Goal: Information Seeking & Learning: Learn about a topic

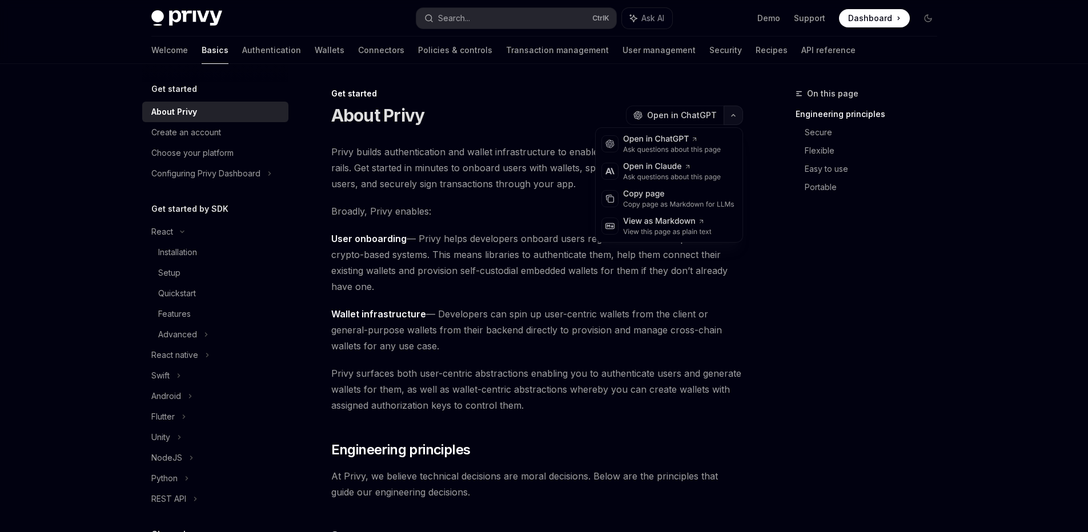
click at [728, 111] on button "button" at bounding box center [733, 115] width 19 height 19
click at [699, 224] on icon at bounding box center [701, 221] width 7 height 7
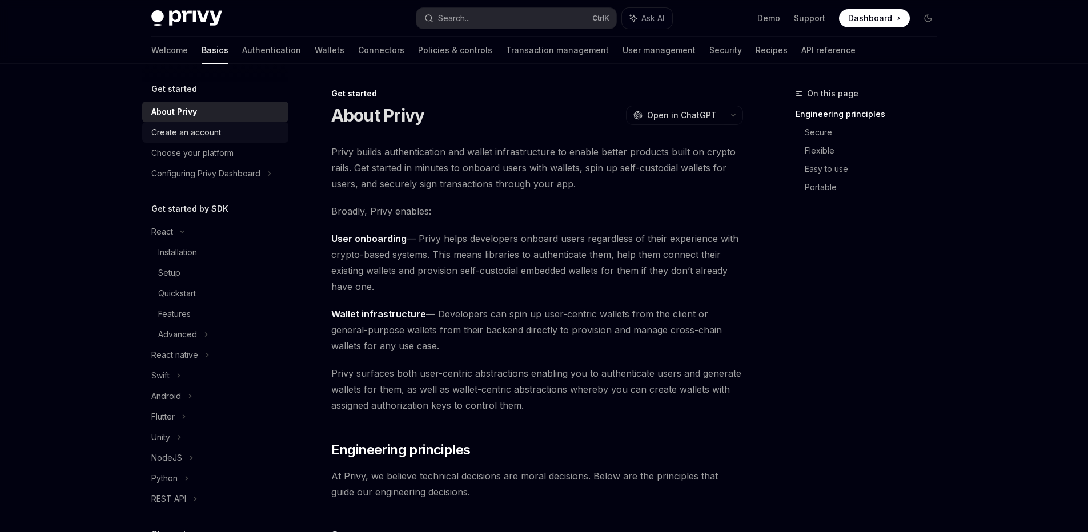
click at [193, 138] on div "Create an account" at bounding box center [186, 133] width 70 height 14
type textarea "*"
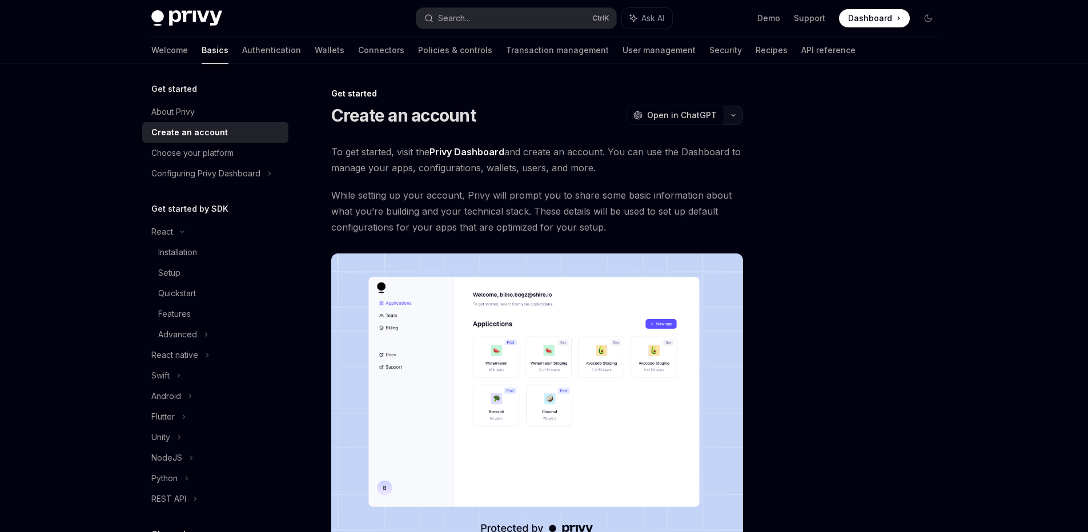
click at [737, 120] on button "button" at bounding box center [733, 115] width 19 height 19
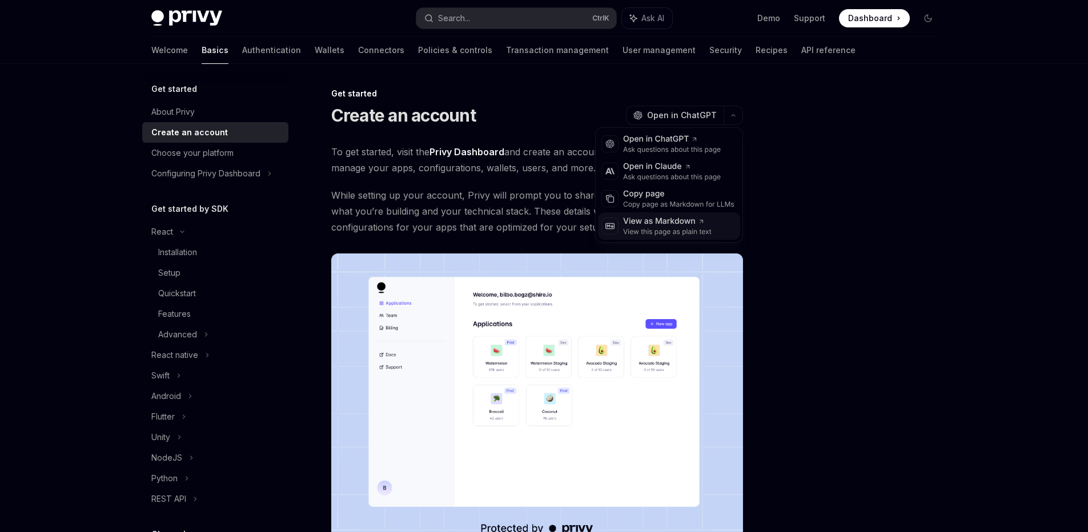
click at [662, 231] on div "View this page as plain text" at bounding box center [667, 231] width 89 height 9
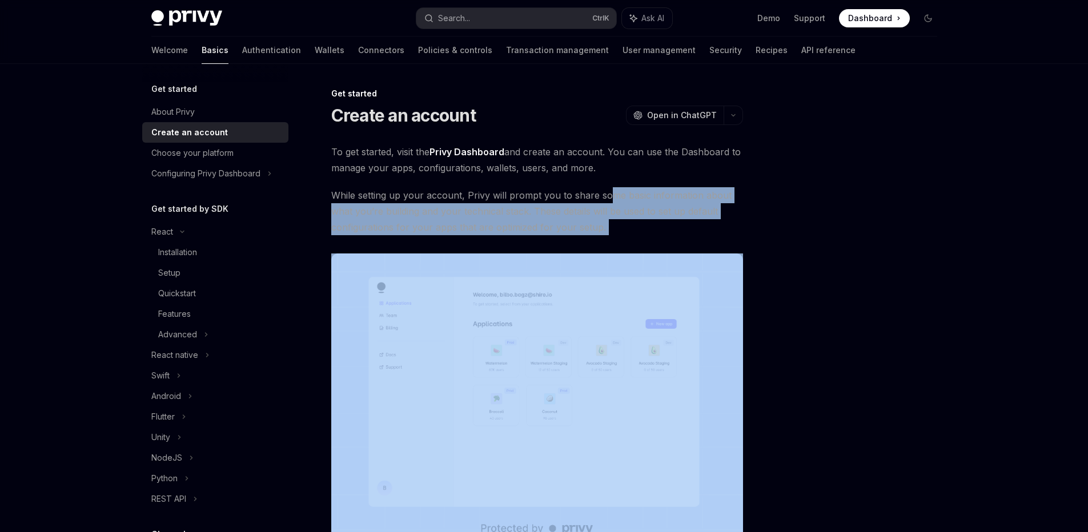
drag, startPoint x: 609, startPoint y: 239, endPoint x: 606, endPoint y: 188, distance: 51.5
click at [606, 188] on div "To get started, visit the Privy Dashboard and create an account. You can use th…" at bounding box center [537, 346] width 412 height 404
click at [606, 188] on span "While setting up your account, Privy will prompt you to share some basic inform…" at bounding box center [537, 211] width 412 height 48
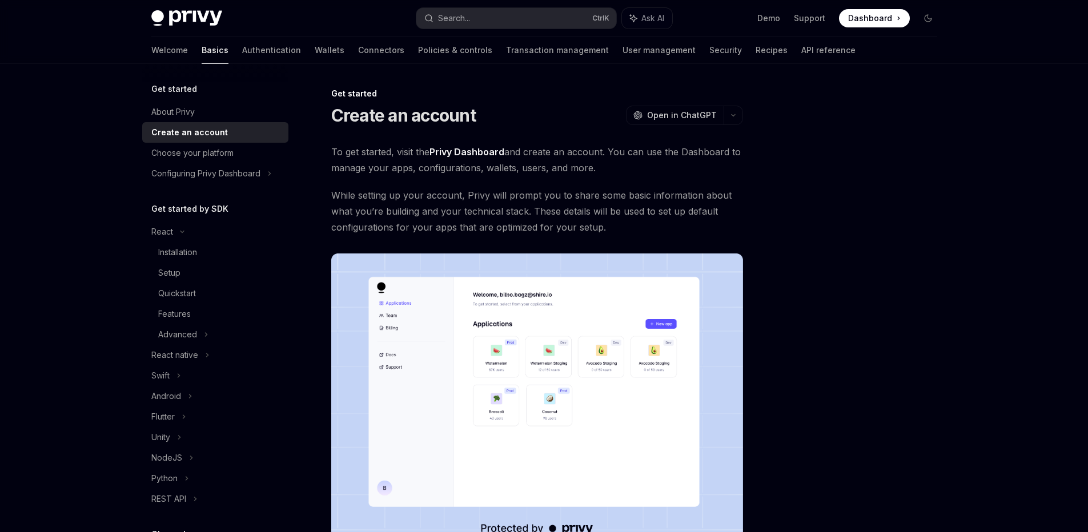
drag, startPoint x: 603, startPoint y: 162, endPoint x: 619, endPoint y: 236, distance: 75.8
click at [619, 236] on div "To get started, visit the Privy Dashboard and create an account. You can use th…" at bounding box center [537, 346] width 412 height 404
click at [231, 155] on div "Choose your platform" at bounding box center [192, 153] width 82 height 14
type textarea "*"
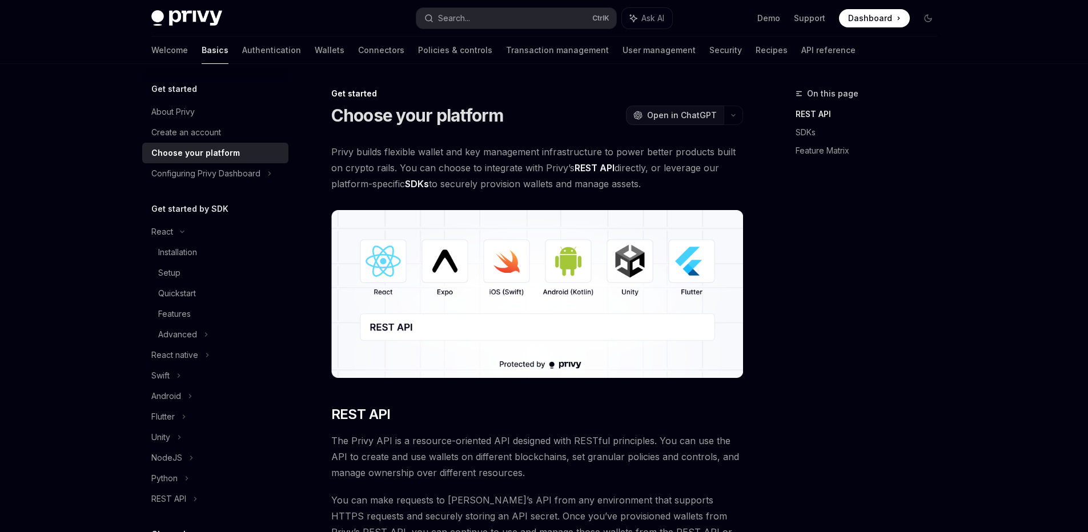
click at [717, 120] on button "OpenAI Open in ChatGPT" at bounding box center [675, 115] width 98 height 19
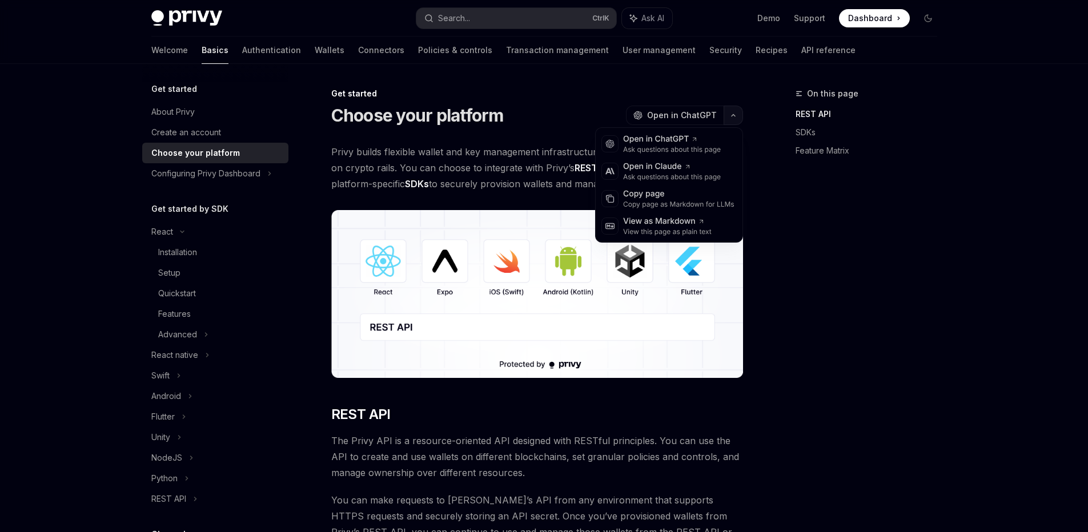
click at [733, 118] on button "button" at bounding box center [733, 115] width 19 height 19
click at [695, 227] on div "View this page as plain text" at bounding box center [667, 231] width 89 height 9
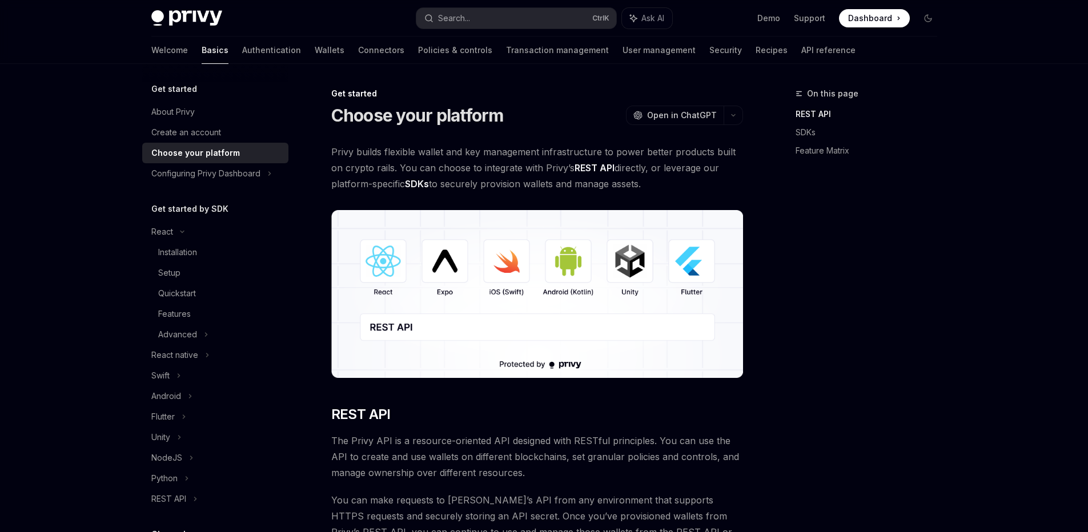
click at [852, 262] on div "On this page REST API SDKs Feature Matrix" at bounding box center [860, 310] width 174 height 446
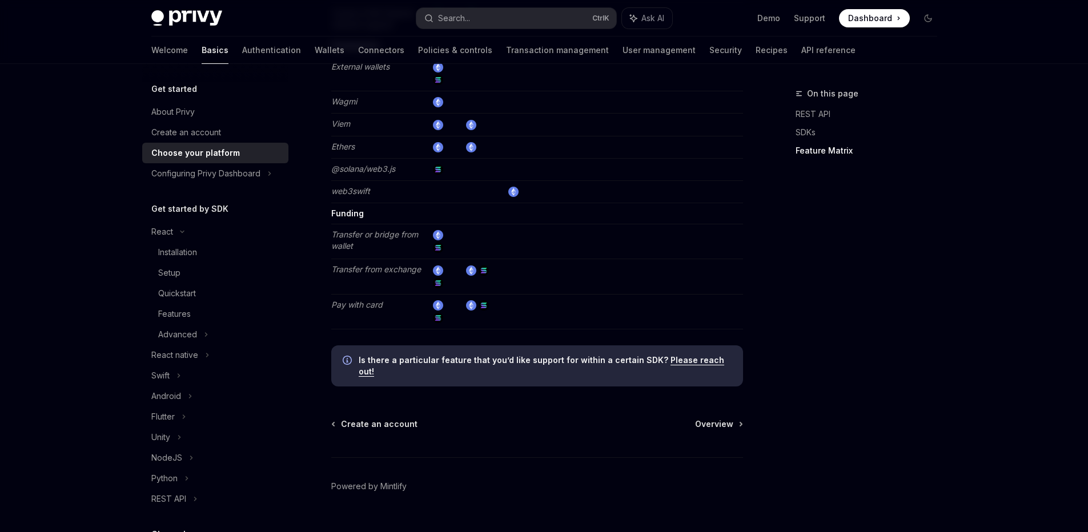
scroll to position [2083, 0]
click at [213, 182] on div "Configuring Privy Dashboard" at bounding box center [215, 173] width 146 height 21
type textarea "*"
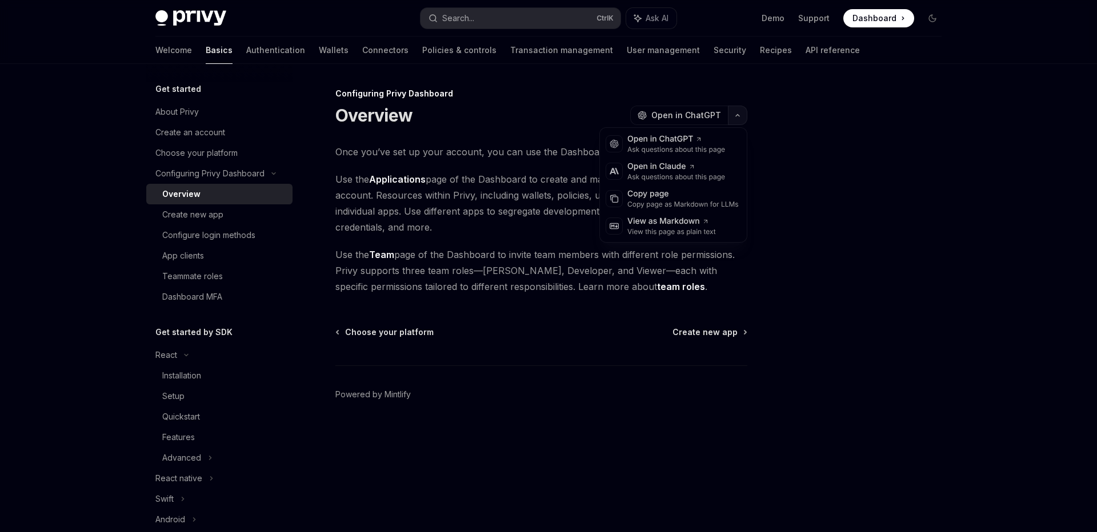
click at [740, 116] on icon "button" at bounding box center [738, 115] width 14 height 5
click at [687, 232] on div "View this page as plain text" at bounding box center [671, 231] width 89 height 9
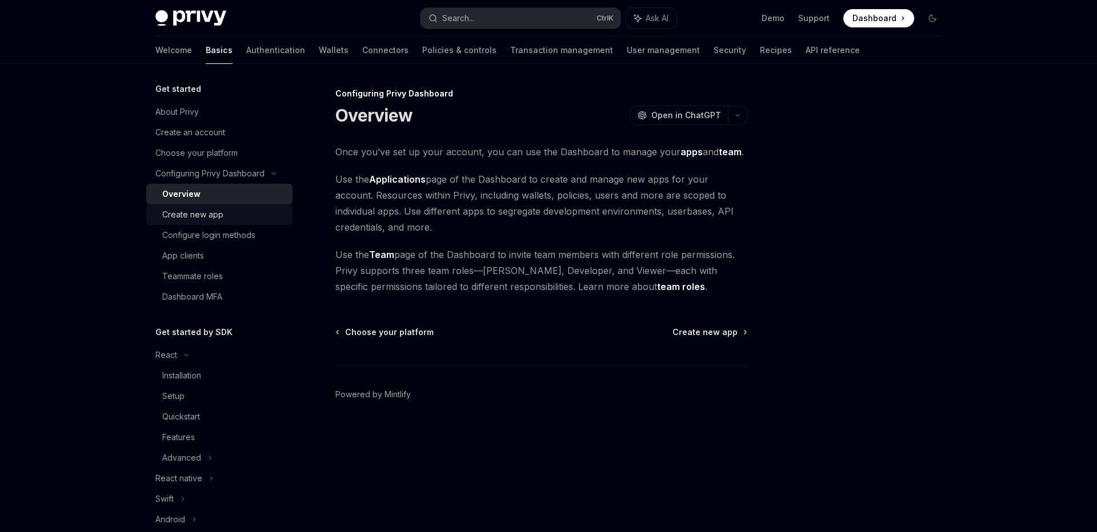
click at [197, 218] on div "Create new app" at bounding box center [192, 215] width 61 height 14
type textarea "*"
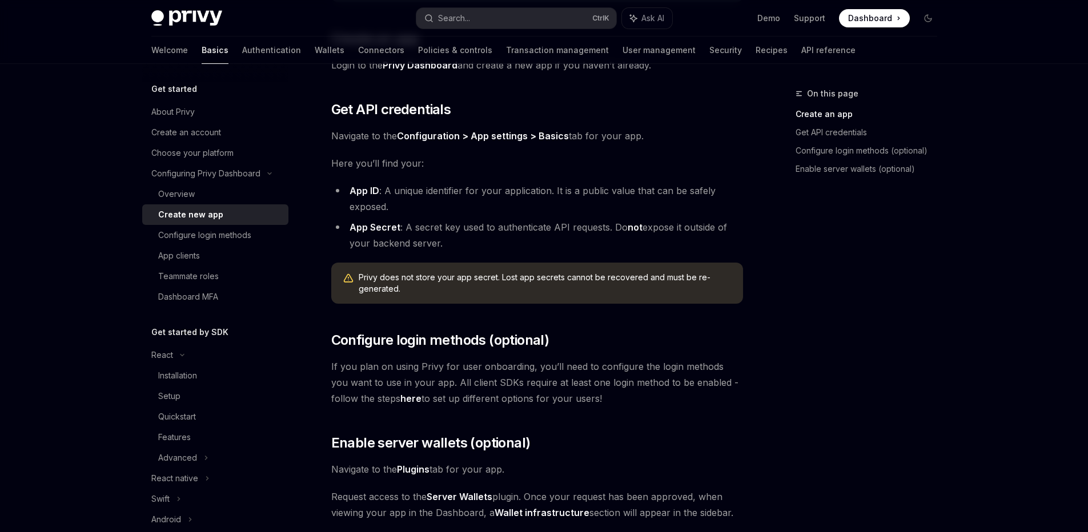
scroll to position [42, 0]
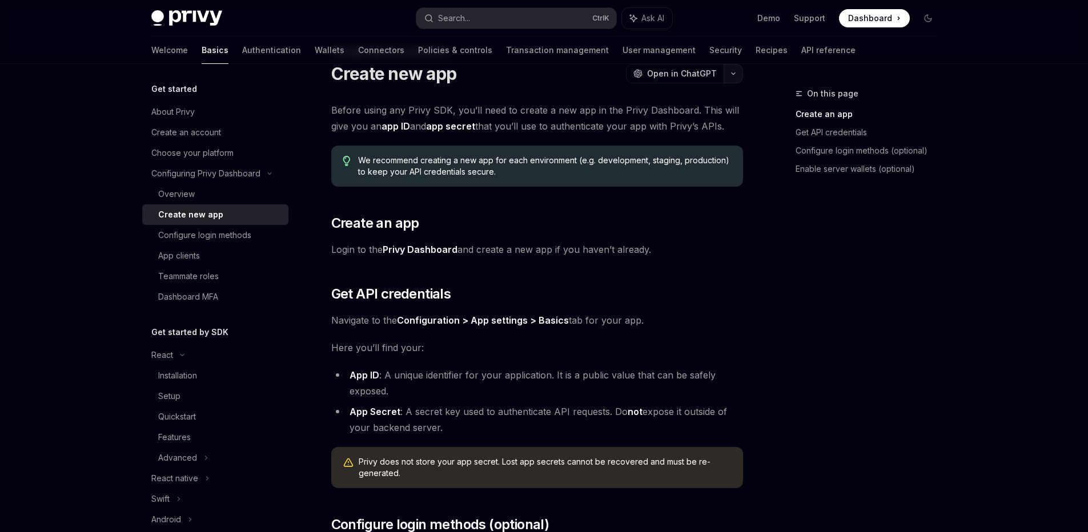
click at [741, 73] on button "button" at bounding box center [733, 73] width 19 height 19
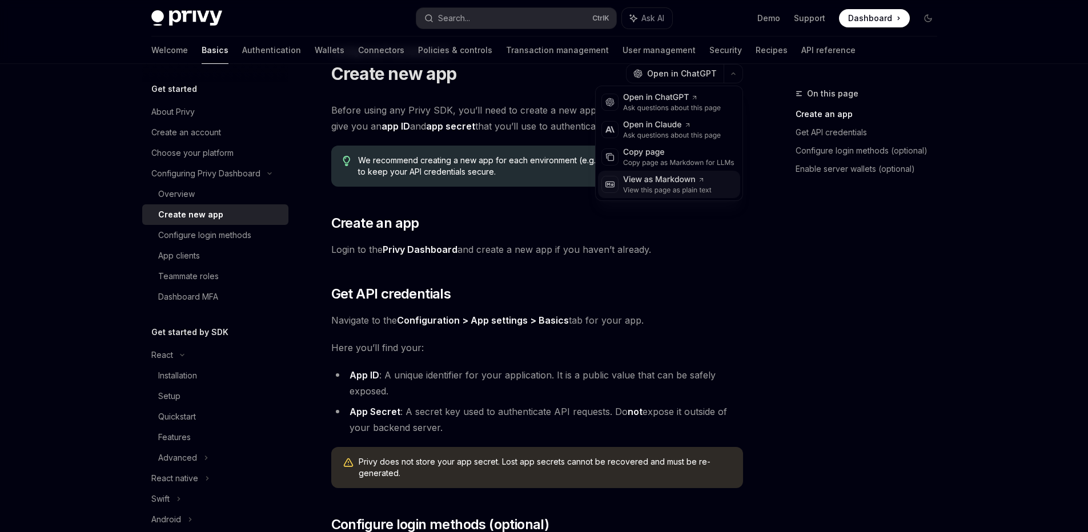
click at [698, 192] on div "View this page as plain text" at bounding box center [667, 190] width 89 height 9
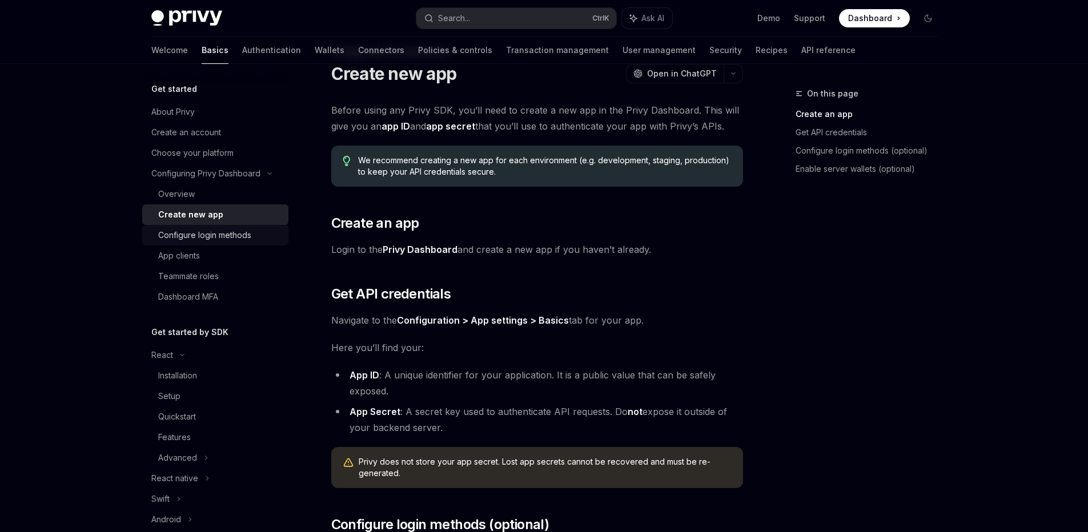
click at [206, 244] on link "Configure login methods" at bounding box center [215, 235] width 146 height 21
type textarea "*"
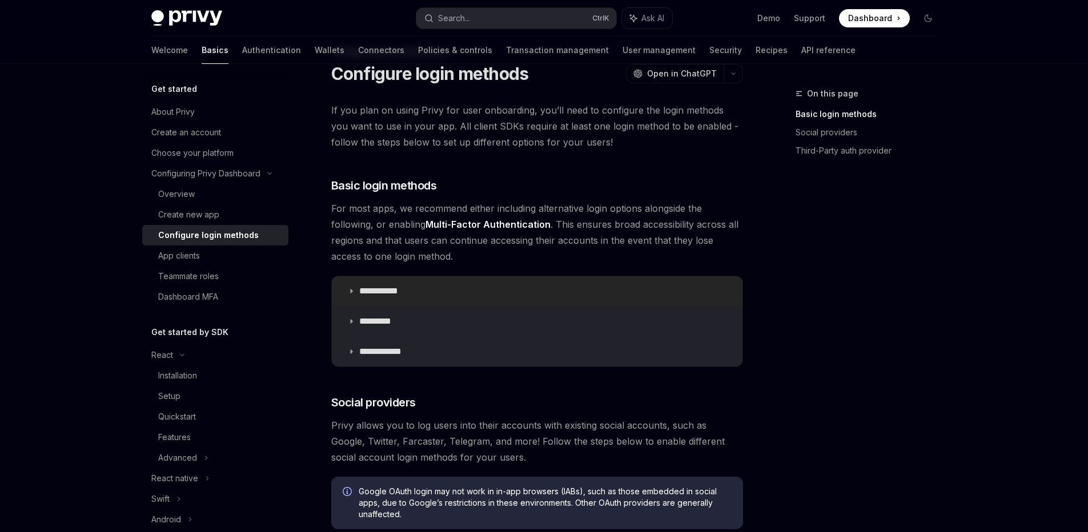
click at [369, 294] on p "**********" at bounding box center [382, 291] width 47 height 11
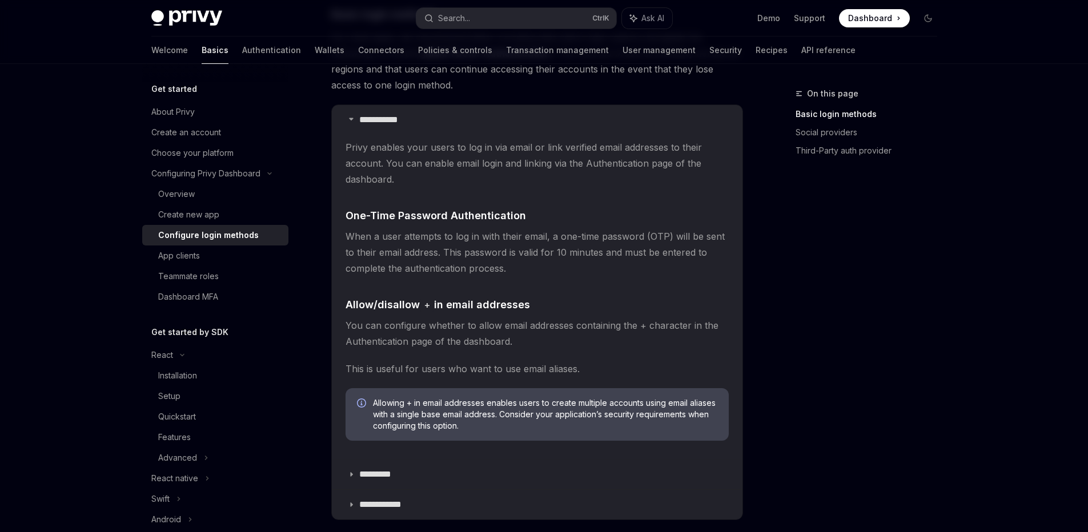
scroll to position [384, 0]
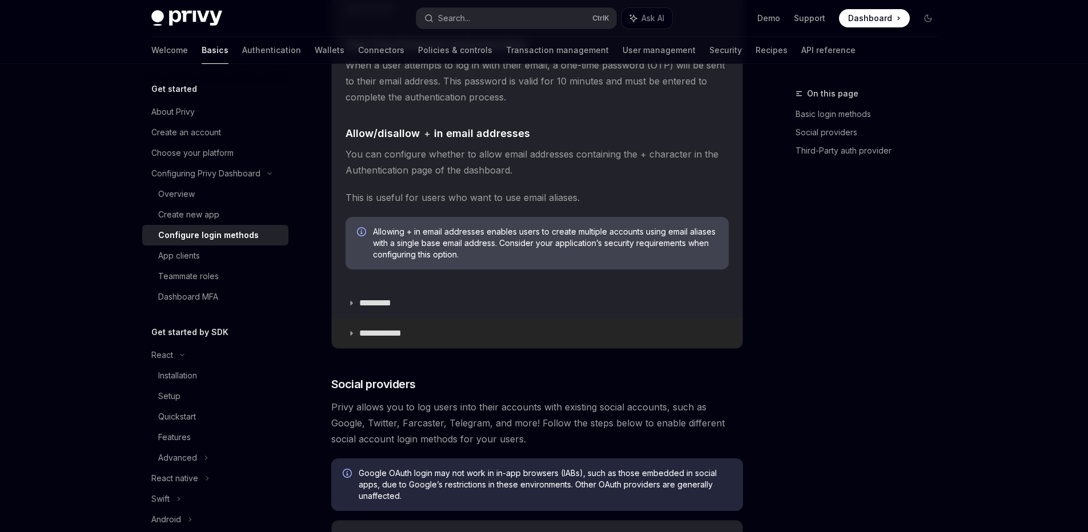
click at [376, 335] on p "**********" at bounding box center [384, 333] width 51 height 11
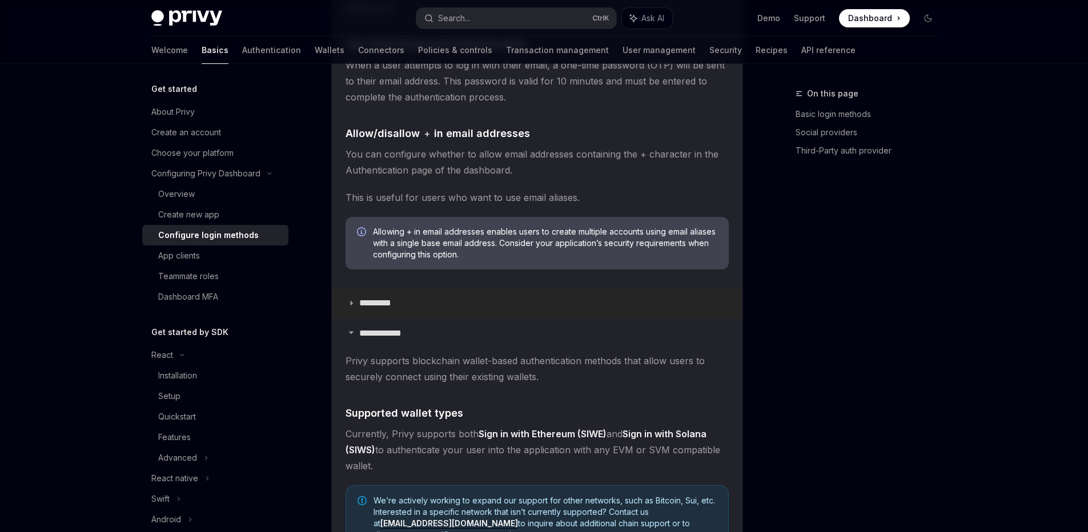
click at [389, 308] on p "*********" at bounding box center [381, 303] width 44 height 11
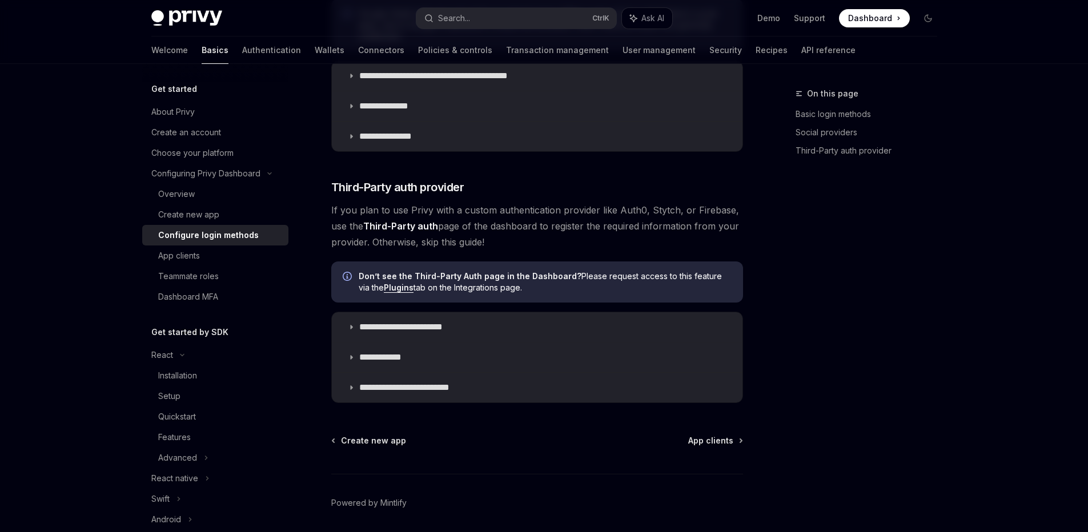
scroll to position [1679, 0]
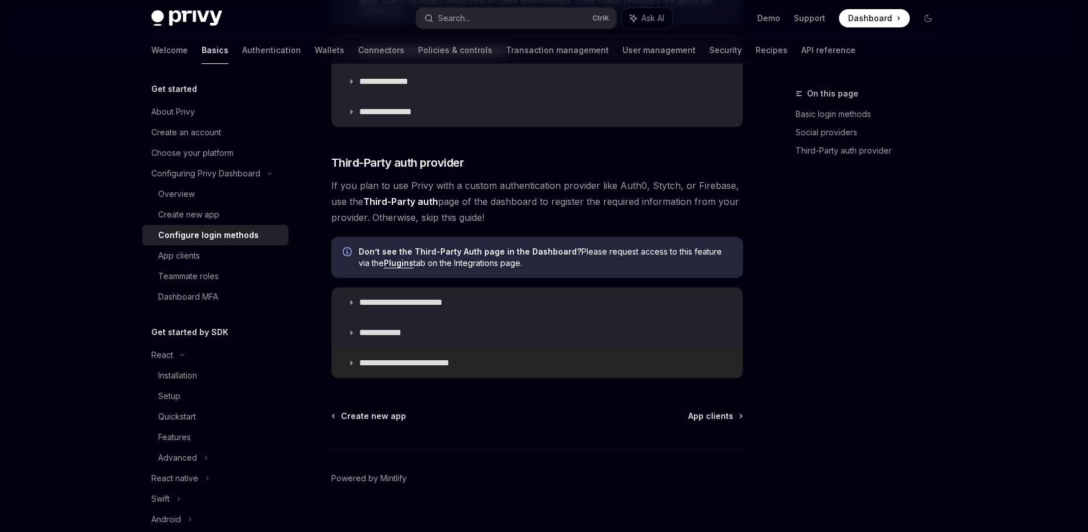
click at [431, 358] on p "**********" at bounding box center [418, 363] width 118 height 11
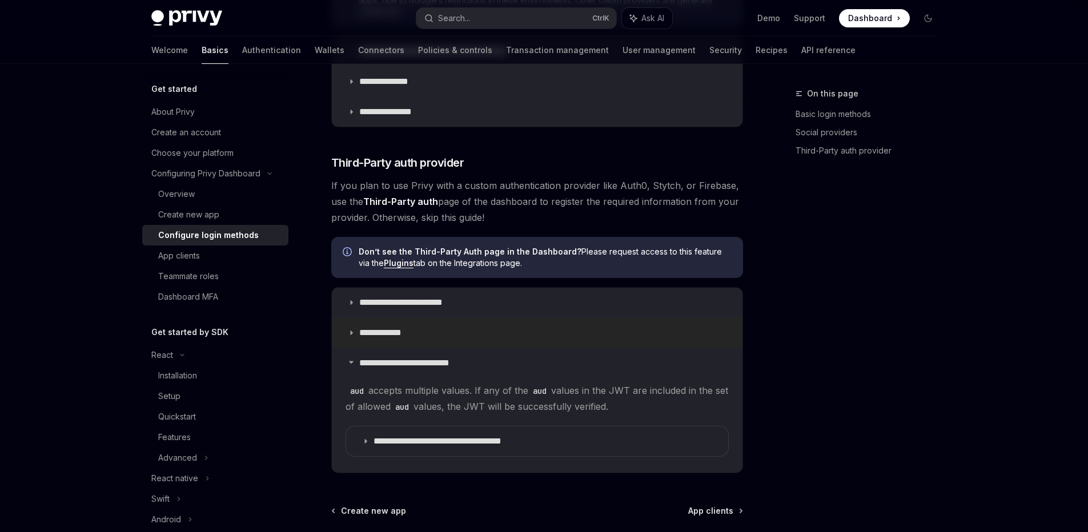
click at [403, 327] on p "**********" at bounding box center [388, 332] width 59 height 11
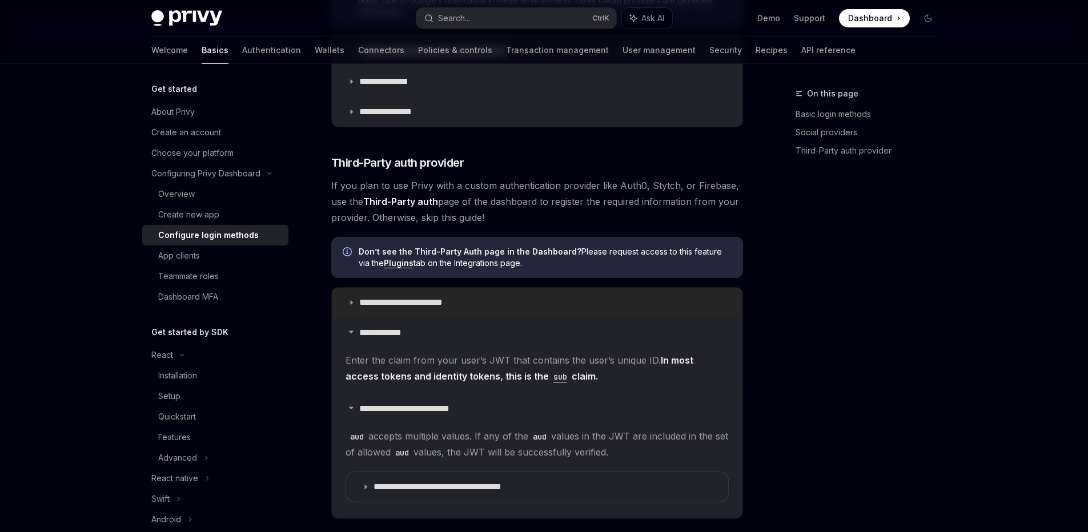
click at [412, 297] on p "**********" at bounding box center [411, 302] width 105 height 11
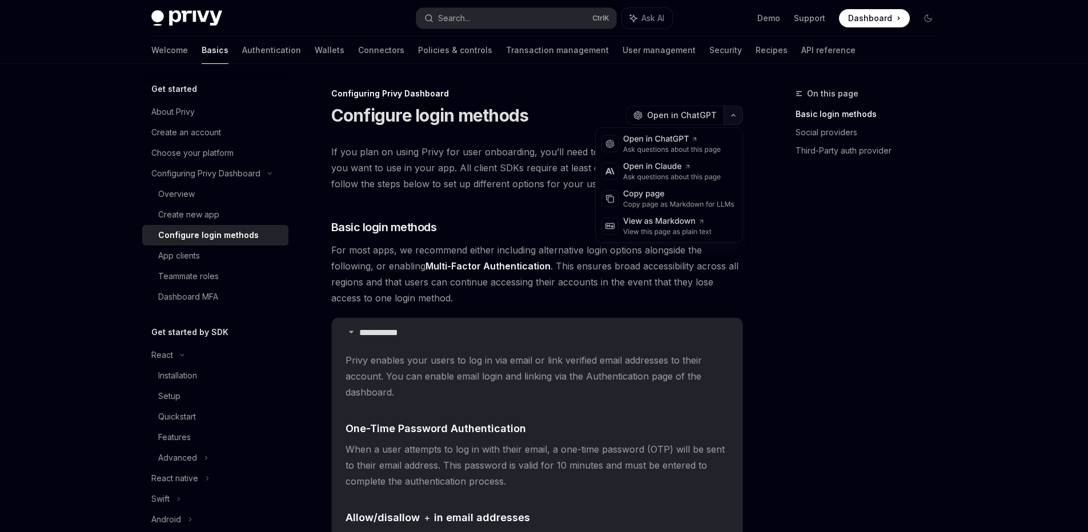
click at [737, 119] on button "button" at bounding box center [733, 115] width 19 height 19
click at [673, 233] on div "View this page as plain text" at bounding box center [667, 231] width 89 height 9
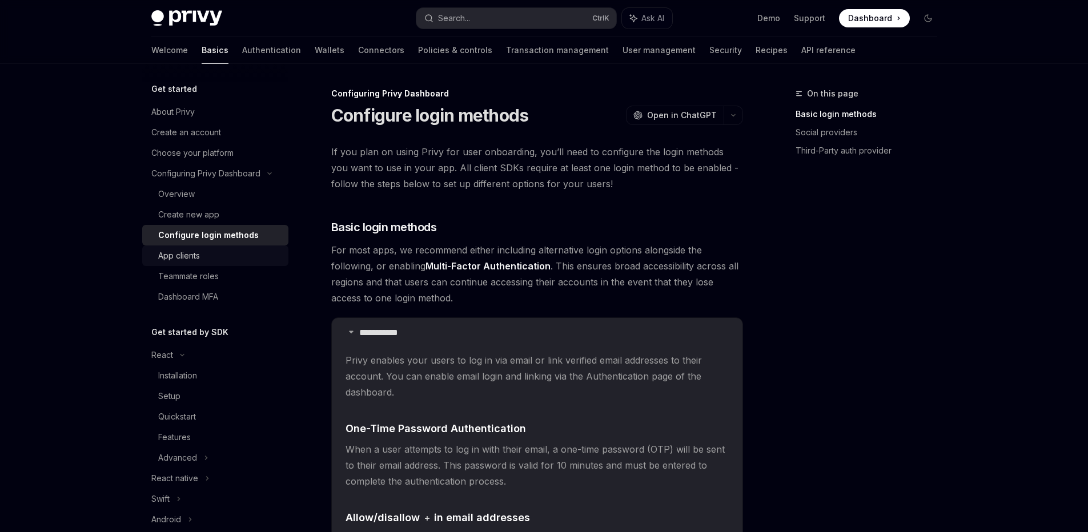
click at [216, 260] on div "App clients" at bounding box center [219, 256] width 123 height 14
type textarea "*"
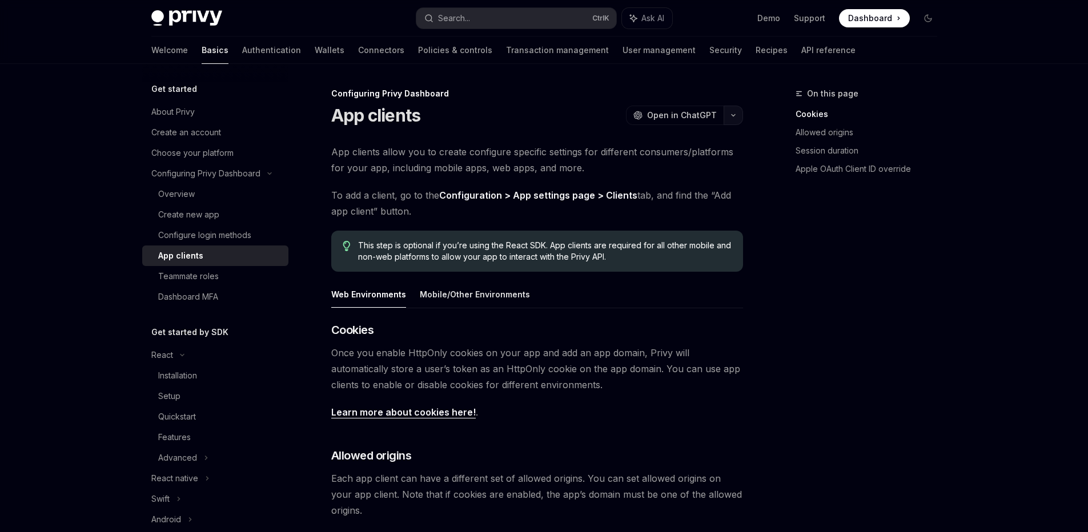
click at [736, 123] on button "button" at bounding box center [733, 115] width 19 height 19
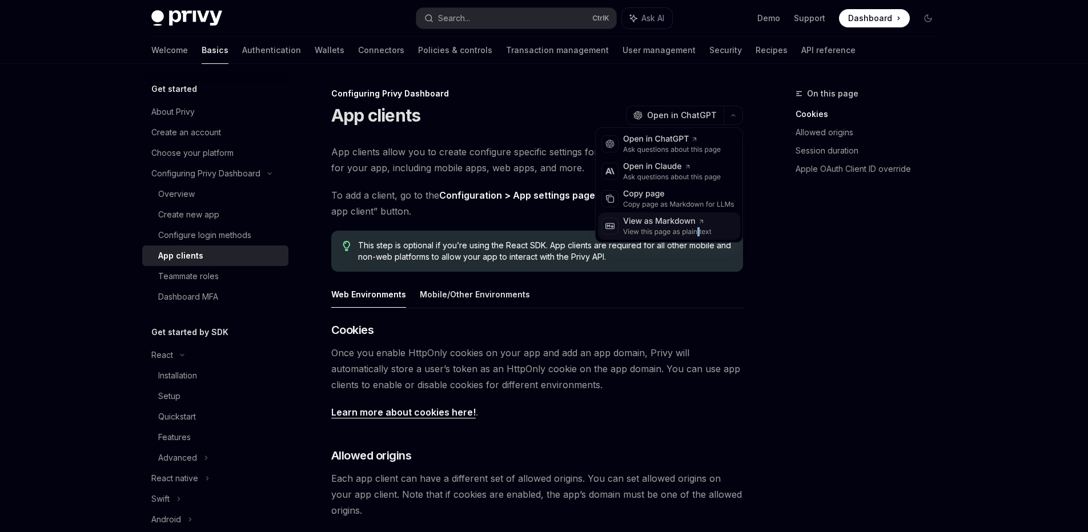
click at [698, 235] on div "View this page as plain text" at bounding box center [667, 231] width 89 height 9
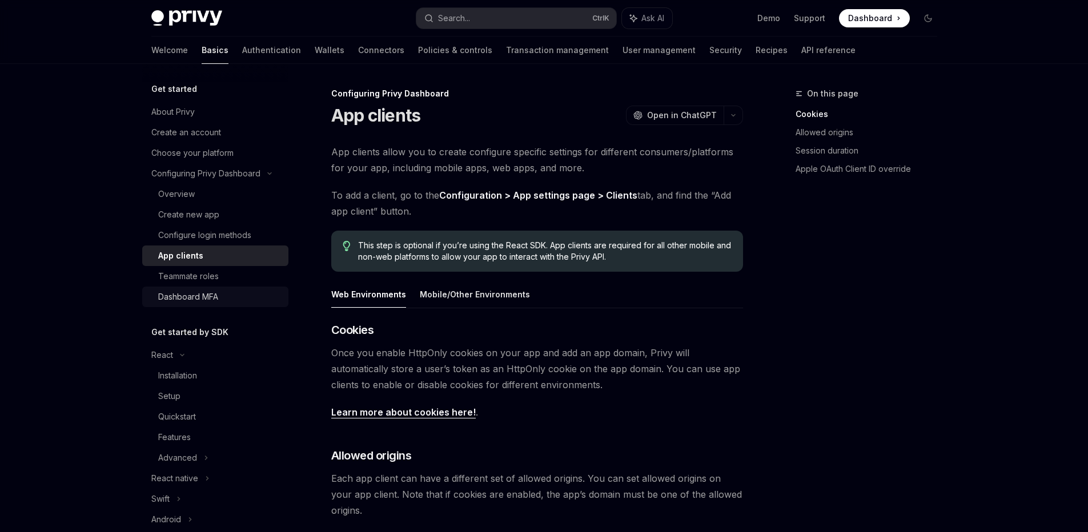
click at [205, 288] on link "Dashboard MFA" at bounding box center [215, 297] width 146 height 21
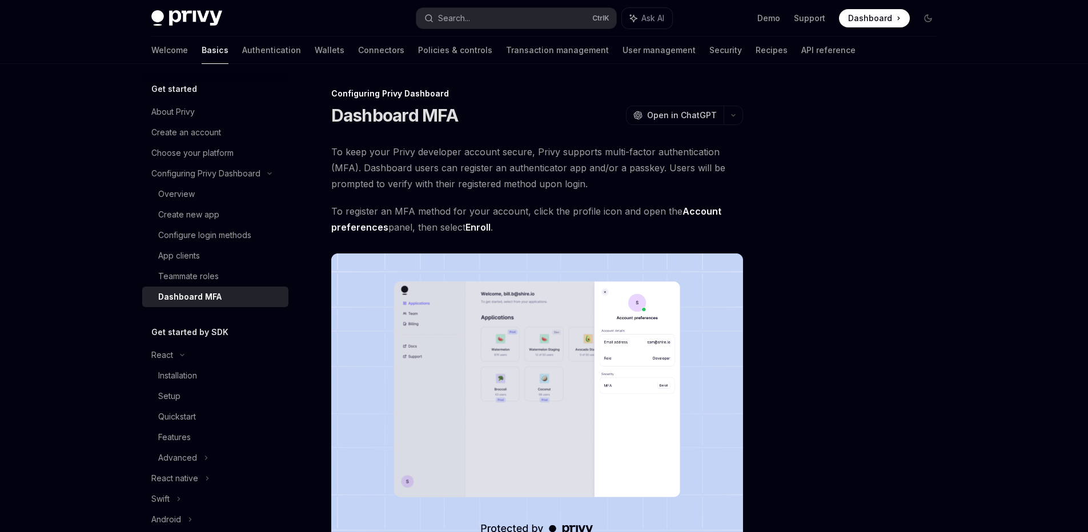
type textarea "*"
click at [209, 283] on div "Teammate roles" at bounding box center [188, 277] width 61 height 14
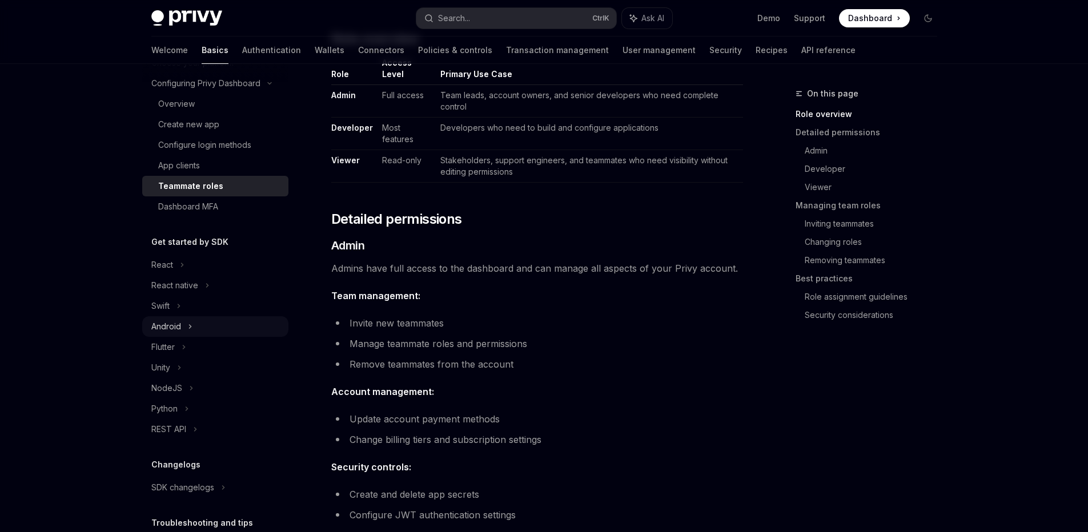
scroll to position [178, 0]
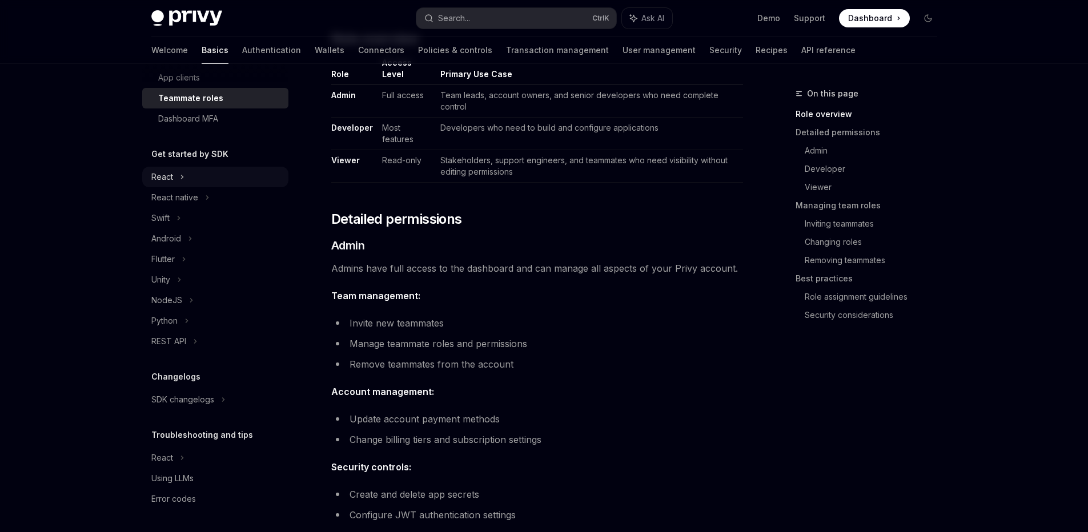
click at [218, 175] on div "React" at bounding box center [215, 177] width 146 height 21
type textarea "*"
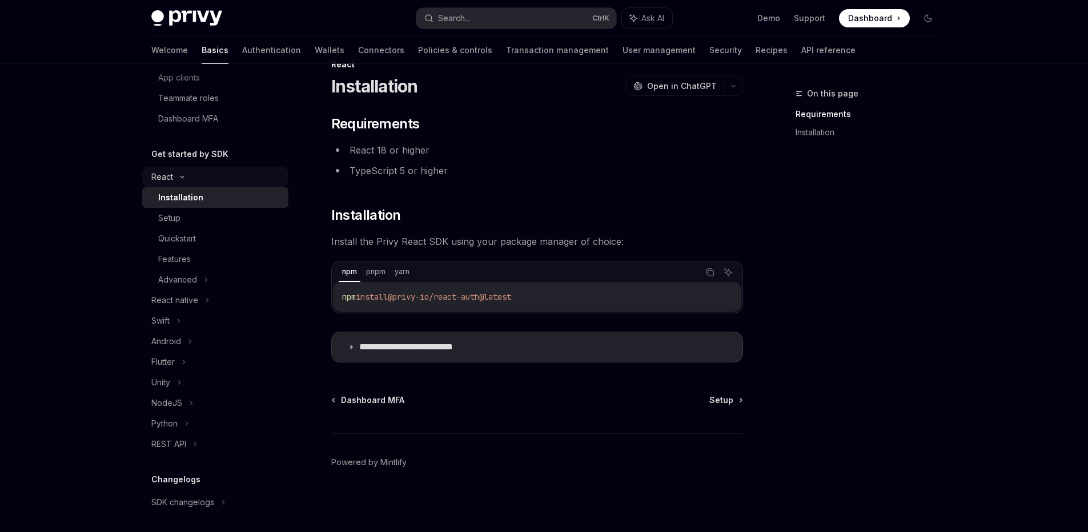
scroll to position [29, 0]
click at [738, 93] on button "button" at bounding box center [733, 86] width 19 height 19
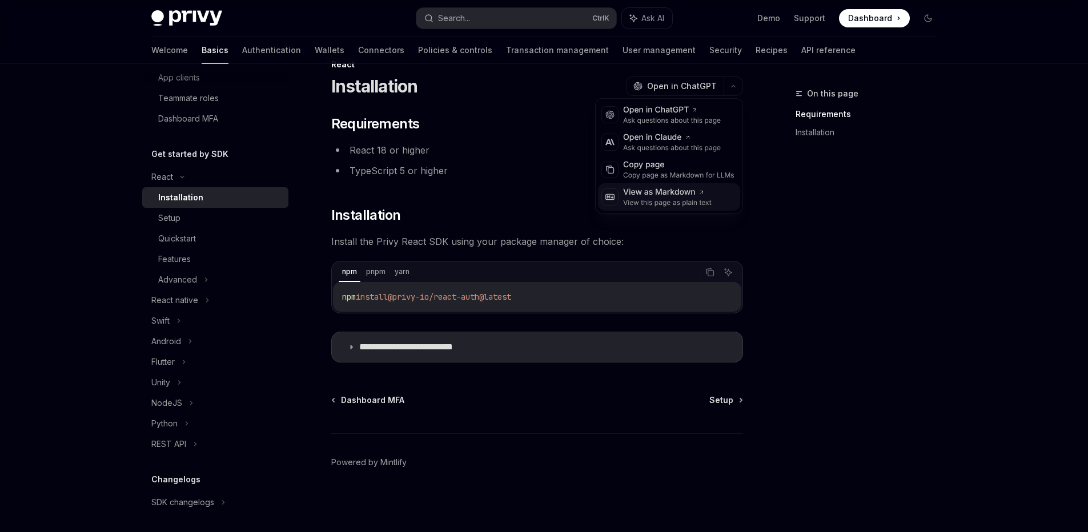
click at [673, 197] on div "View as Markdown" at bounding box center [667, 192] width 89 height 11
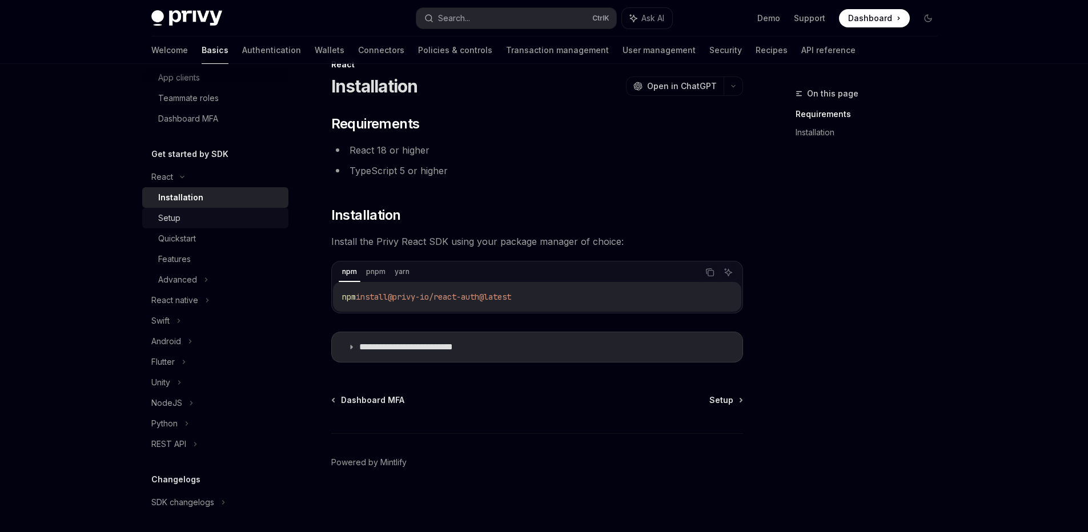
click at [213, 223] on div "Setup" at bounding box center [219, 218] width 123 height 14
type textarea "*"
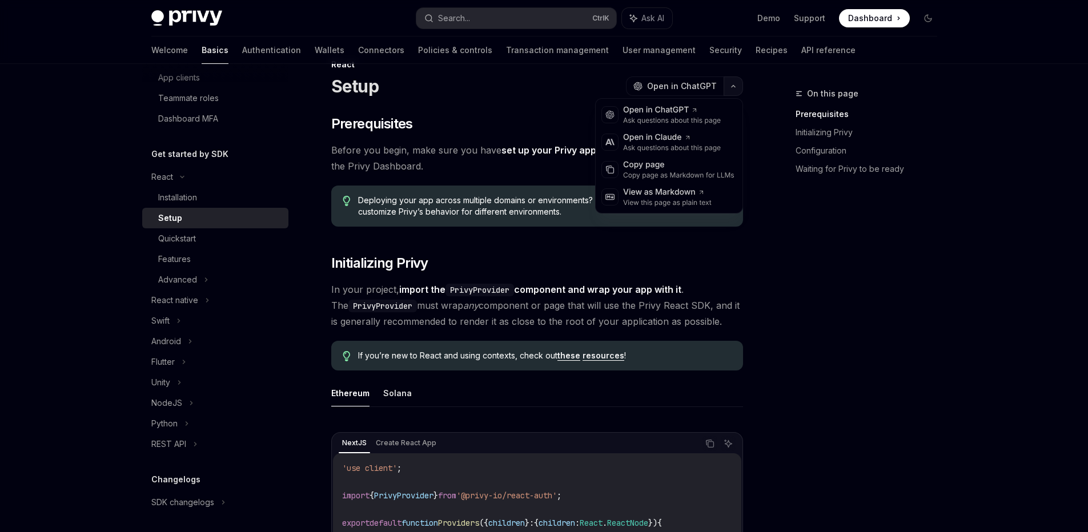
click at [737, 90] on button "button" at bounding box center [733, 86] width 19 height 19
click at [642, 205] on div "View this page as plain text" at bounding box center [667, 202] width 89 height 9
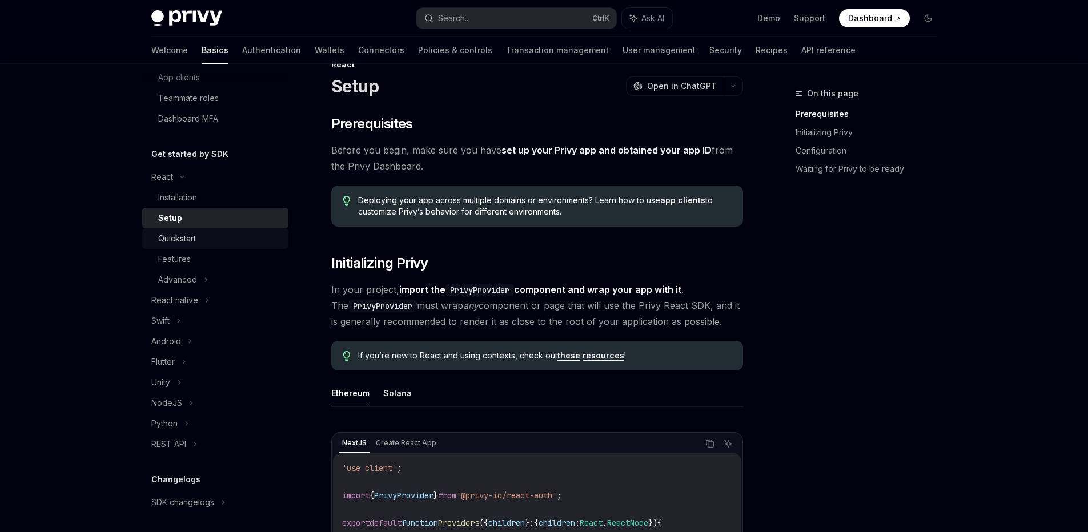
click at [234, 245] on div "Quickstart" at bounding box center [219, 239] width 123 height 14
type textarea "*"
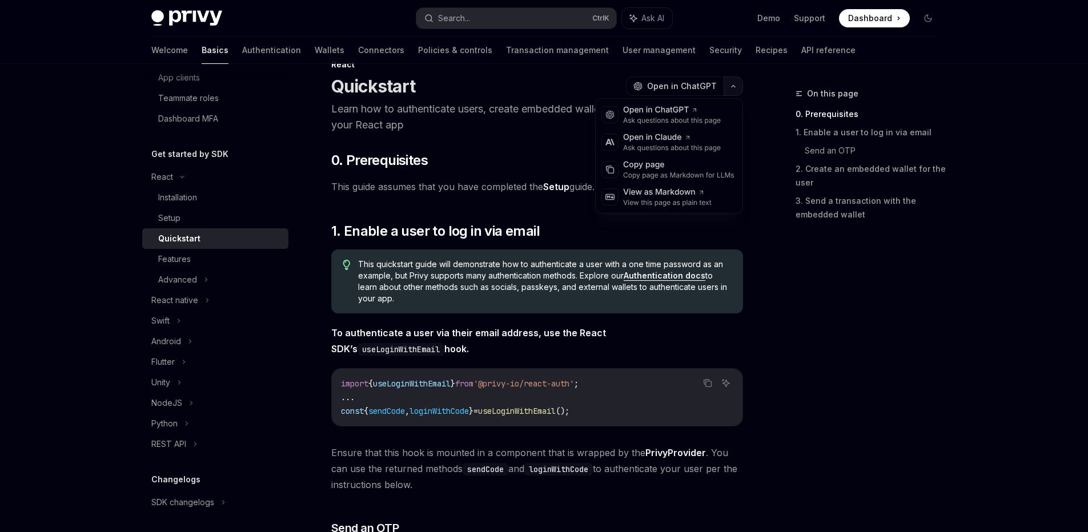
click at [732, 90] on button "button" at bounding box center [733, 86] width 19 height 19
click at [689, 203] on div "View this page as plain text" at bounding box center [667, 202] width 89 height 9
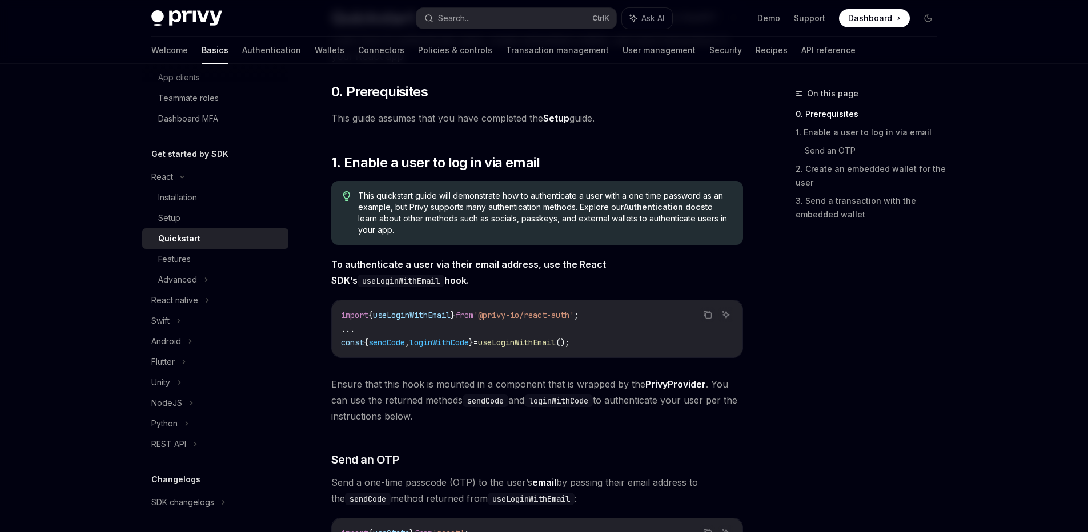
scroll to position [166, 0]
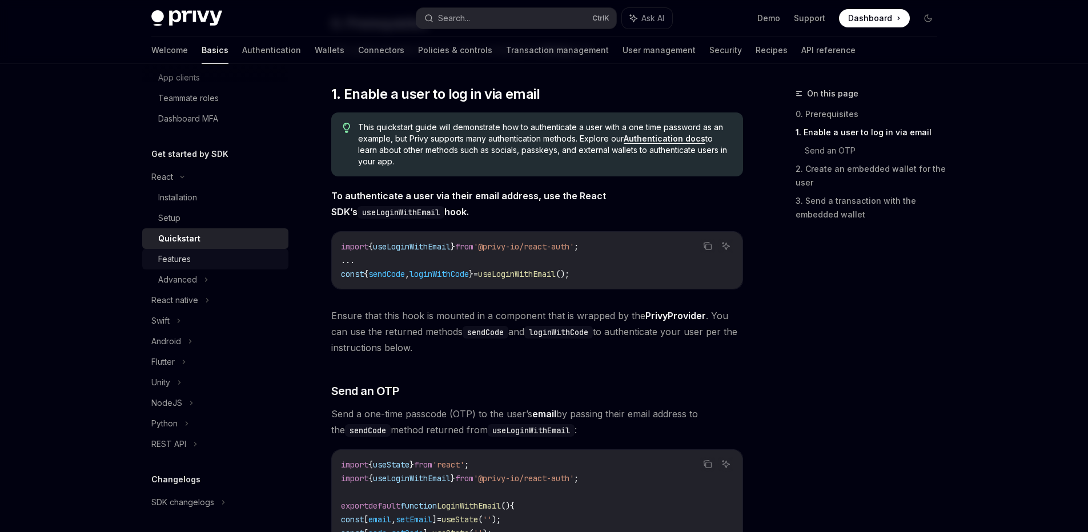
click at [252, 263] on div "Features" at bounding box center [219, 259] width 123 height 14
type textarea "*"
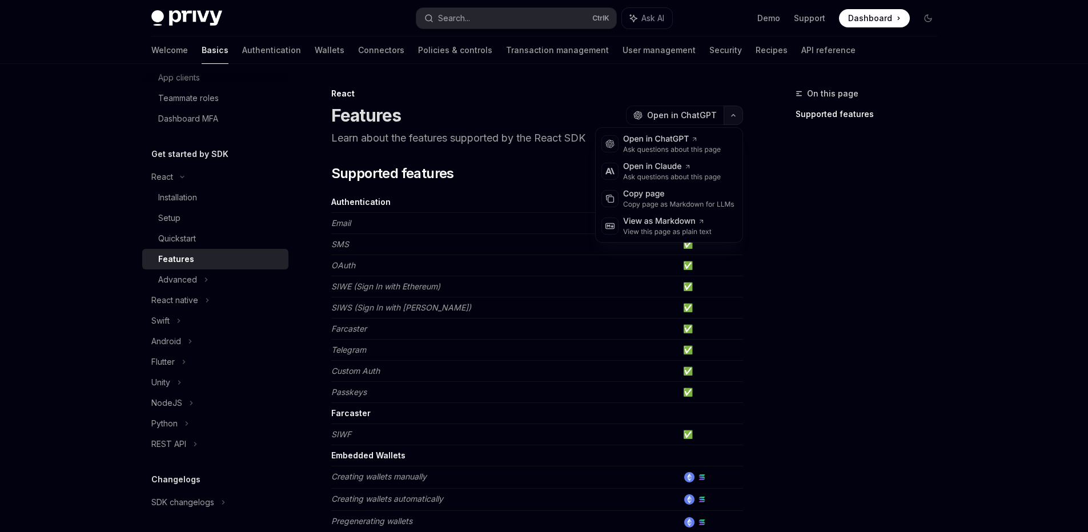
click at [734, 119] on button "button" at bounding box center [733, 115] width 19 height 19
click at [689, 232] on div "View this page as plain text" at bounding box center [667, 231] width 89 height 9
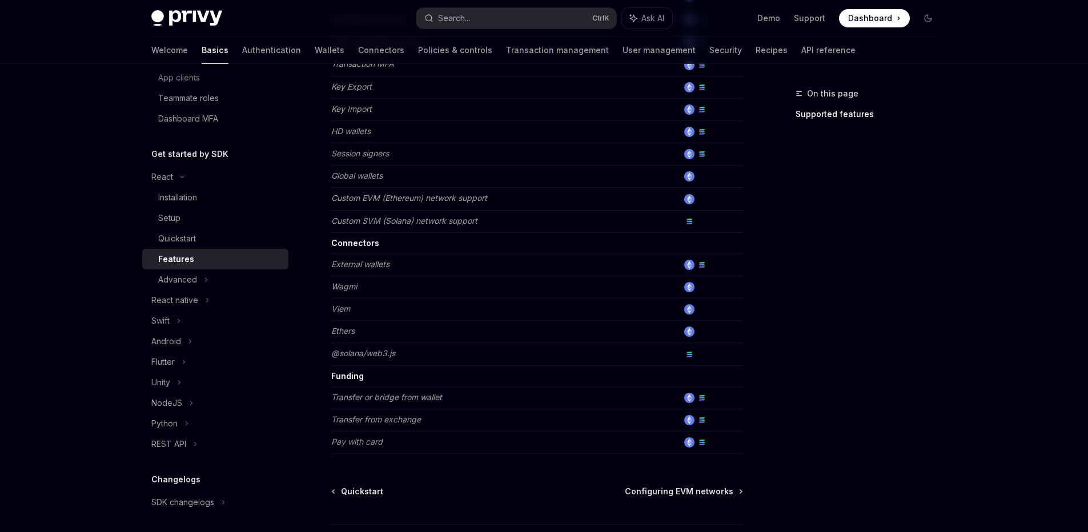
scroll to position [683, 0]
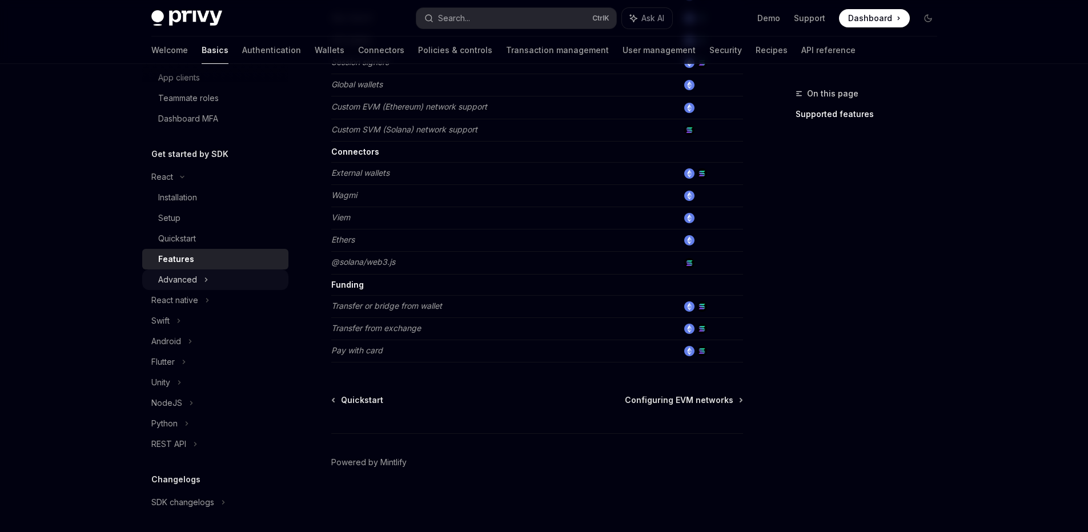
click at [242, 287] on div "Advanced" at bounding box center [215, 280] width 146 height 21
type textarea "*"
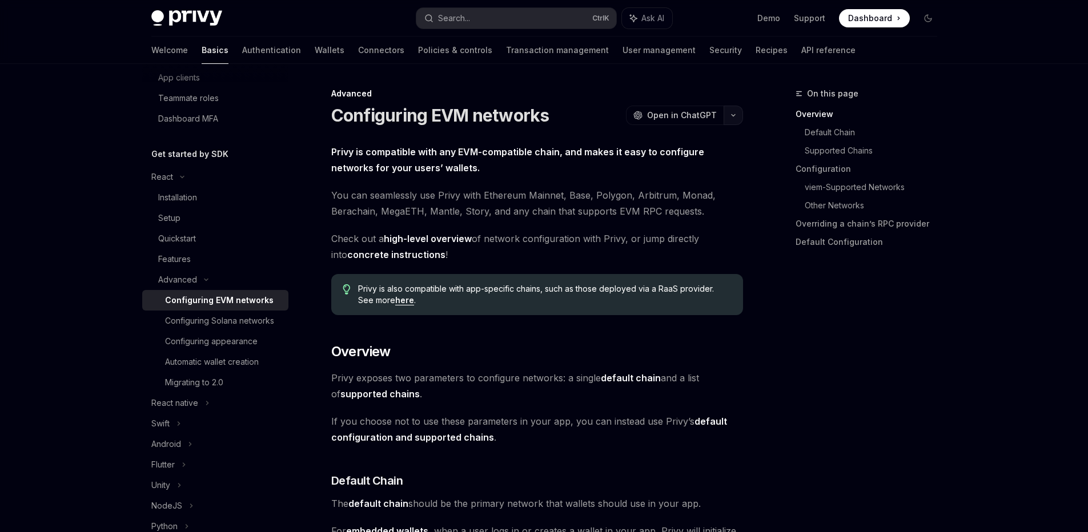
click at [741, 117] on button "button" at bounding box center [733, 115] width 19 height 19
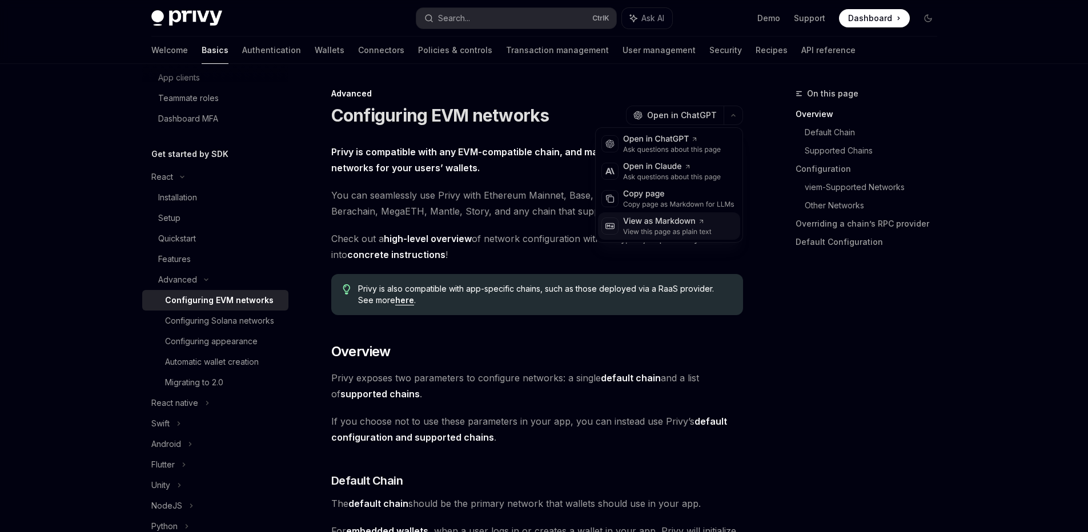
click at [677, 226] on div "View as Markdown" at bounding box center [667, 221] width 89 height 11
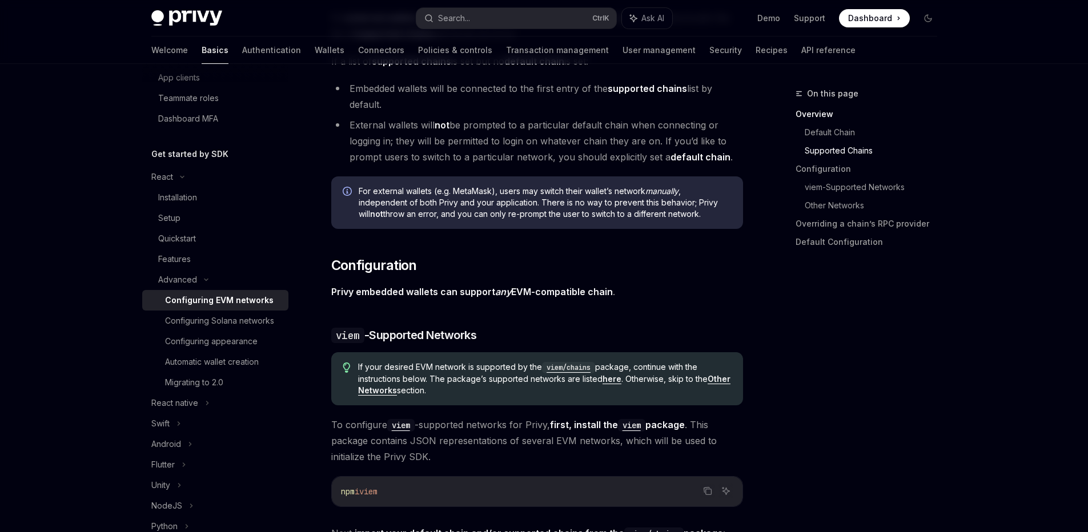
scroll to position [891, 0]
click at [569, 368] on code "viem/chains" at bounding box center [568, 366] width 53 height 11
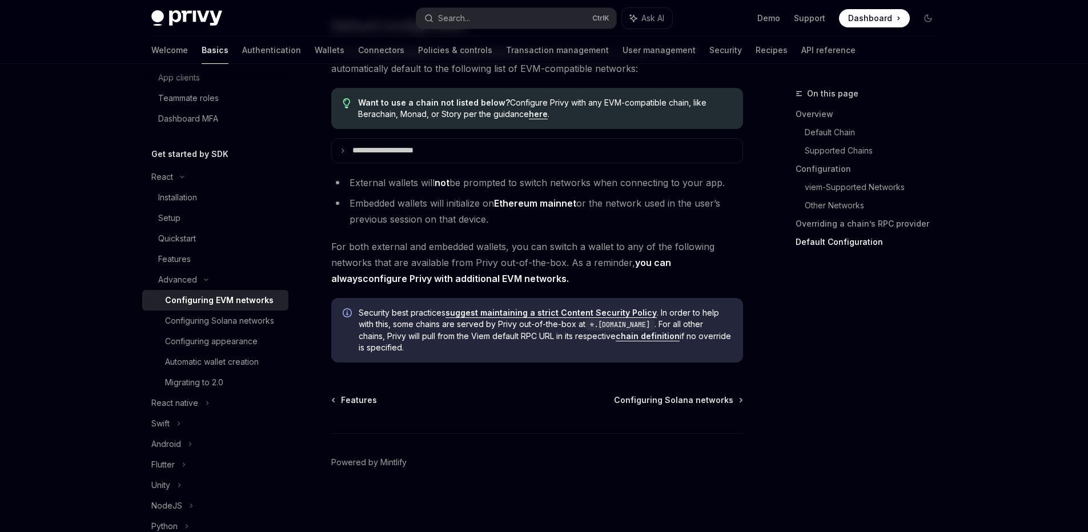
scroll to position [2909, 0]
click at [254, 348] on div "Configuring appearance" at bounding box center [211, 342] width 93 height 14
type textarea "*"
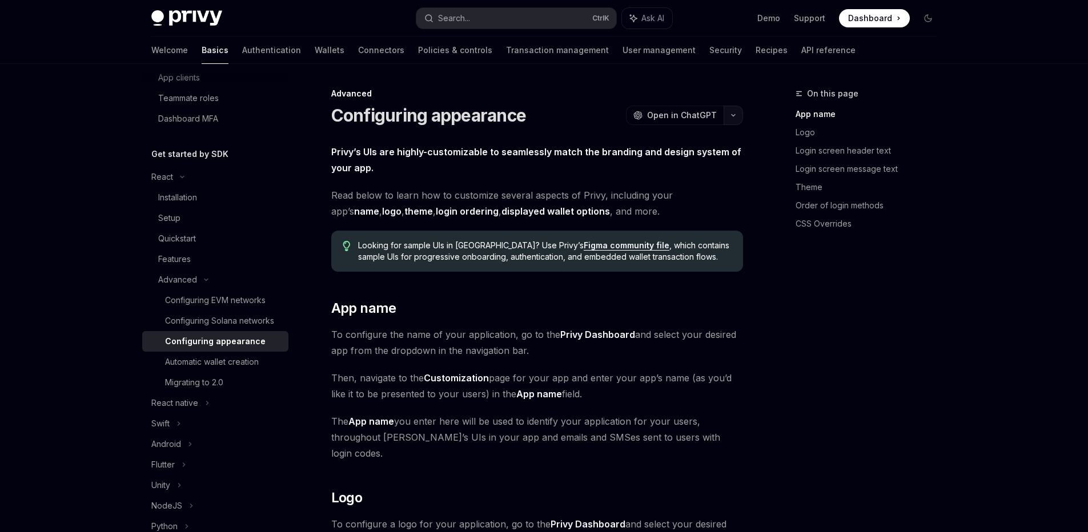
click at [735, 120] on button "button" at bounding box center [733, 115] width 19 height 19
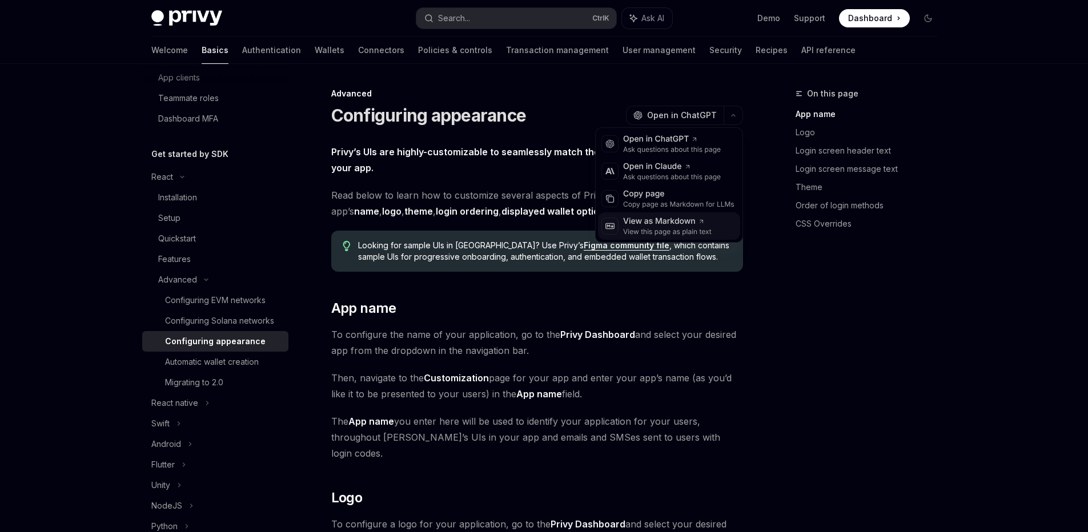
click at [700, 226] on div "View as Markdown" at bounding box center [667, 221] width 89 height 11
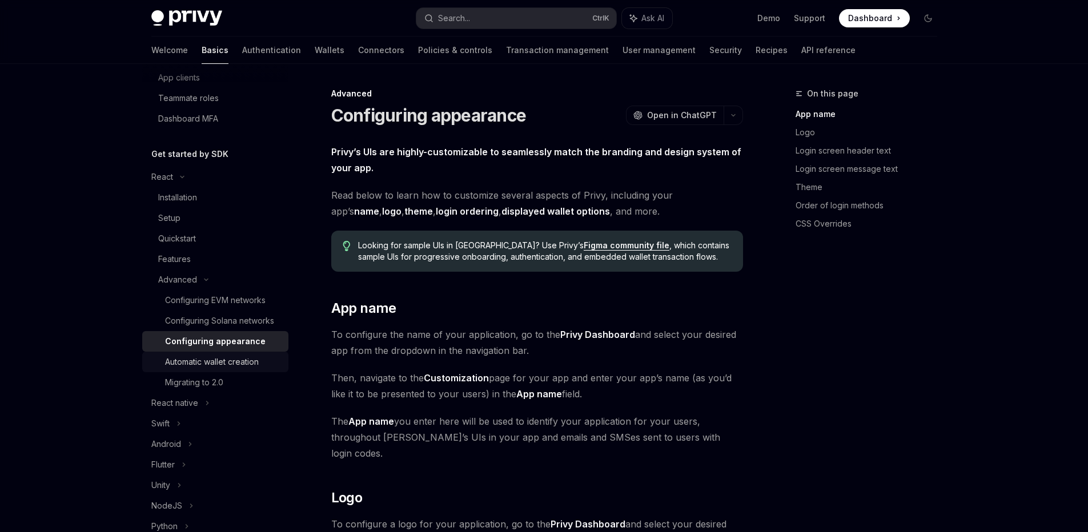
click at [256, 369] on div "Automatic wallet creation" at bounding box center [212, 362] width 94 height 14
type textarea "*"
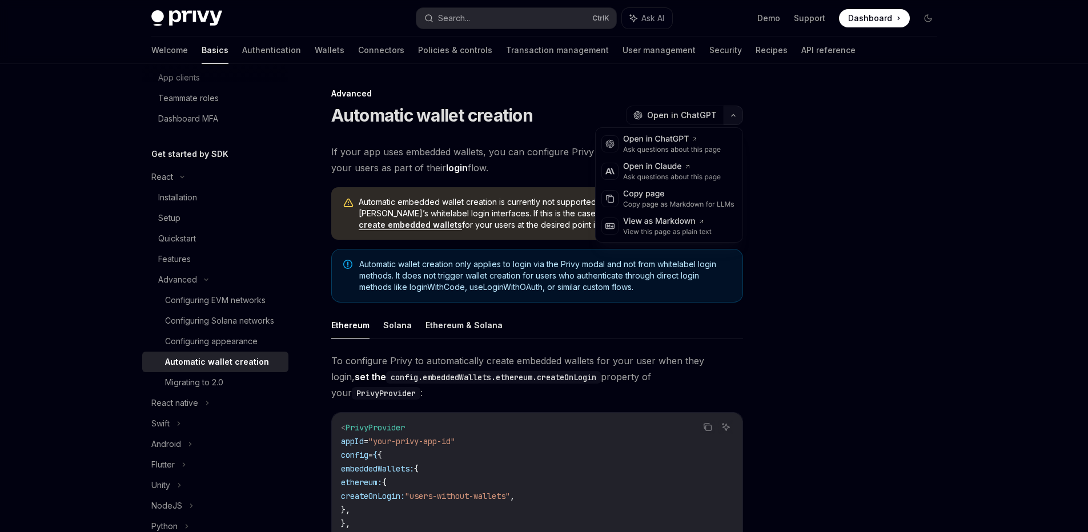
click at [739, 122] on button "button" at bounding box center [733, 115] width 19 height 19
click at [708, 228] on div "View this page as plain text" at bounding box center [667, 231] width 89 height 9
click at [738, 119] on button "button" at bounding box center [733, 115] width 19 height 19
click at [704, 229] on div "View this page as plain text" at bounding box center [667, 231] width 89 height 9
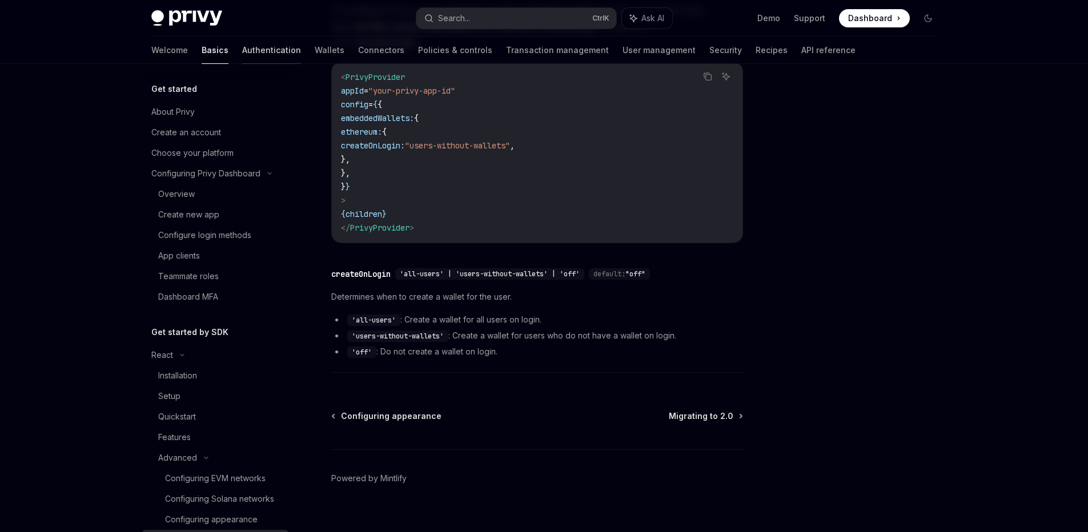
click at [242, 47] on link "Authentication" at bounding box center [271, 50] width 59 height 27
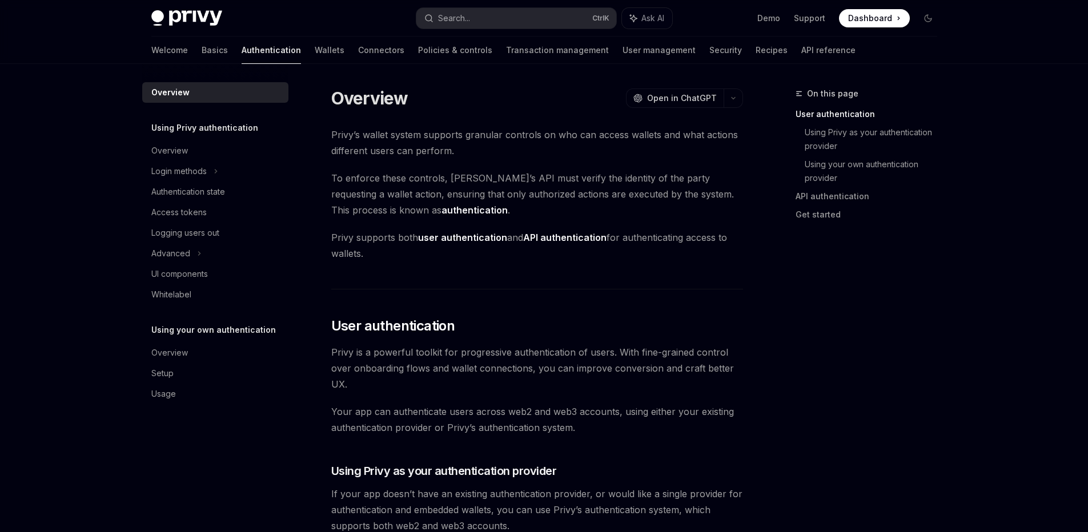
click at [624, 140] on span "Privy’s wallet system supports granular controls on who can access wallets and …" at bounding box center [537, 143] width 412 height 32
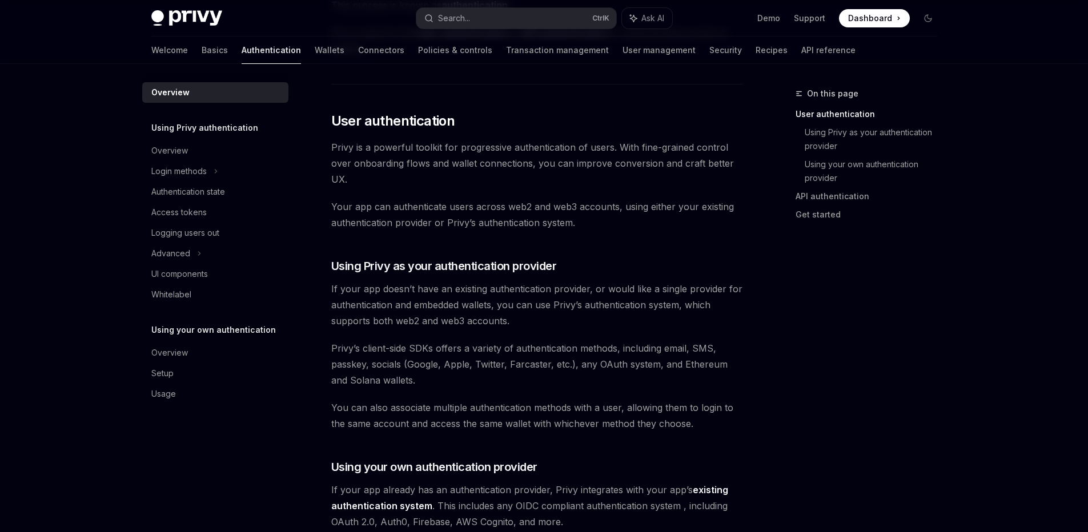
scroll to position [206, 0]
click at [202, 50] on link "Basics" at bounding box center [215, 50] width 26 height 27
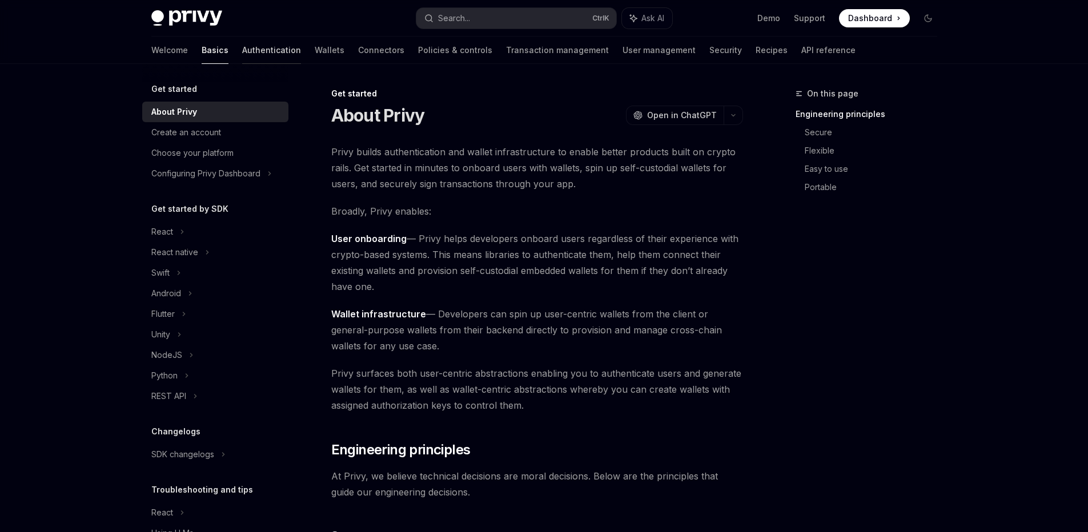
click at [242, 42] on link "Authentication" at bounding box center [271, 50] width 59 height 27
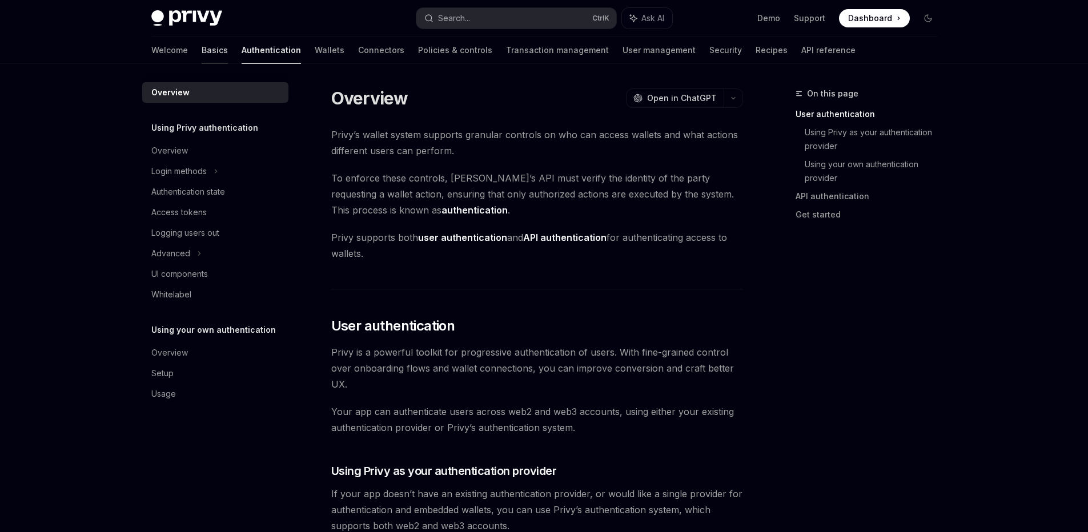
click at [202, 54] on link "Basics" at bounding box center [215, 50] width 26 height 27
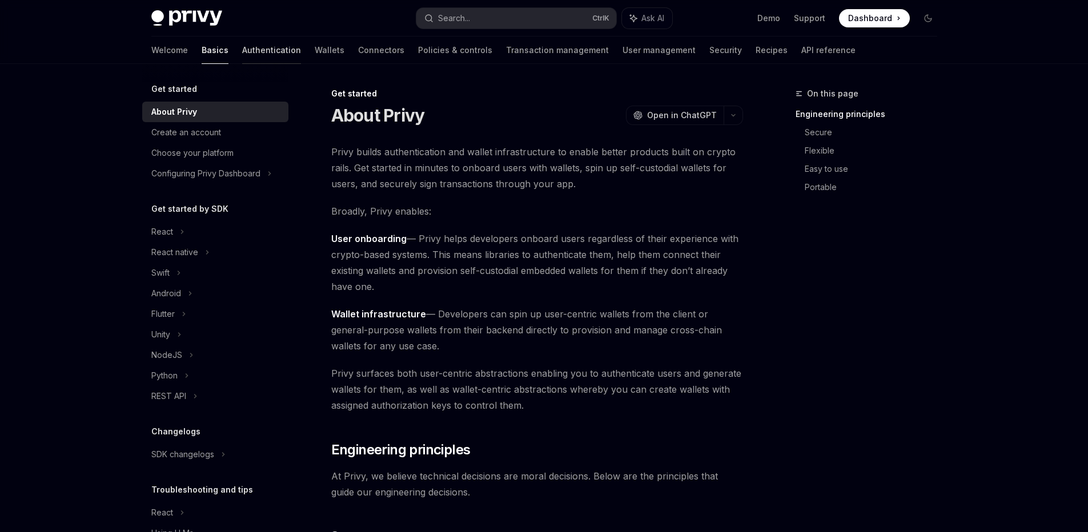
click at [242, 55] on link "Authentication" at bounding box center [271, 50] width 59 height 27
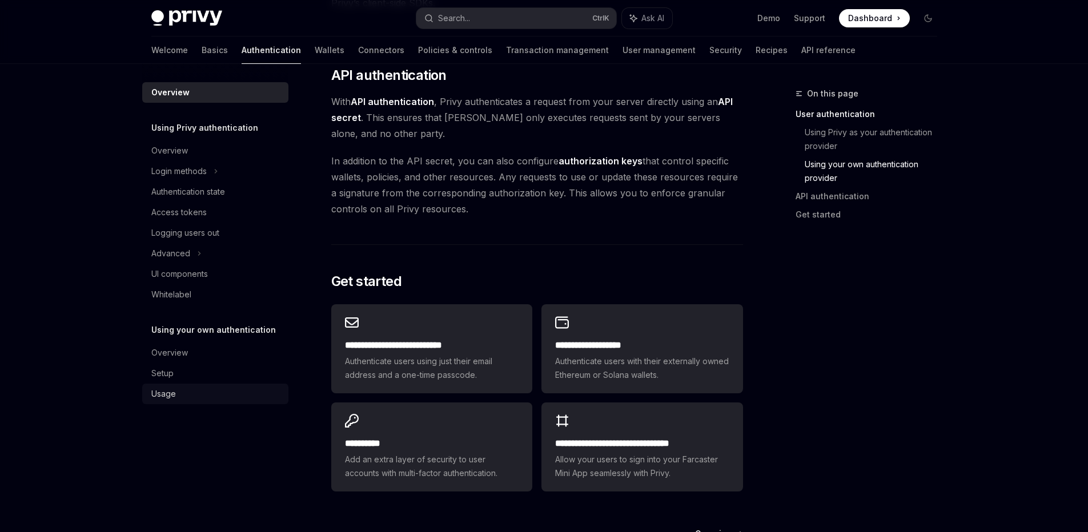
scroll to position [901, 0]
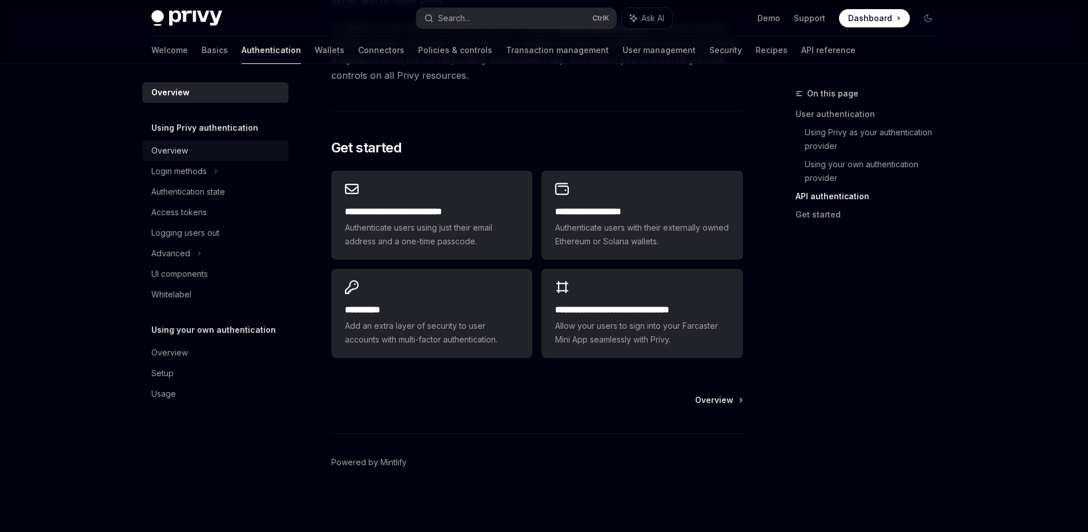
click at [213, 157] on div "Overview" at bounding box center [216, 151] width 130 height 14
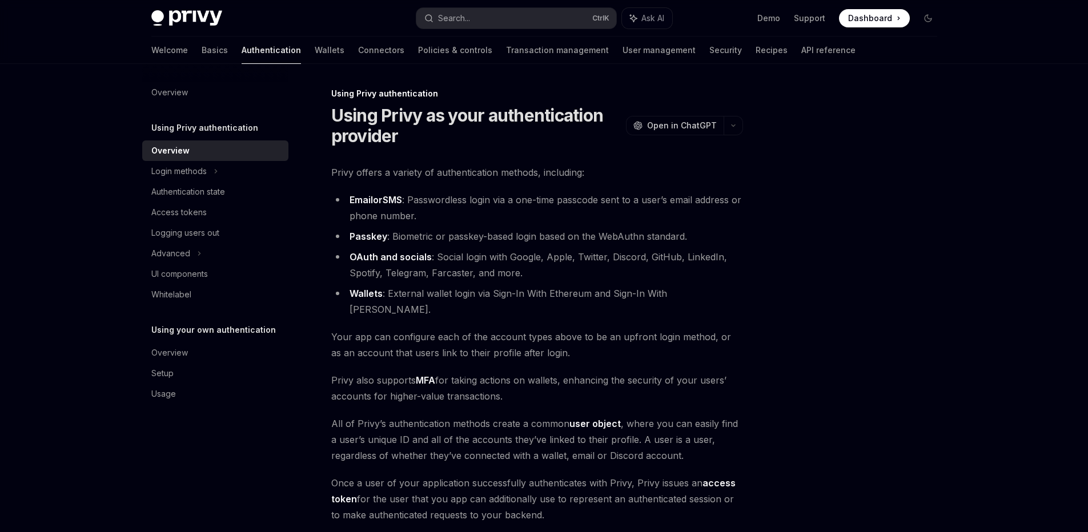
click at [213, 130] on h5 "Using Privy authentication" at bounding box center [204, 128] width 107 height 14
click at [184, 101] on link "Overview" at bounding box center [215, 92] width 146 height 21
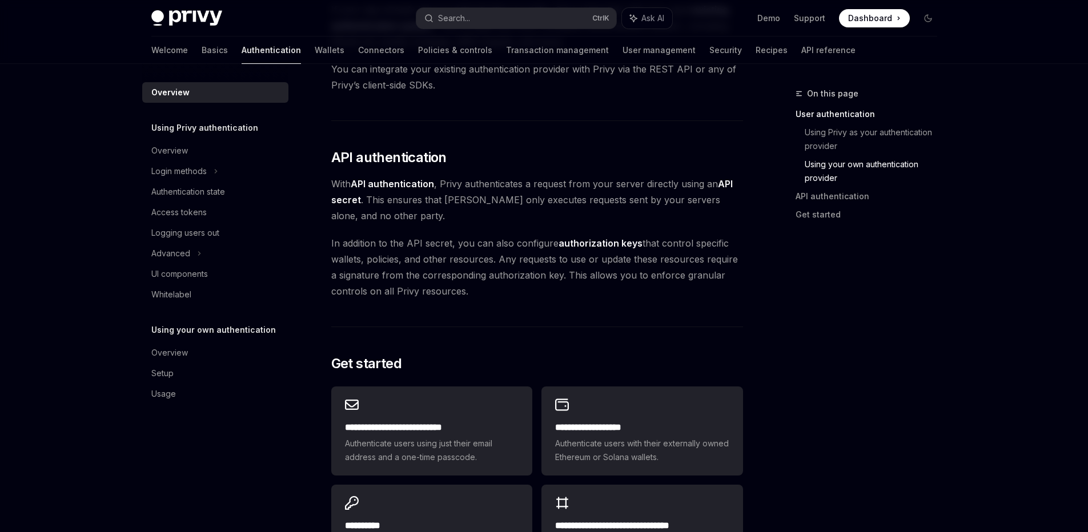
scroll to position [764, 0]
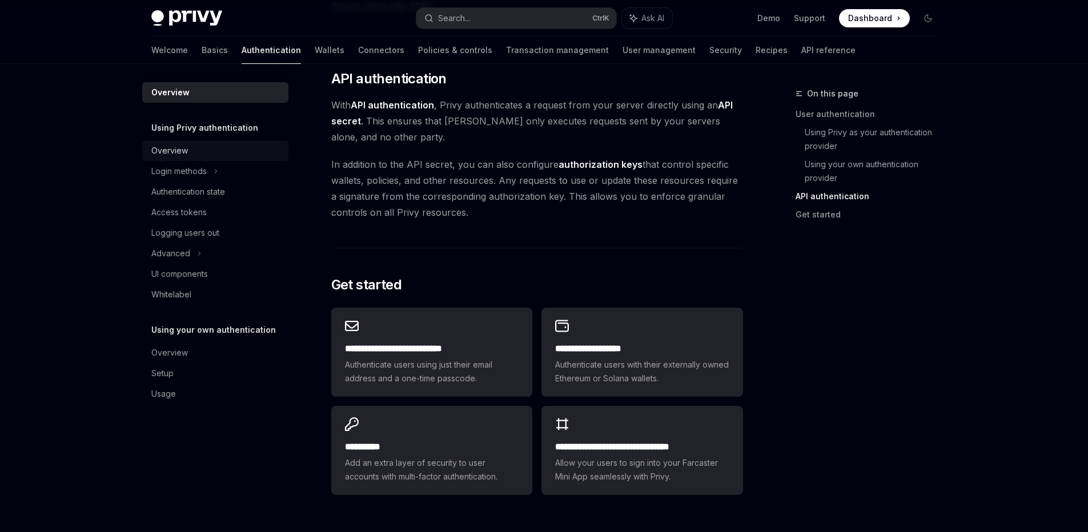
click at [185, 155] on div "Overview" at bounding box center [169, 151] width 37 height 14
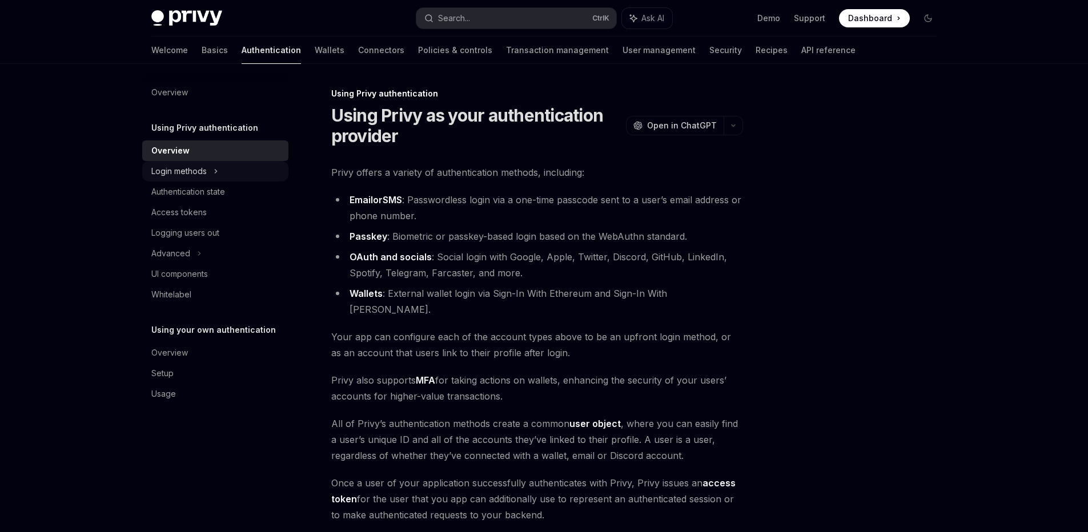
click at [240, 175] on div "Login methods" at bounding box center [215, 171] width 146 height 21
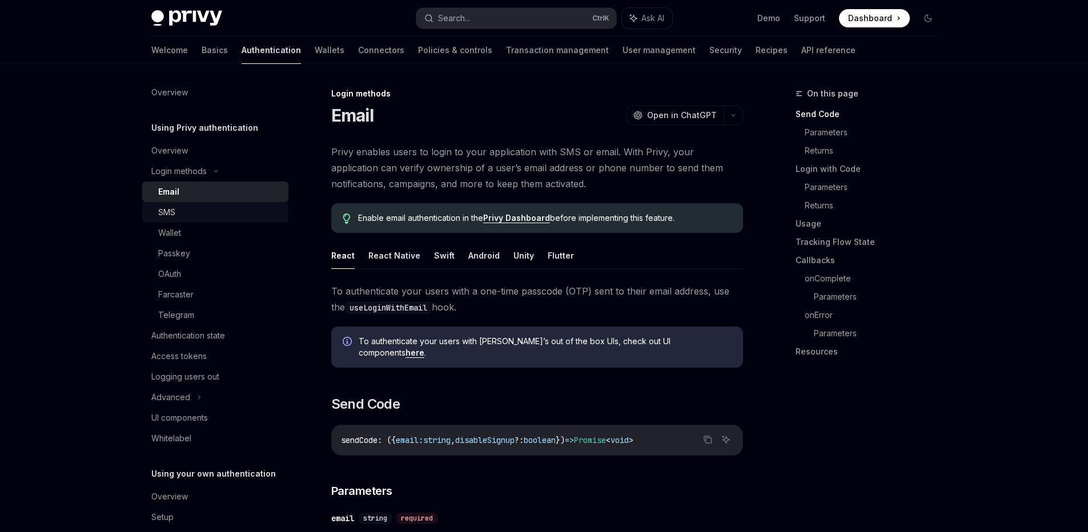
click at [231, 217] on div "SMS" at bounding box center [219, 213] width 123 height 14
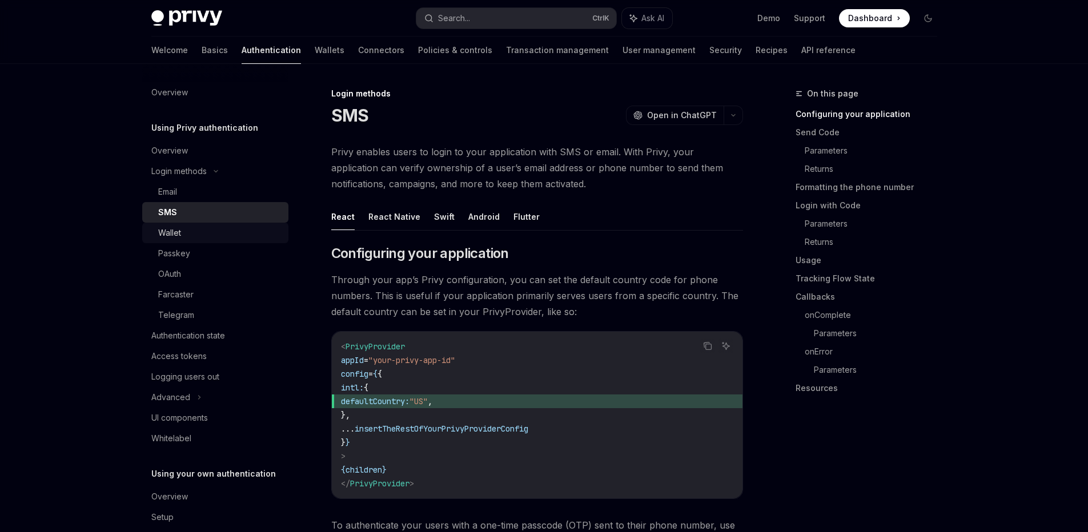
click at [215, 239] on div "Wallet" at bounding box center [219, 233] width 123 height 14
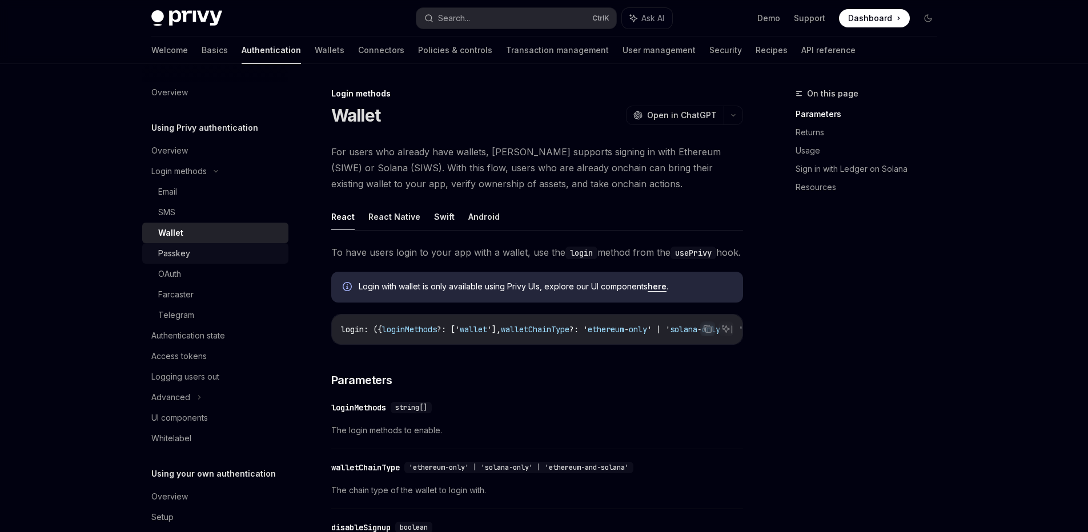
click at [203, 261] on link "Passkey" at bounding box center [215, 253] width 146 height 21
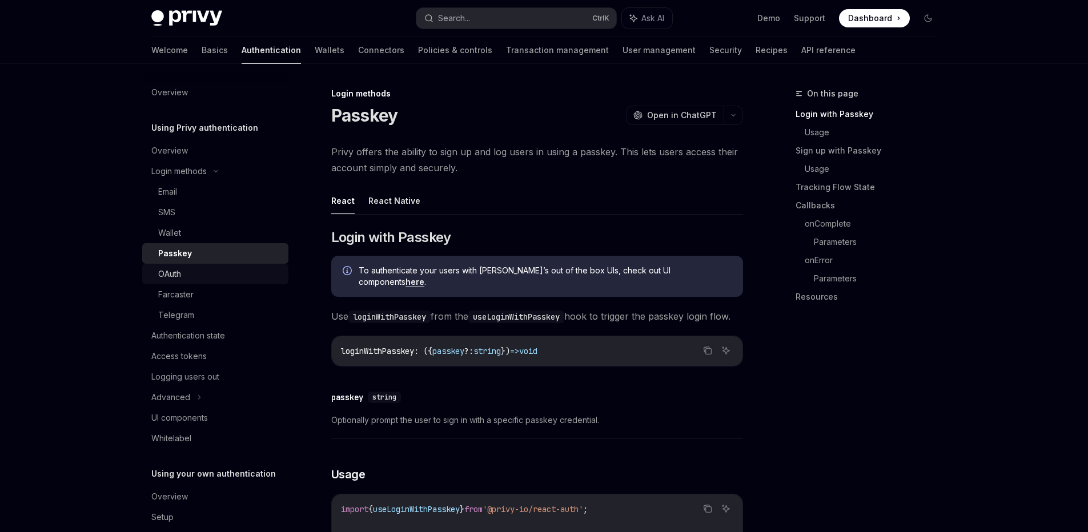
click at [195, 280] on div "OAuth" at bounding box center [219, 274] width 123 height 14
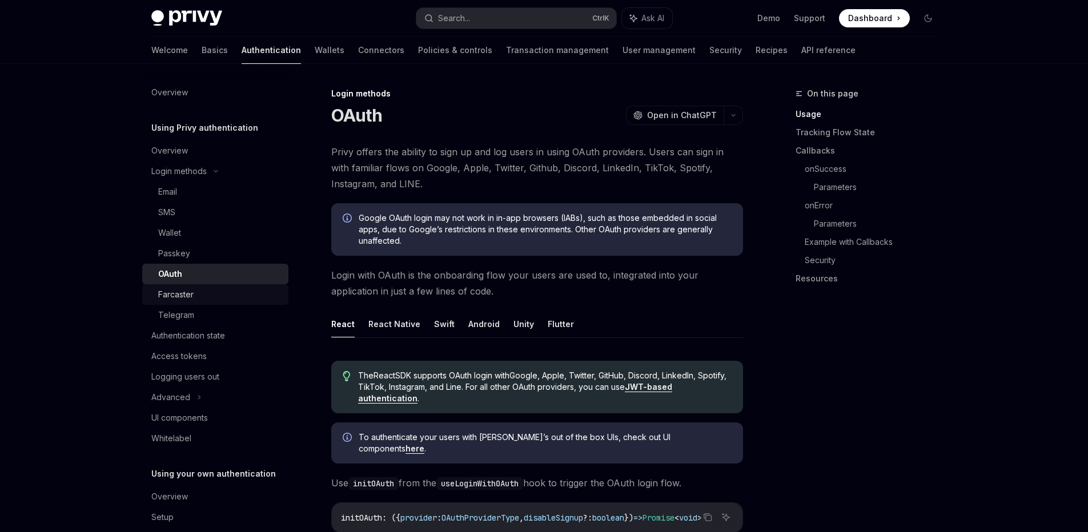
click at [194, 295] on div "Farcaster" at bounding box center [219, 295] width 123 height 14
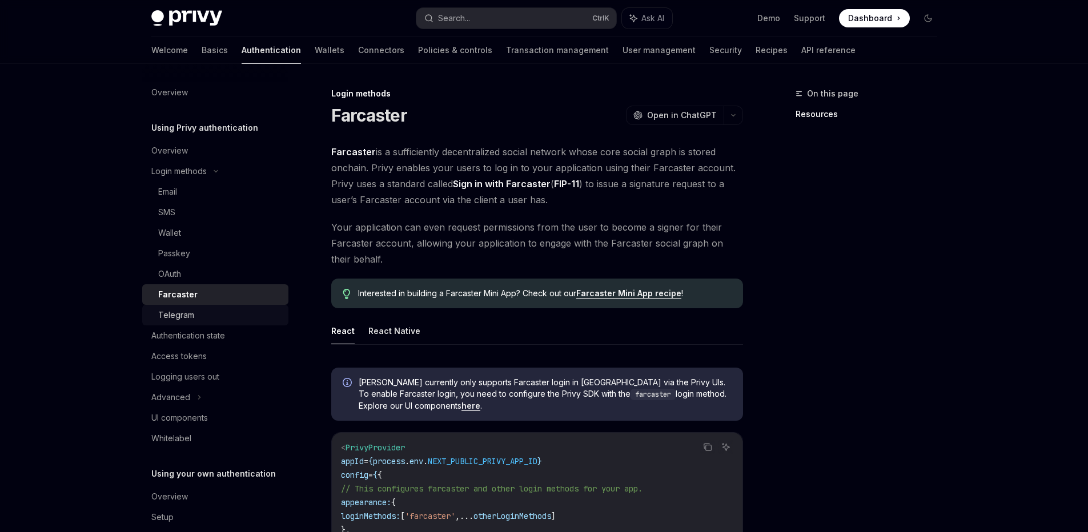
click at [197, 317] on div "Telegram" at bounding box center [219, 315] width 123 height 14
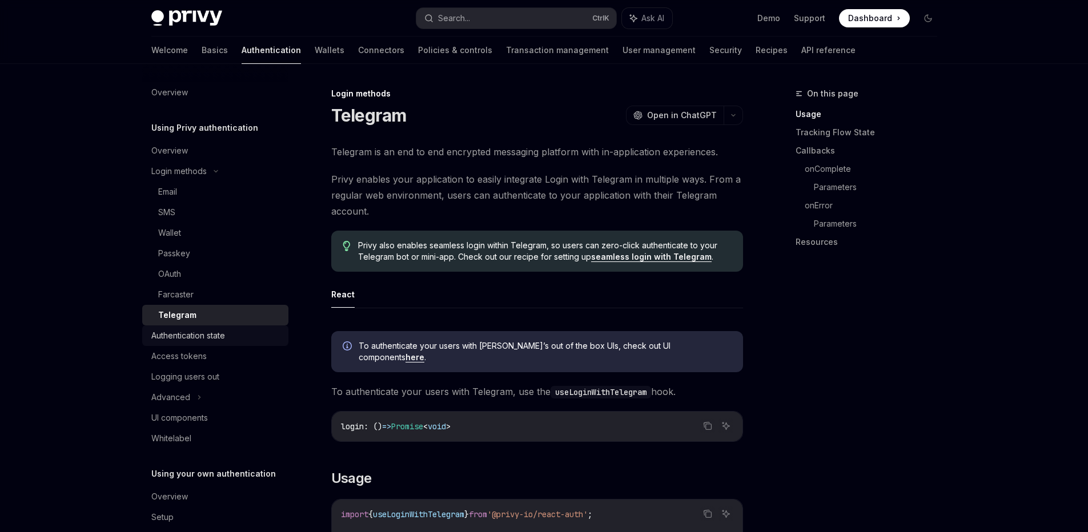
click at [201, 340] on div "Authentication state" at bounding box center [188, 336] width 74 height 14
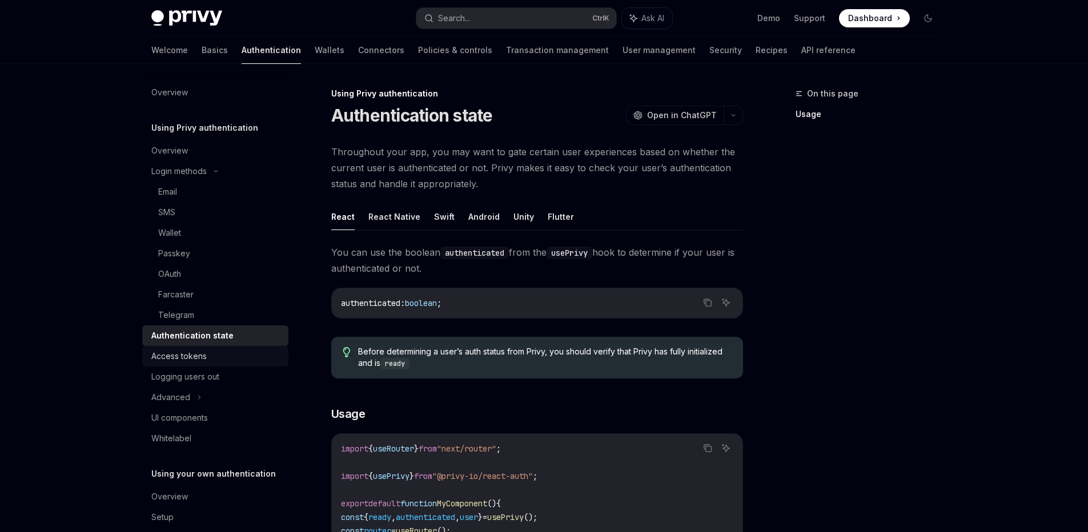
click at [201, 364] on link "Access tokens" at bounding box center [215, 356] width 146 height 21
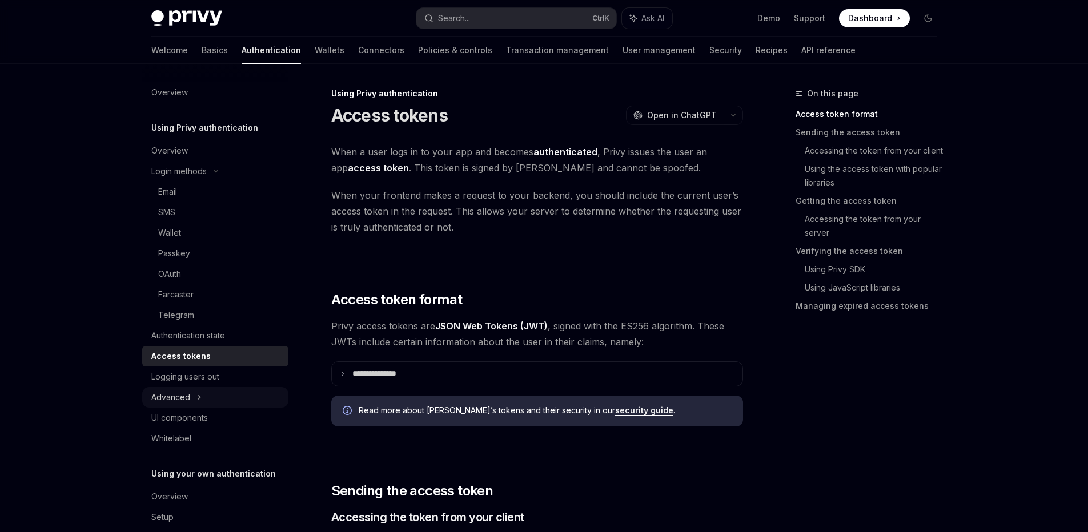
click at [216, 387] on div "Advanced" at bounding box center [215, 397] width 146 height 21
click at [217, 380] on div "Logging users out" at bounding box center [185, 377] width 68 height 14
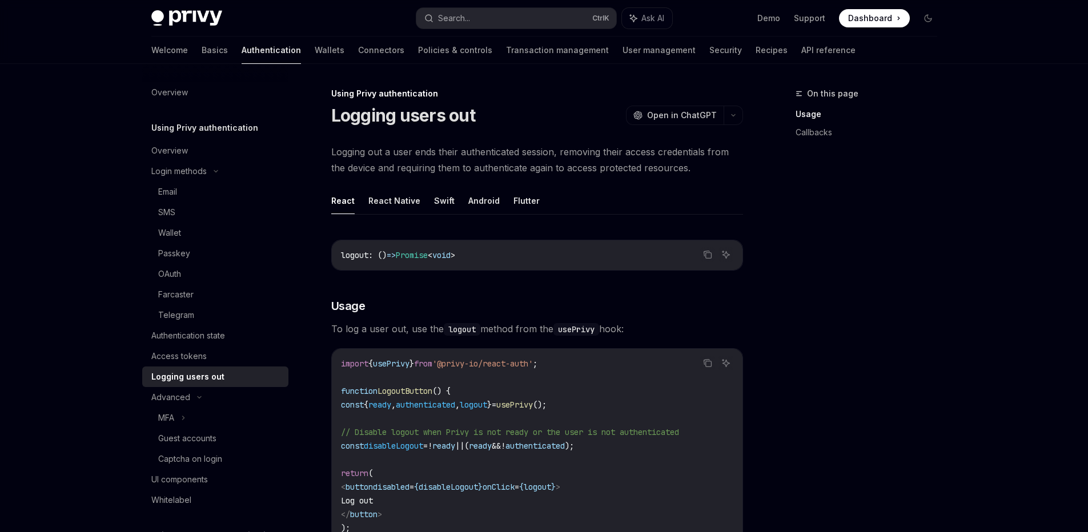
click at [255, 51] on div "Welcome Basics Authentication Wallets Connectors Policies & controls Transactio…" at bounding box center [503, 50] width 704 height 27
click at [315, 51] on link "Wallets" at bounding box center [330, 50] width 30 height 27
type textarea "*"
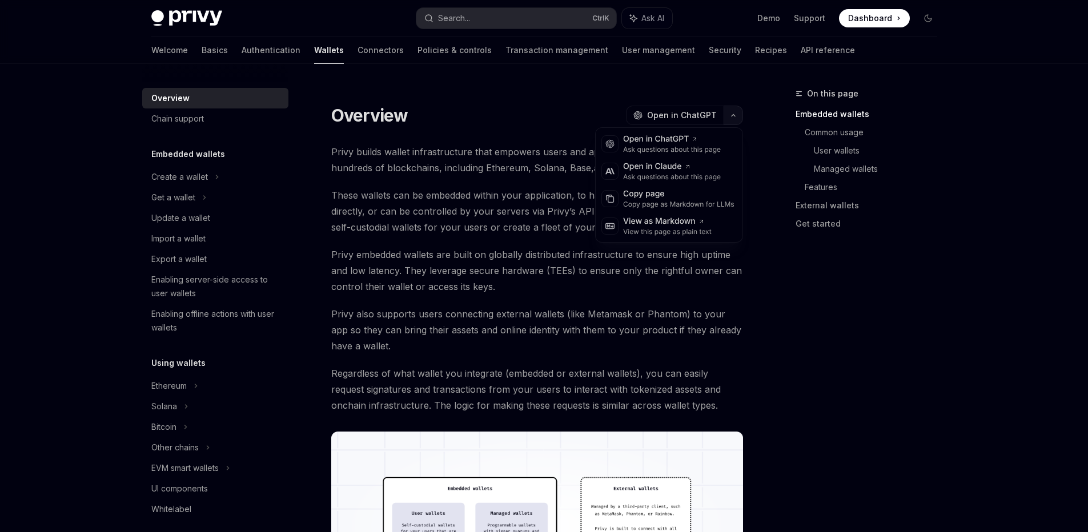
click at [735, 120] on button "button" at bounding box center [733, 115] width 19 height 19
click at [684, 236] on div "View this page as plain text" at bounding box center [667, 231] width 89 height 9
click at [594, 171] on link "and more" at bounding box center [615, 168] width 43 height 12
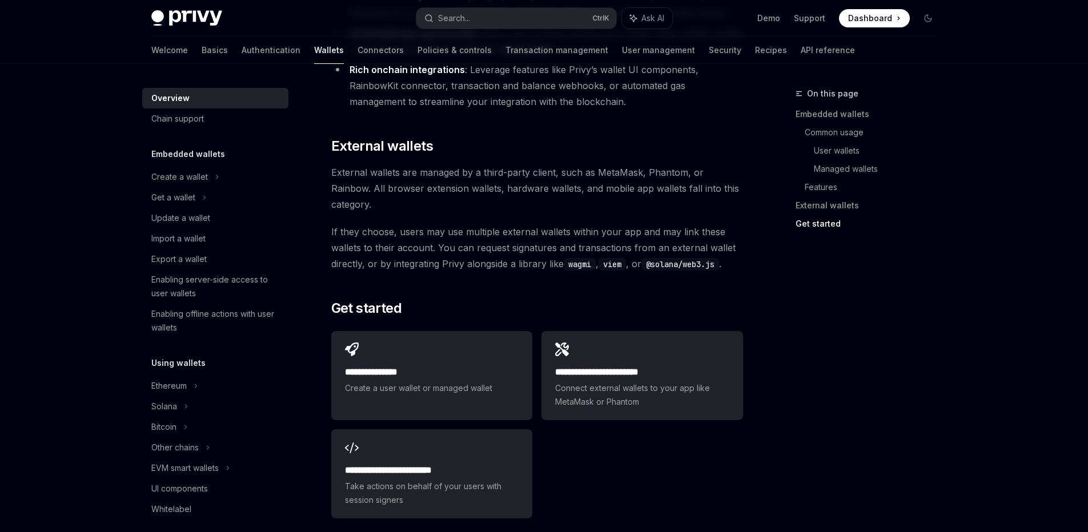
scroll to position [1742, 0]
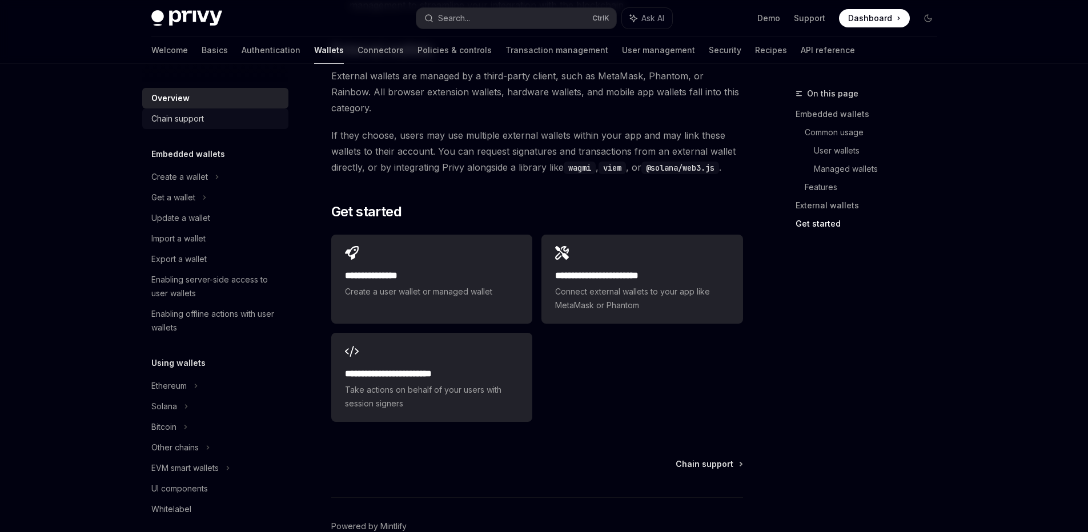
click at [202, 121] on div "Chain support" at bounding box center [177, 119] width 53 height 14
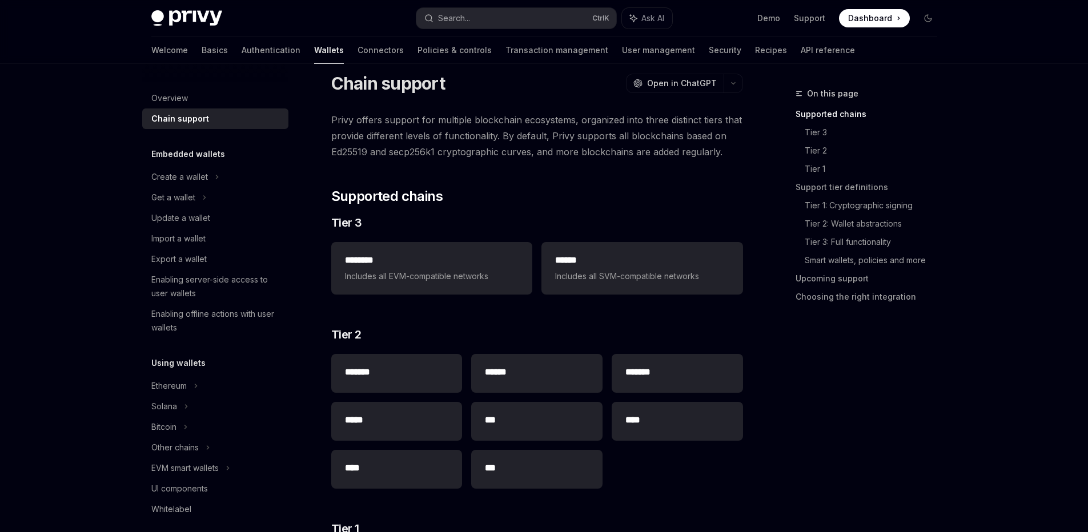
scroll to position [26, 0]
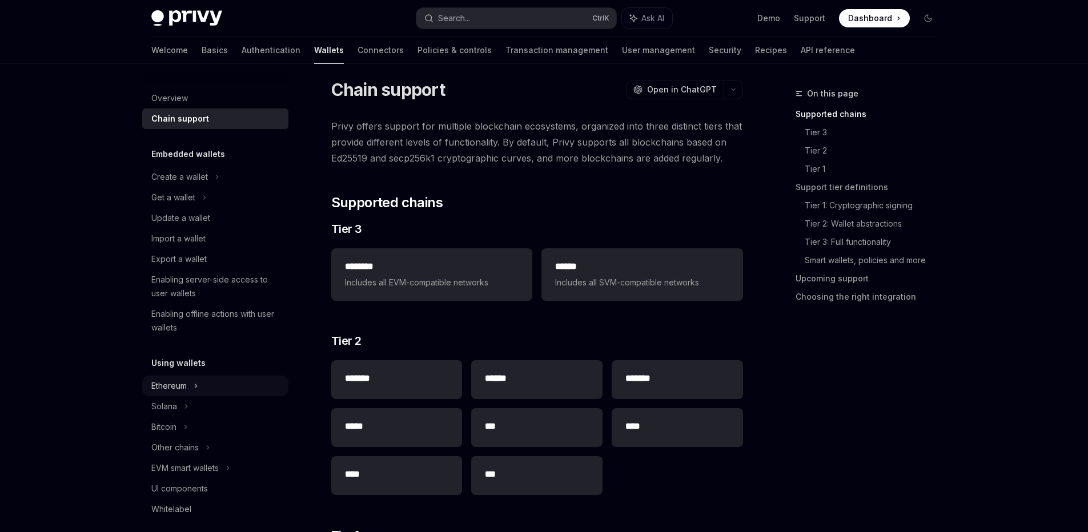
click at [215, 184] on icon at bounding box center [217, 177] width 5 height 14
type textarea "*"
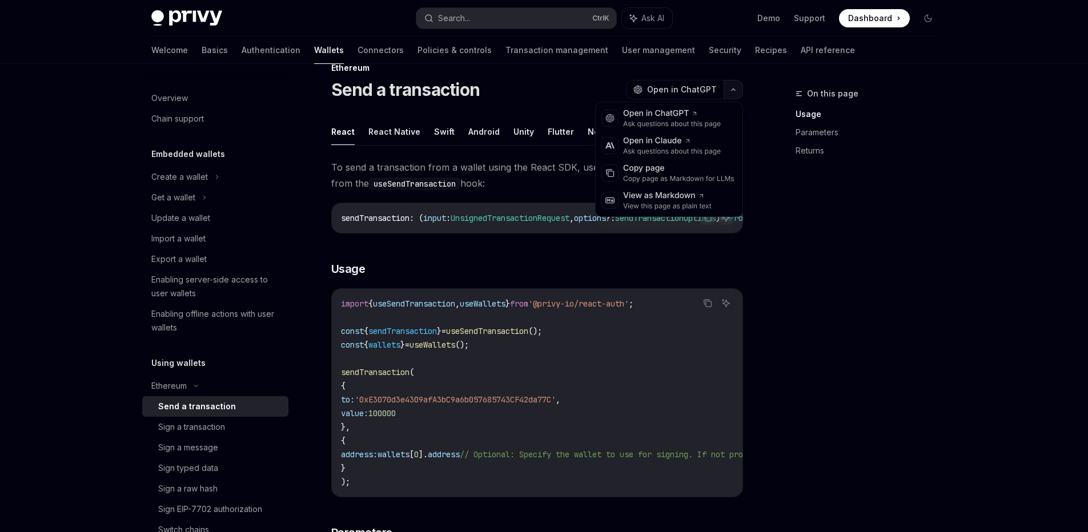
click at [741, 94] on button "button" at bounding box center [733, 89] width 19 height 19
click at [693, 201] on div "View as Markdown" at bounding box center [667, 195] width 89 height 11
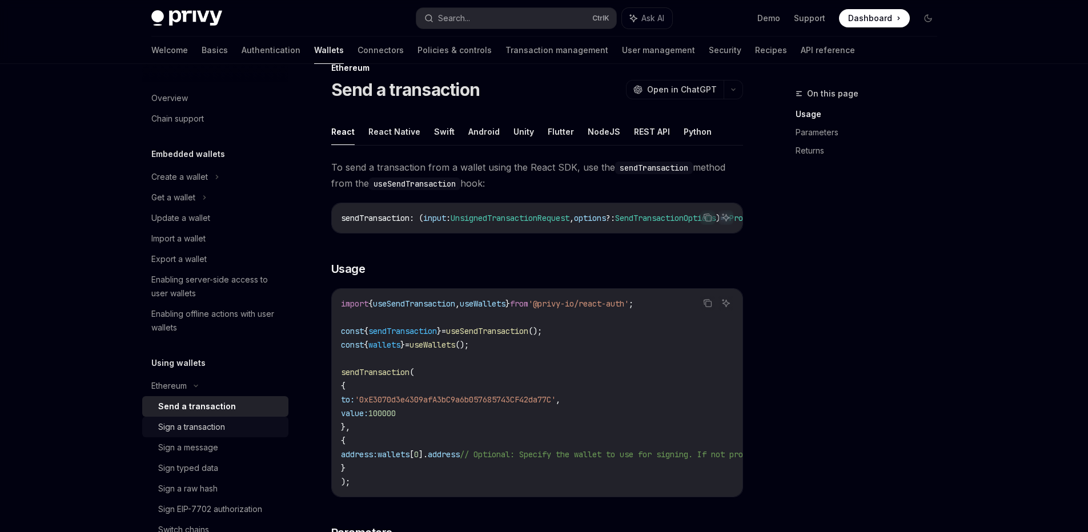
click at [203, 432] on div "Sign a transaction" at bounding box center [191, 427] width 67 height 14
type textarea "*"
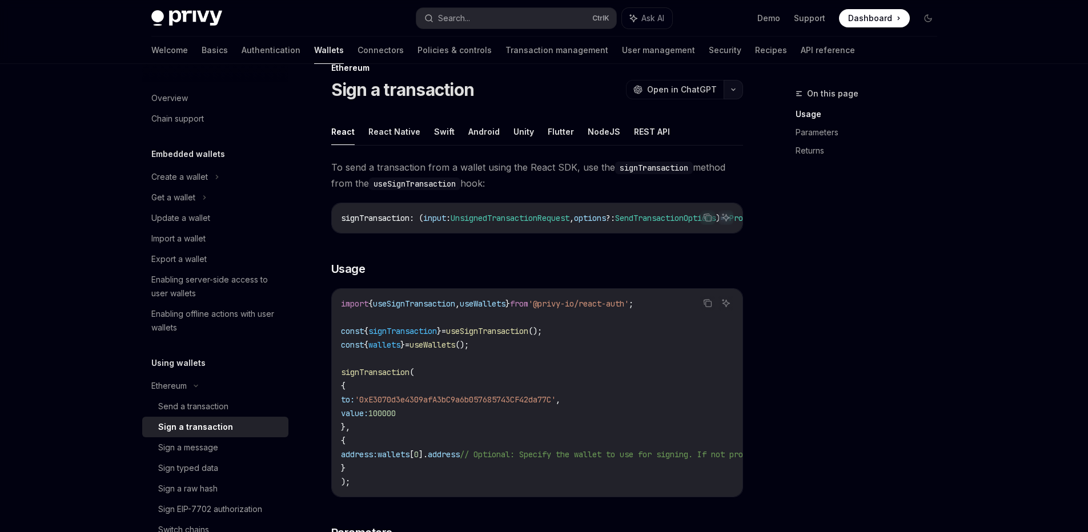
click at [734, 94] on button "button" at bounding box center [733, 89] width 19 height 19
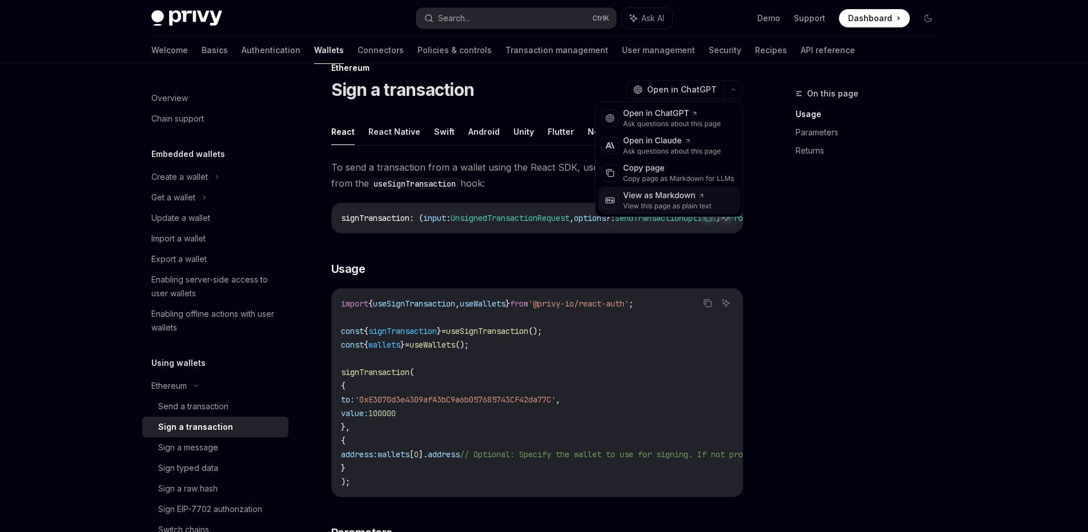
click at [688, 202] on div "View this page as plain text" at bounding box center [667, 206] width 89 height 9
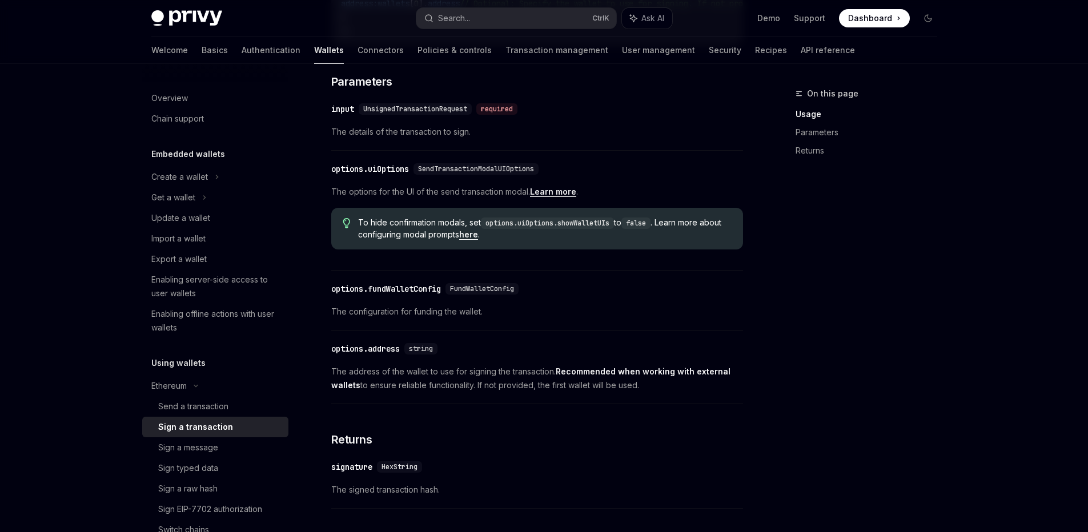
scroll to position [506, 0]
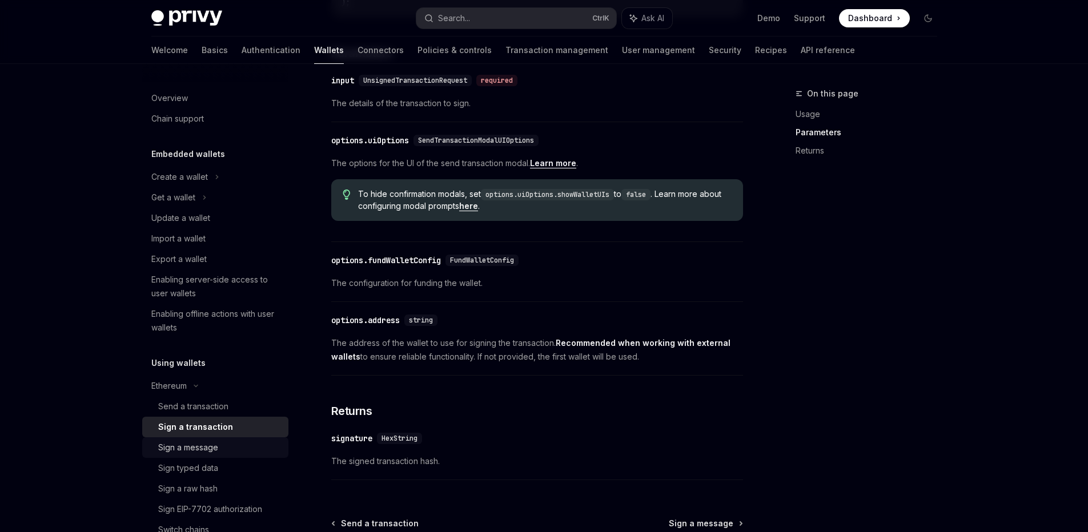
click at [244, 450] on div "Sign a message" at bounding box center [219, 448] width 123 height 14
type textarea "*"
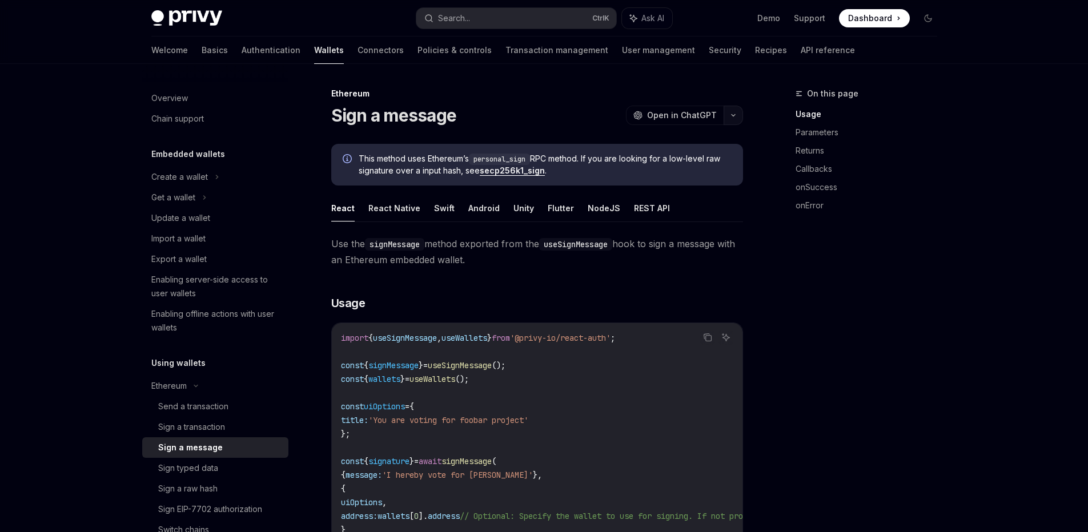
click at [732, 122] on button "button" at bounding box center [733, 115] width 19 height 19
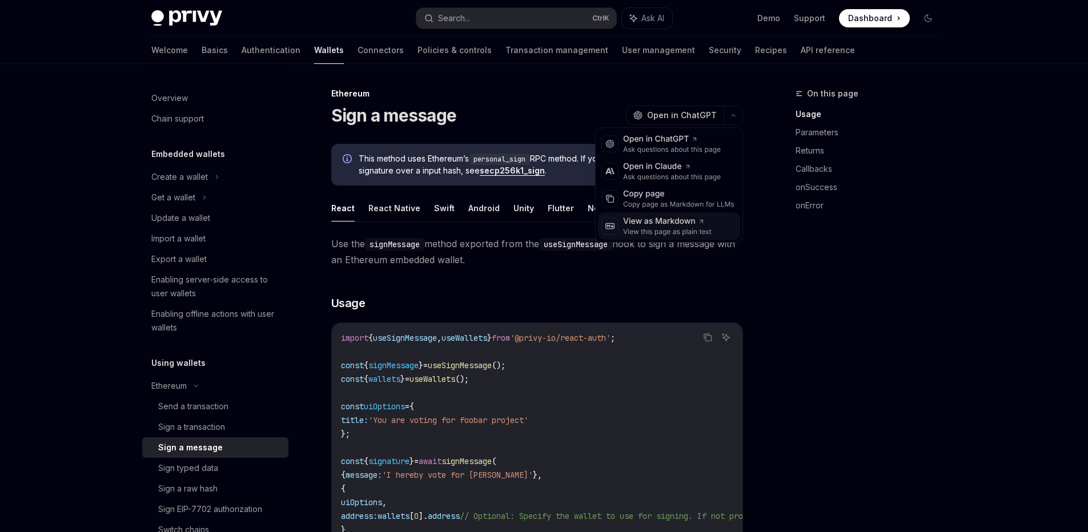
click at [698, 223] on icon at bounding box center [701, 221] width 7 height 7
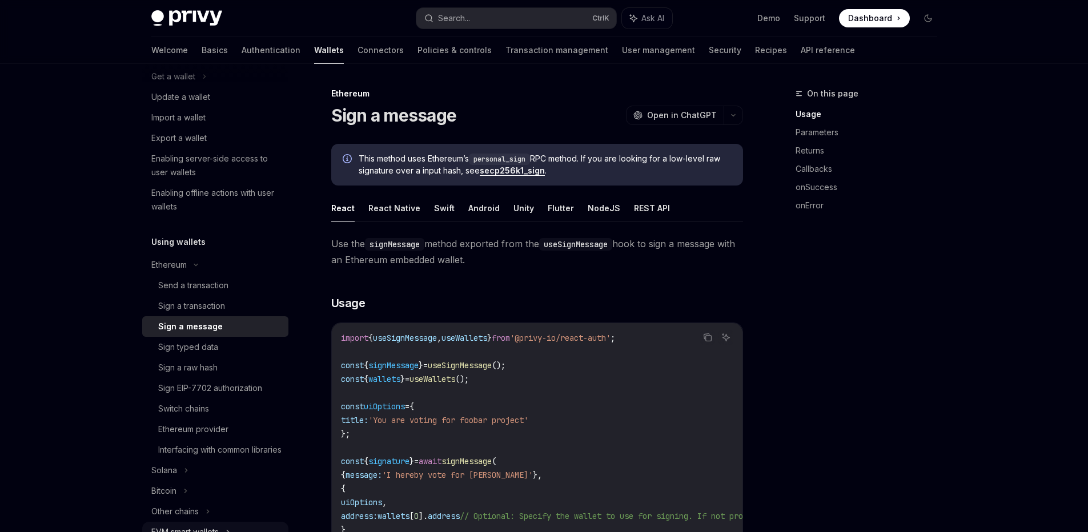
scroll to position [137, 0]
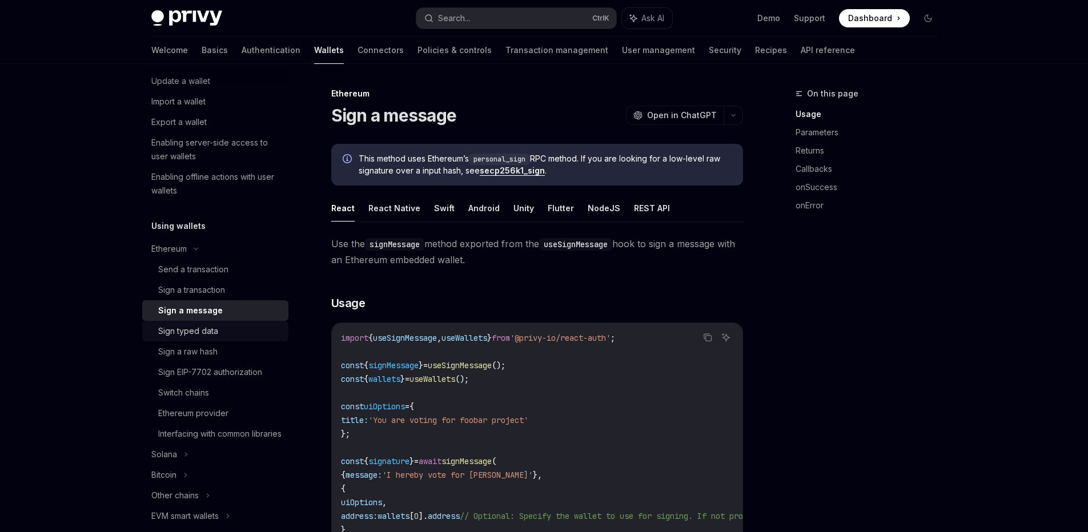
click at [236, 329] on div "Sign typed data" at bounding box center [219, 331] width 123 height 14
type textarea "*"
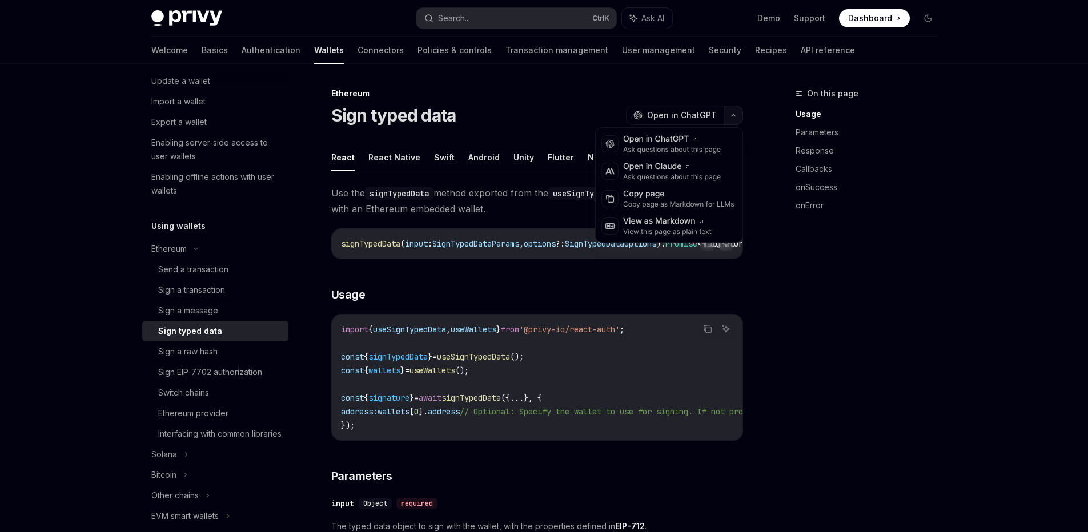
click at [733, 123] on button "button" at bounding box center [733, 115] width 19 height 19
click at [664, 233] on div "View this page as plain text" at bounding box center [667, 231] width 89 height 9
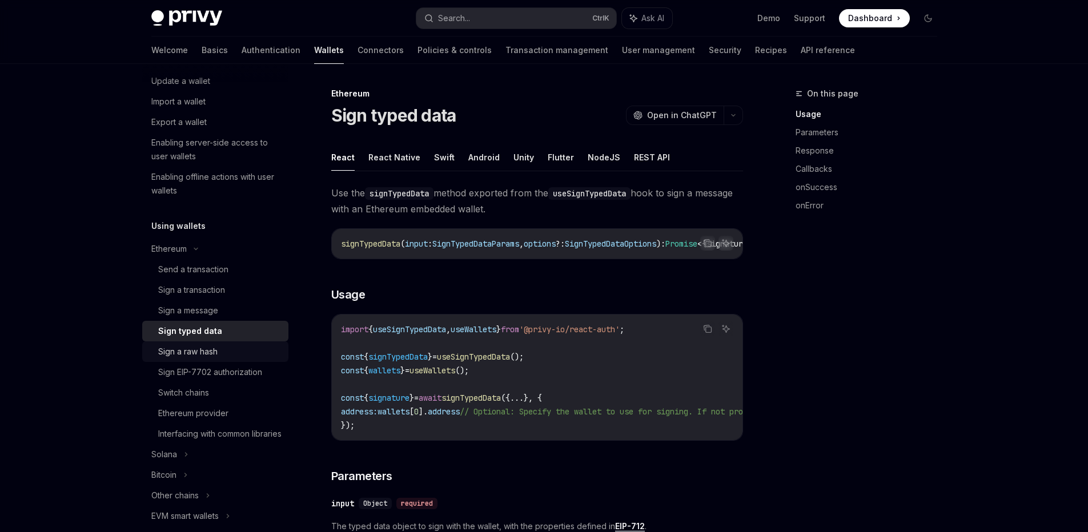
click at [219, 354] on div "Sign a raw hash" at bounding box center [219, 352] width 123 height 14
type textarea "*"
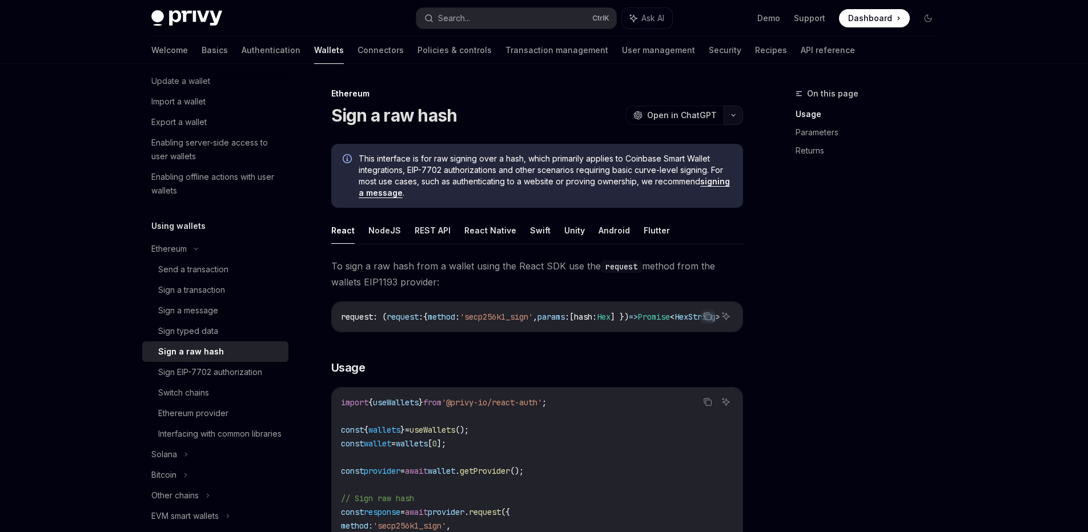
click at [735, 119] on button "button" at bounding box center [733, 115] width 19 height 19
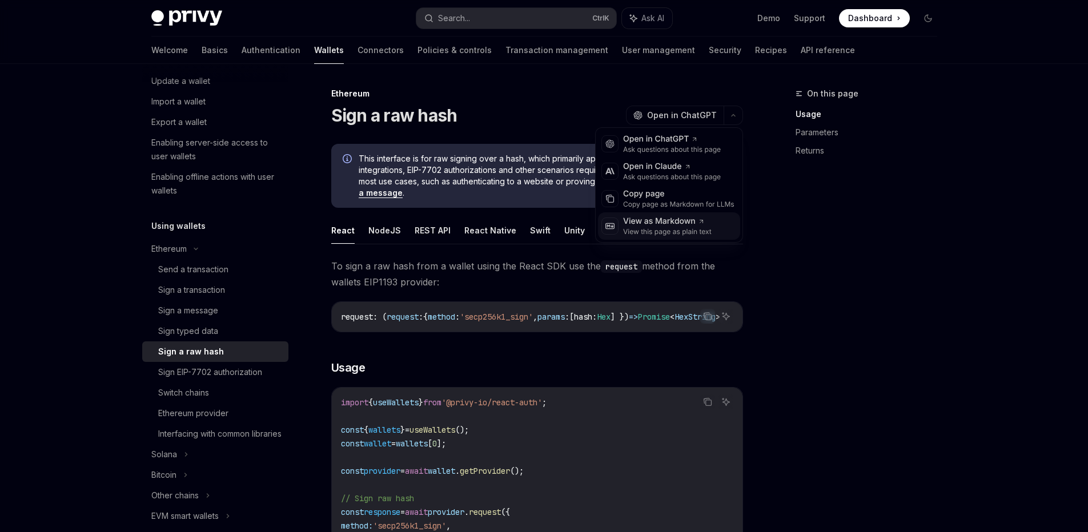
click at [668, 228] on div "View this page as plain text" at bounding box center [667, 231] width 89 height 9
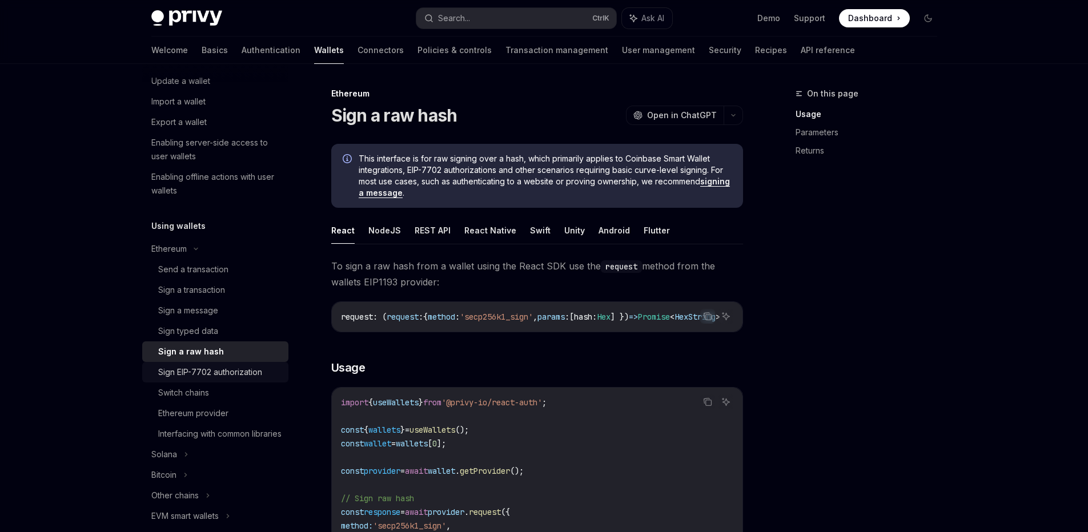
click at [248, 376] on div "Sign EIP-7702 authorization" at bounding box center [210, 373] width 104 height 14
type textarea "*"
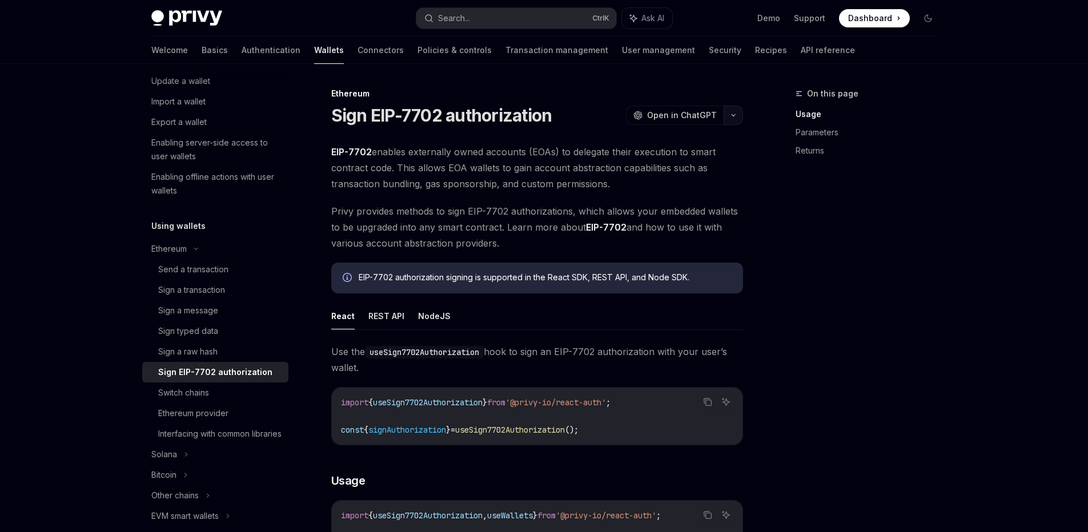
click at [740, 115] on icon "button" at bounding box center [734, 115] width 14 height 5
click at [695, 224] on div "View as Markdown" at bounding box center [667, 221] width 89 height 11
click at [228, 391] on div "Switch chains" at bounding box center [219, 393] width 123 height 14
type textarea "*"
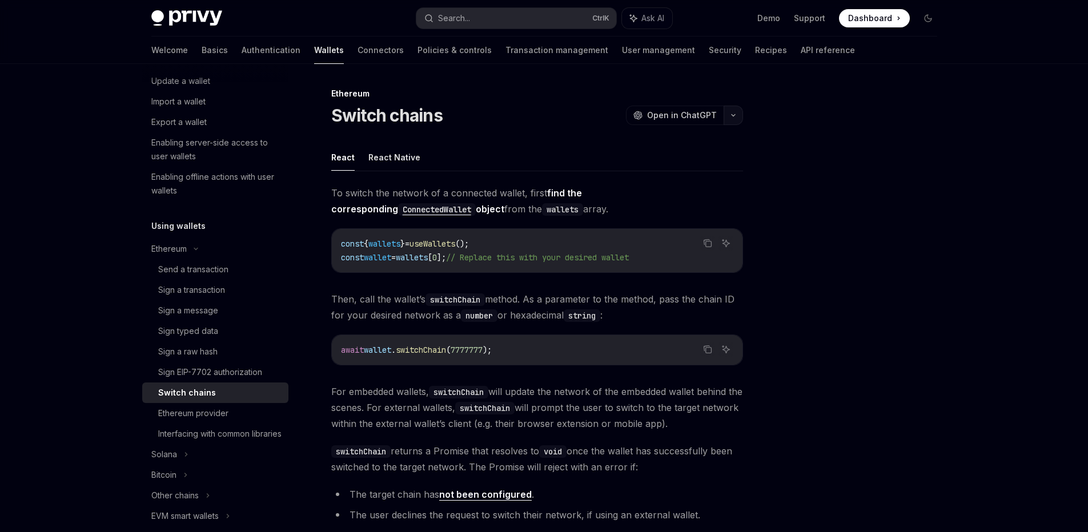
click at [739, 117] on button "button" at bounding box center [733, 115] width 19 height 19
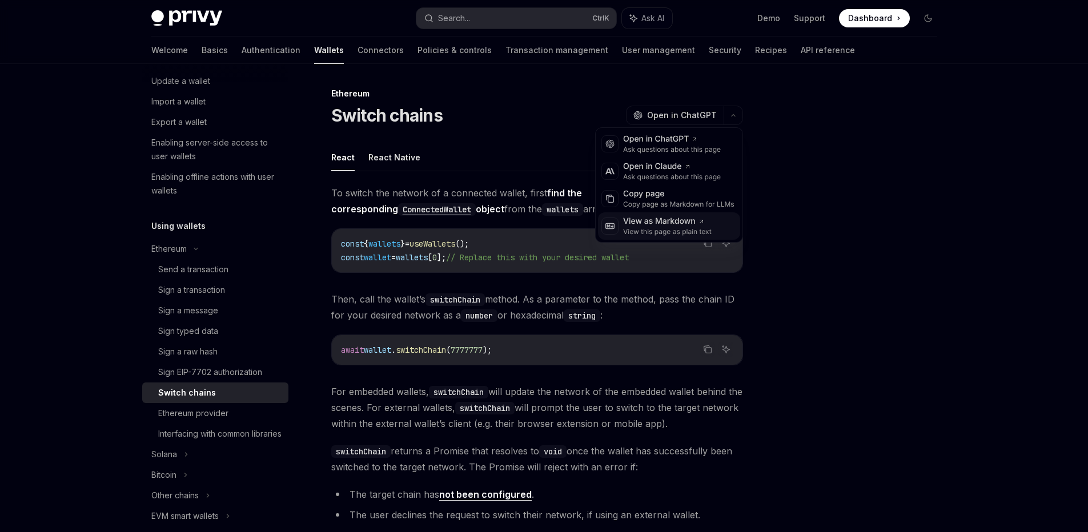
click at [679, 231] on div "View this page as plain text" at bounding box center [667, 231] width 89 height 9
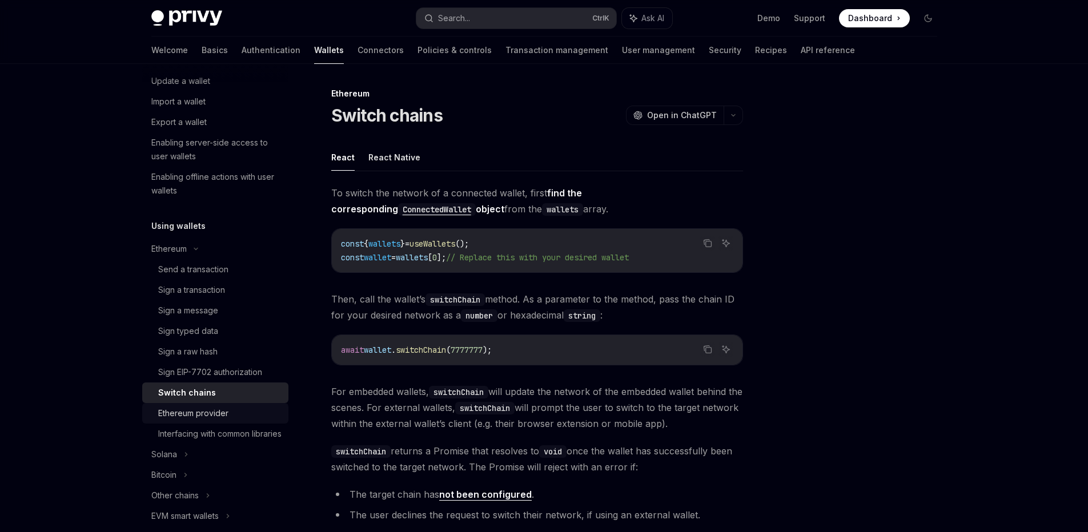
click at [241, 420] on link "Ethereum provider" at bounding box center [215, 413] width 146 height 21
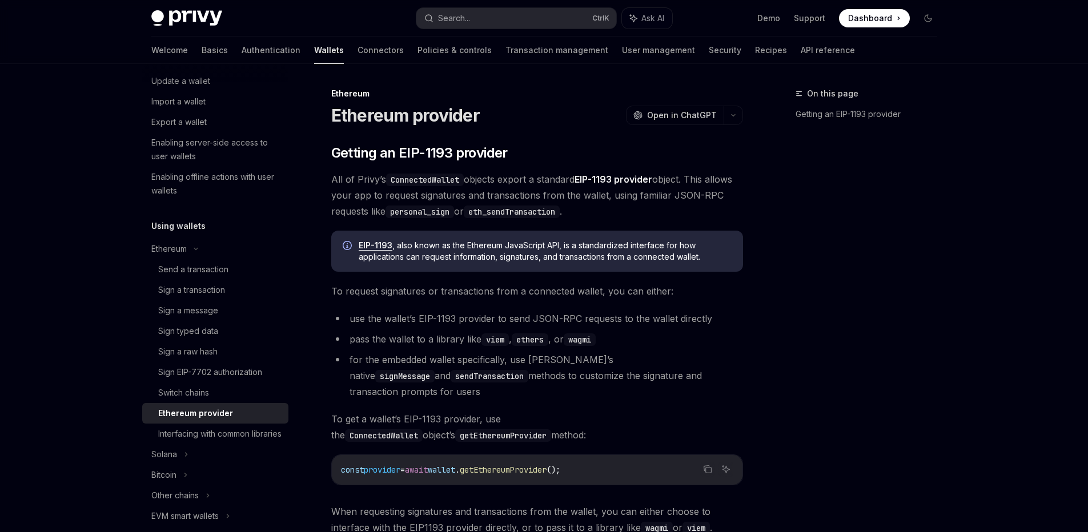
type textarea "*"
click at [737, 121] on button "button" at bounding box center [733, 115] width 19 height 19
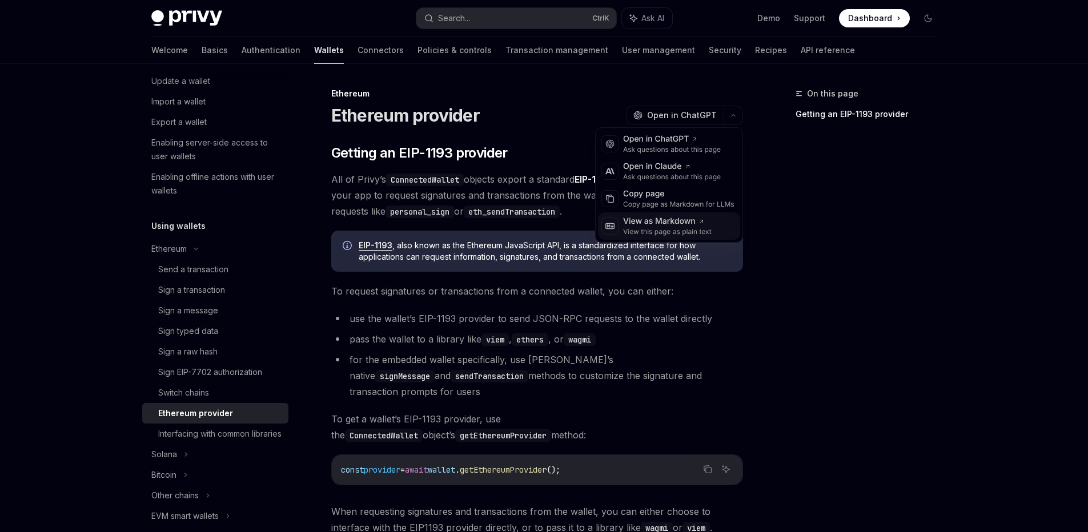
click at [680, 234] on div "View this page as plain text" at bounding box center [667, 231] width 89 height 9
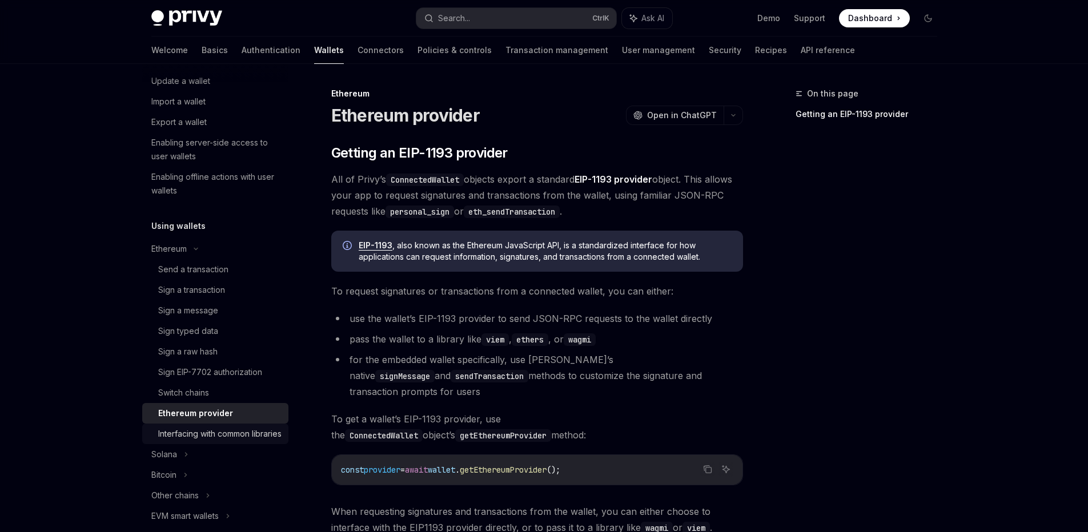
click at [242, 438] on div "Interfacing with common libraries" at bounding box center [219, 434] width 123 height 14
type textarea "*"
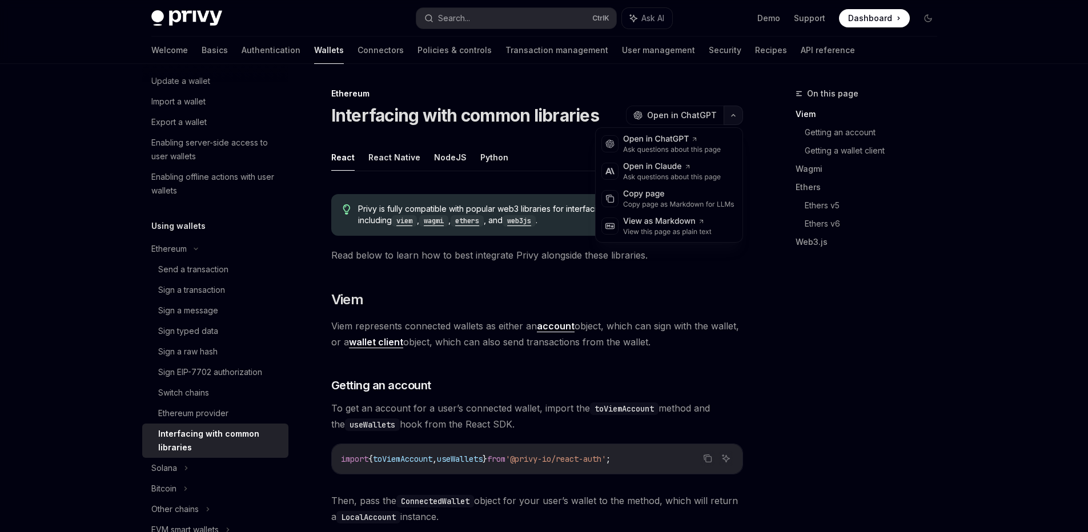
click at [737, 119] on button "button" at bounding box center [733, 115] width 19 height 19
click at [687, 231] on div "View this page as plain text" at bounding box center [667, 231] width 89 height 9
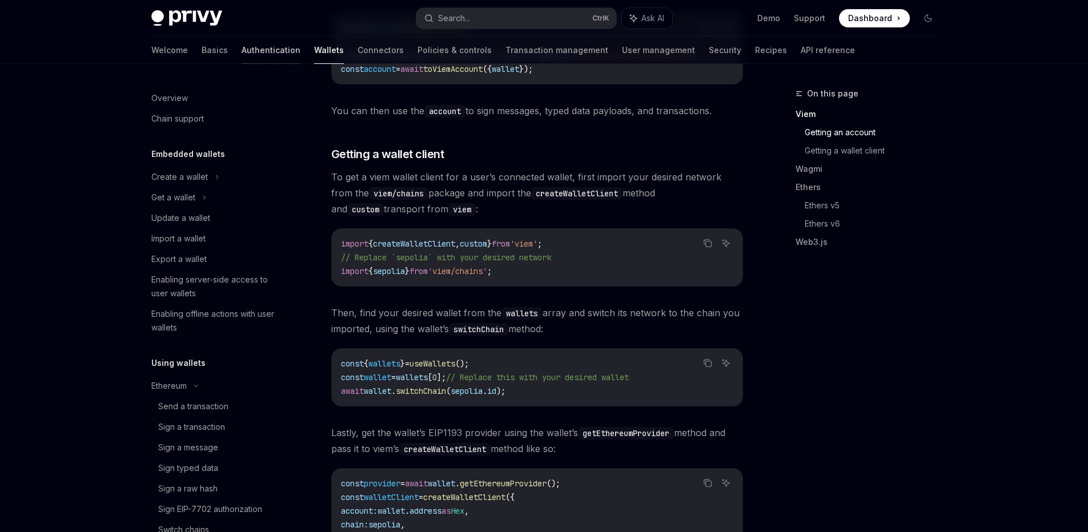
click at [242, 53] on link "Authentication" at bounding box center [271, 50] width 59 height 27
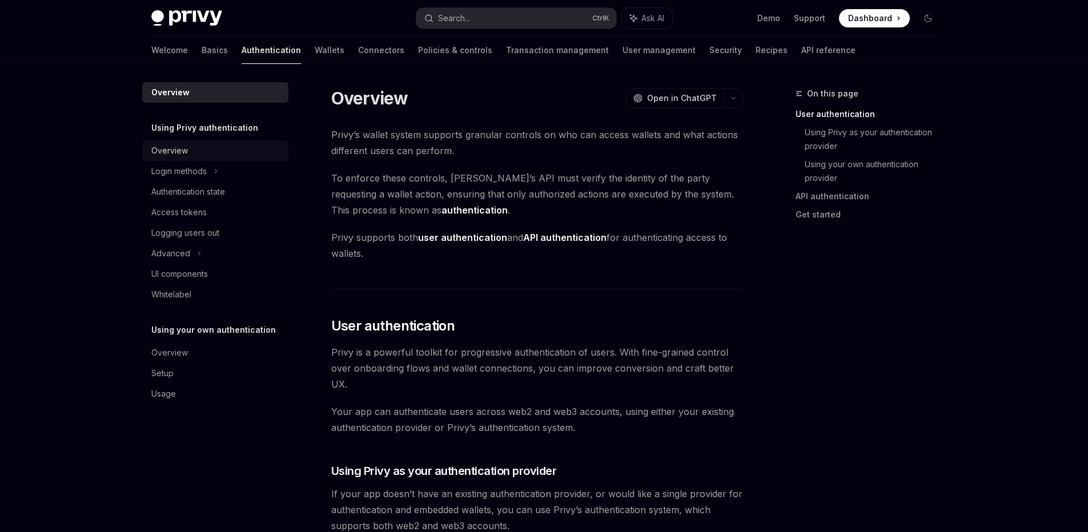
click at [218, 151] on div "Overview" at bounding box center [216, 151] width 130 height 14
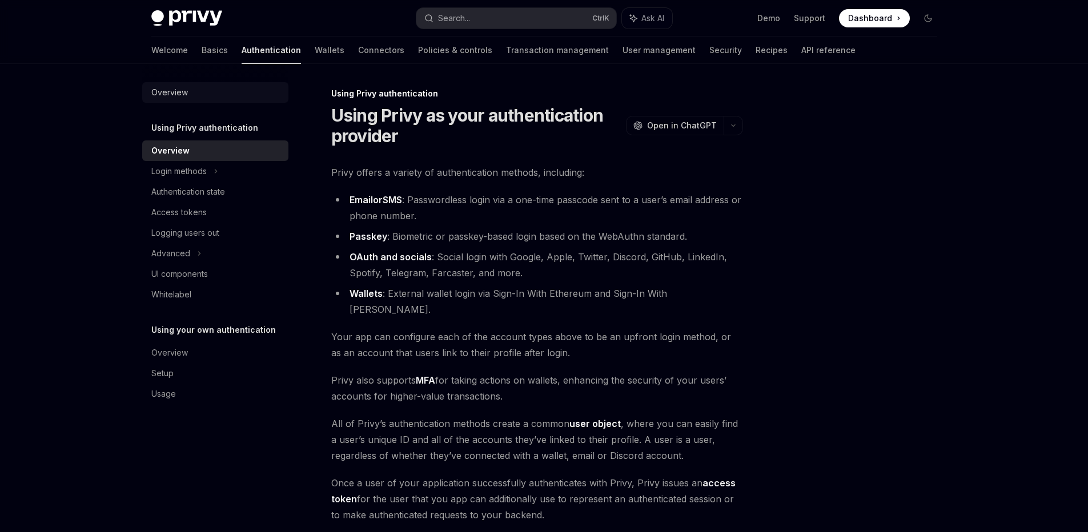
click at [202, 93] on div "Overview" at bounding box center [216, 93] width 130 height 14
type textarea "*"
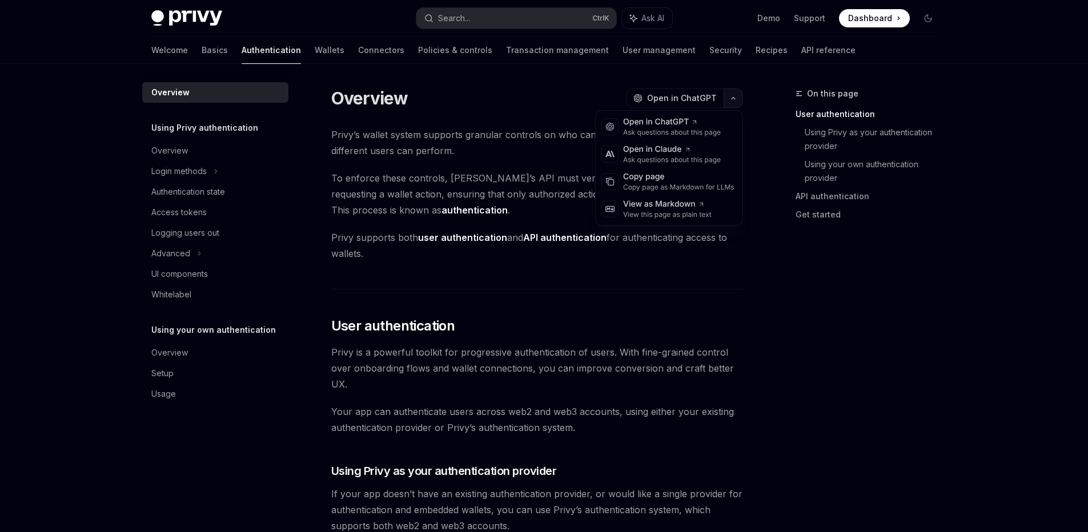
click at [733, 101] on button "button" at bounding box center [733, 98] width 19 height 19
click at [687, 206] on div "View as Markdown" at bounding box center [667, 204] width 89 height 11
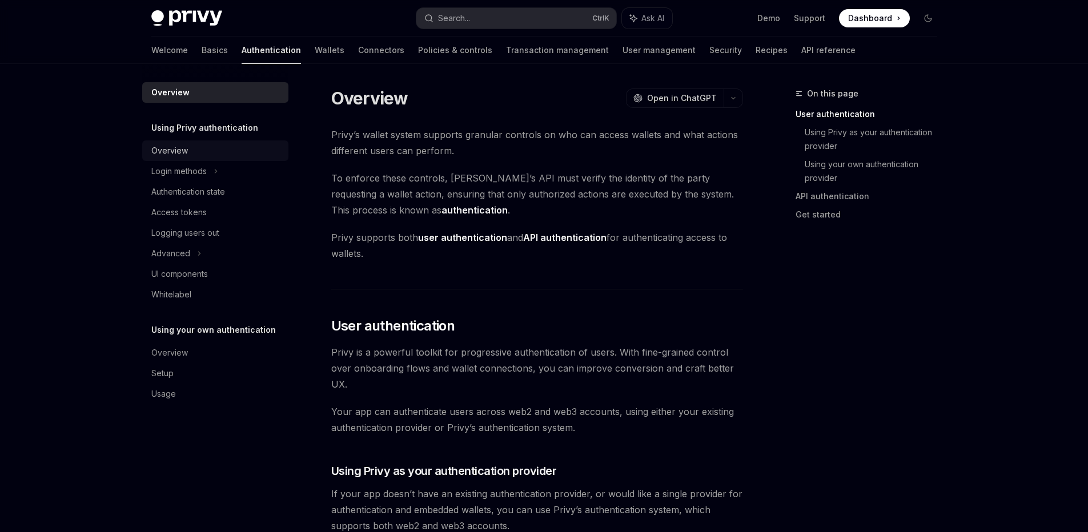
click at [194, 150] on div "Overview" at bounding box center [216, 151] width 130 height 14
type textarea "*"
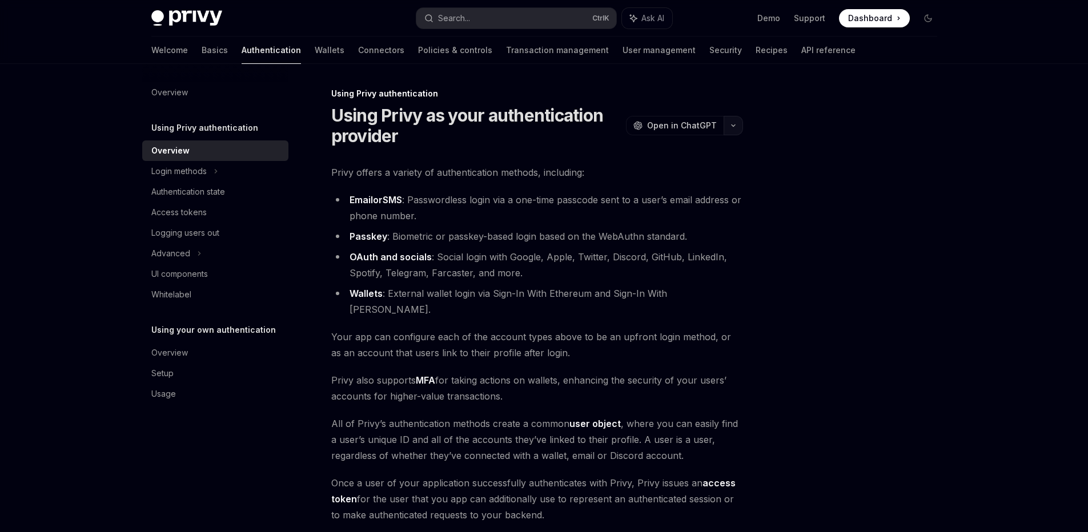
click at [739, 129] on button "button" at bounding box center [733, 125] width 19 height 19
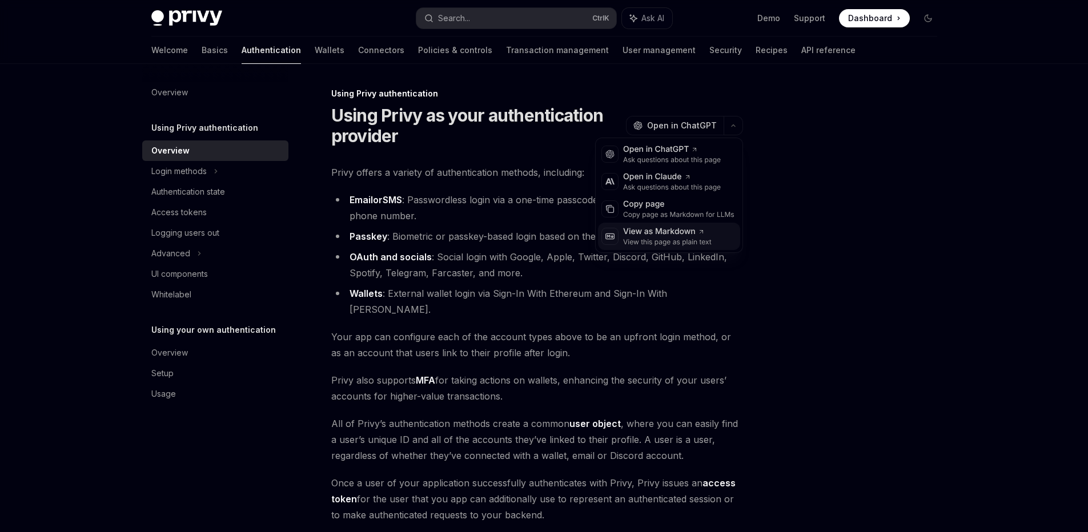
click at [695, 242] on div "View this page as plain text" at bounding box center [667, 242] width 89 height 9
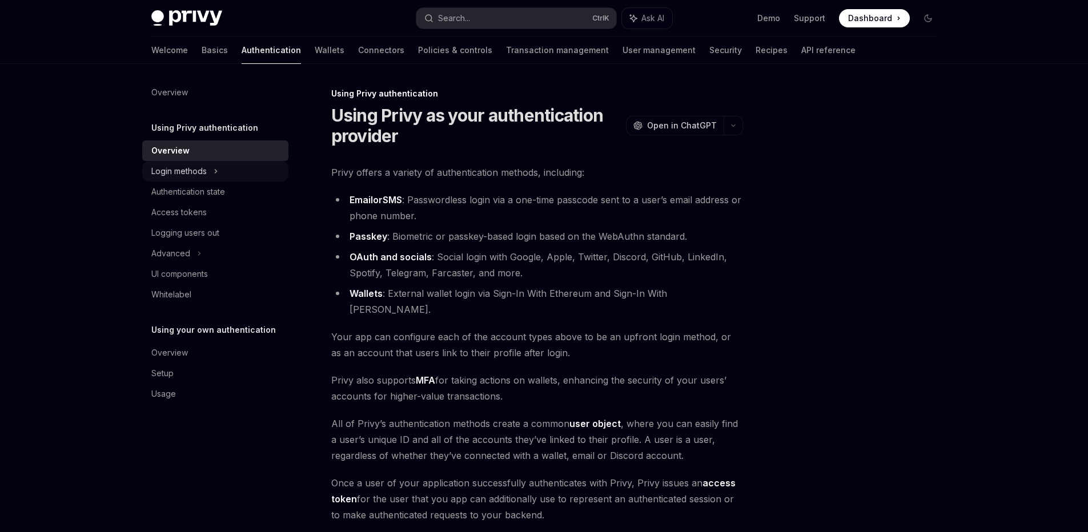
click at [191, 173] on div "Login methods" at bounding box center [178, 172] width 55 height 14
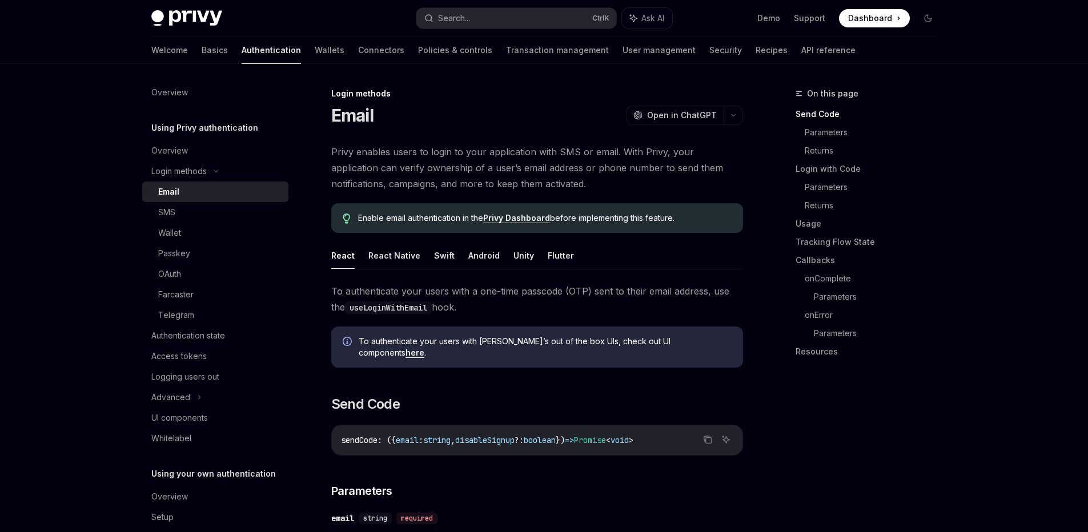
click at [226, 194] on div "Email" at bounding box center [219, 192] width 123 height 14
type textarea "*"
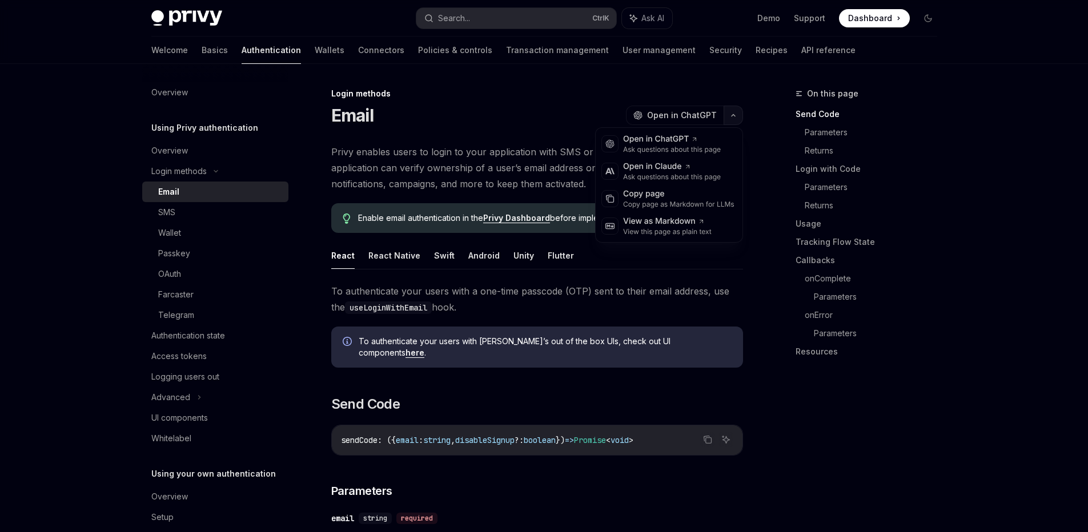
click at [735, 122] on button "button" at bounding box center [733, 115] width 19 height 19
click at [688, 226] on div "View as Markdown" at bounding box center [667, 221] width 89 height 11
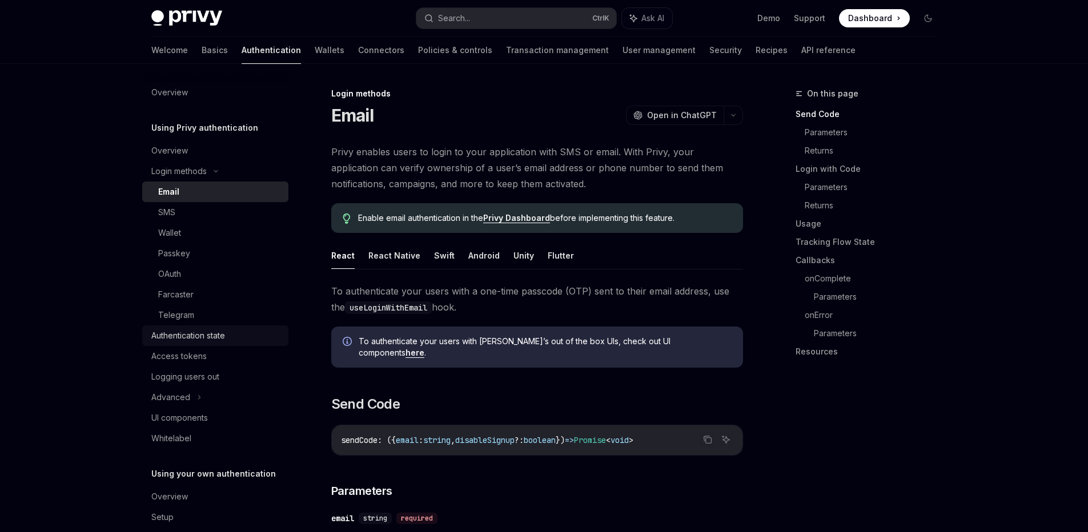
click at [236, 338] on div "Authentication state" at bounding box center [216, 336] width 130 height 14
type textarea "*"
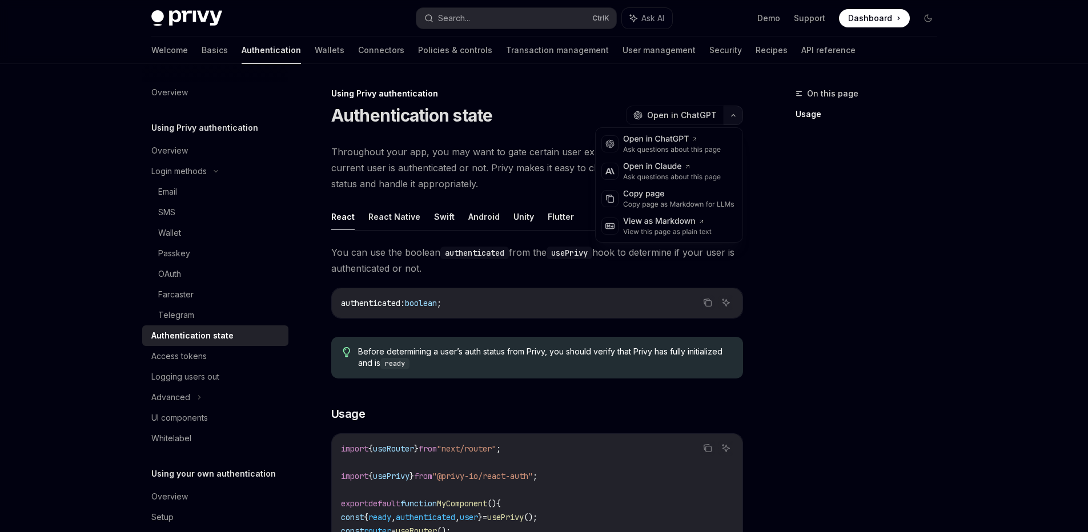
click at [735, 119] on button "button" at bounding box center [733, 115] width 19 height 19
click at [664, 238] on div "View as Markdown View this page as plain text" at bounding box center [669, 226] width 142 height 27
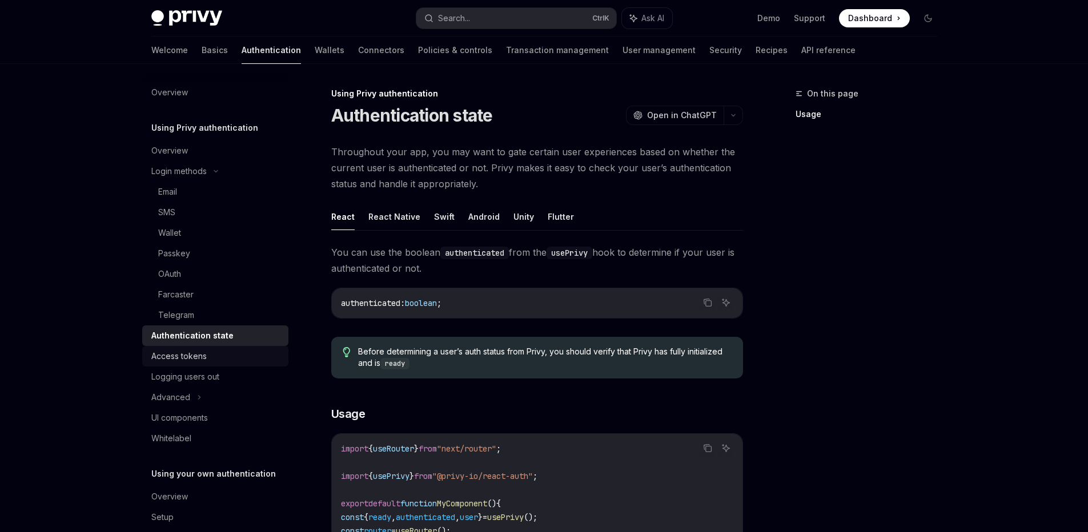
click at [252, 360] on div "Access tokens" at bounding box center [216, 357] width 130 height 14
type textarea "*"
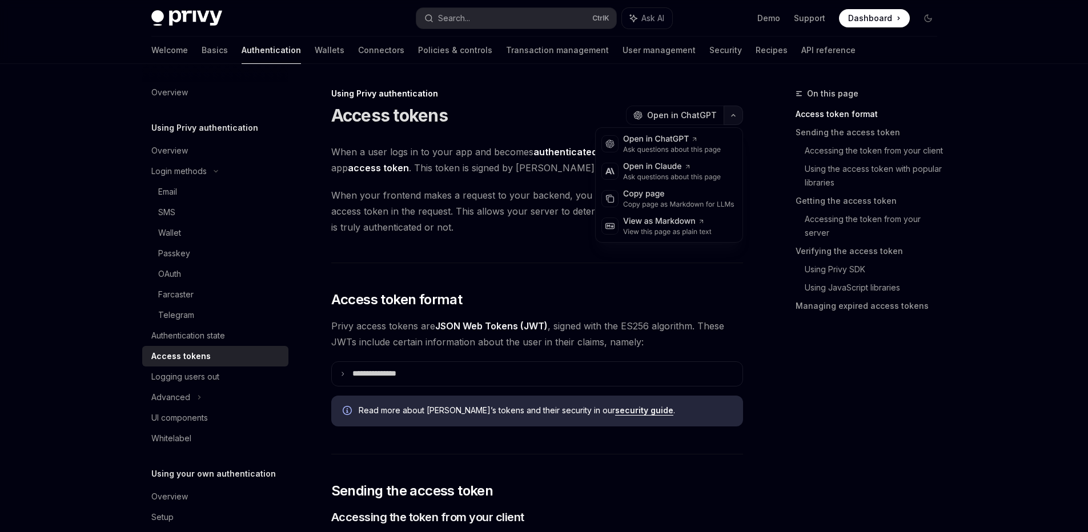
click at [737, 123] on button "button" at bounding box center [733, 115] width 19 height 19
click at [676, 232] on div "View this page as plain text" at bounding box center [667, 231] width 89 height 9
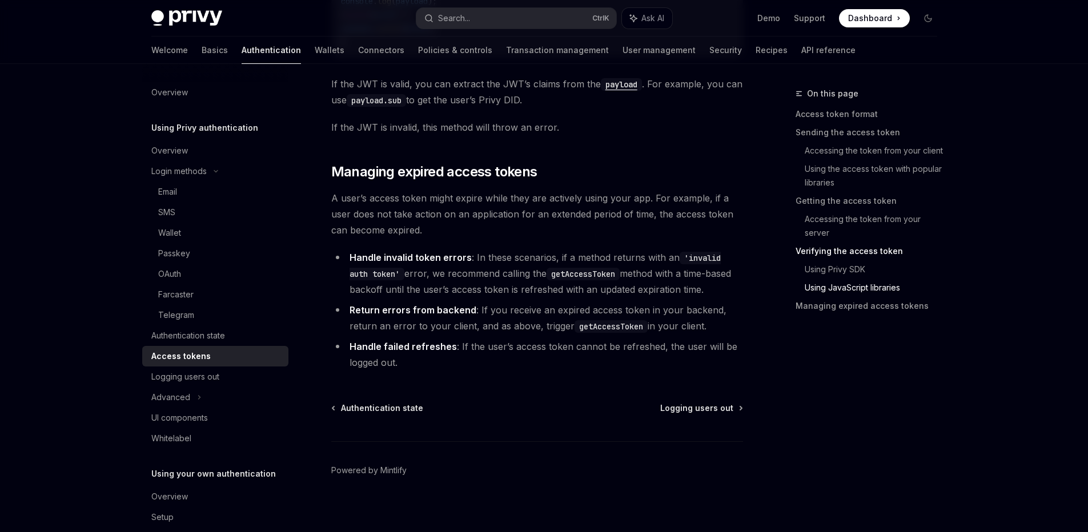
scroll to position [2901, 0]
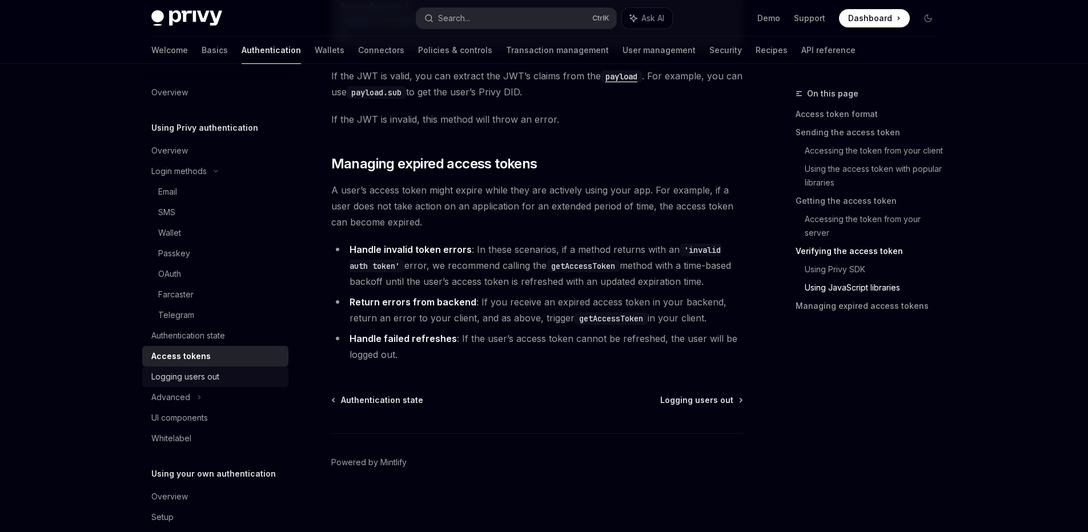
click at [241, 384] on link "Logging users out" at bounding box center [215, 377] width 146 height 21
type textarea "*"
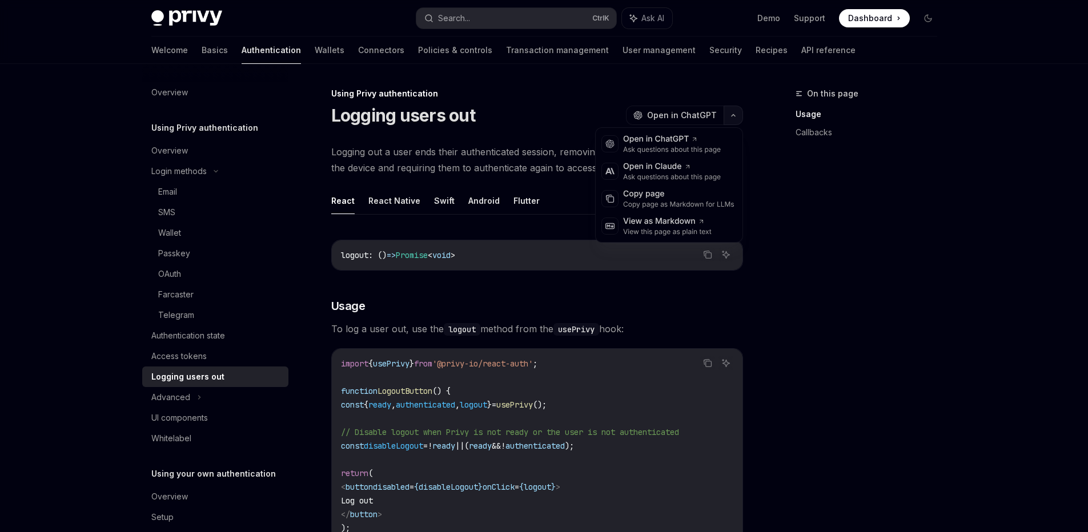
click at [736, 118] on button "button" at bounding box center [733, 115] width 19 height 19
click at [680, 231] on div "View this page as plain text" at bounding box center [667, 231] width 89 height 9
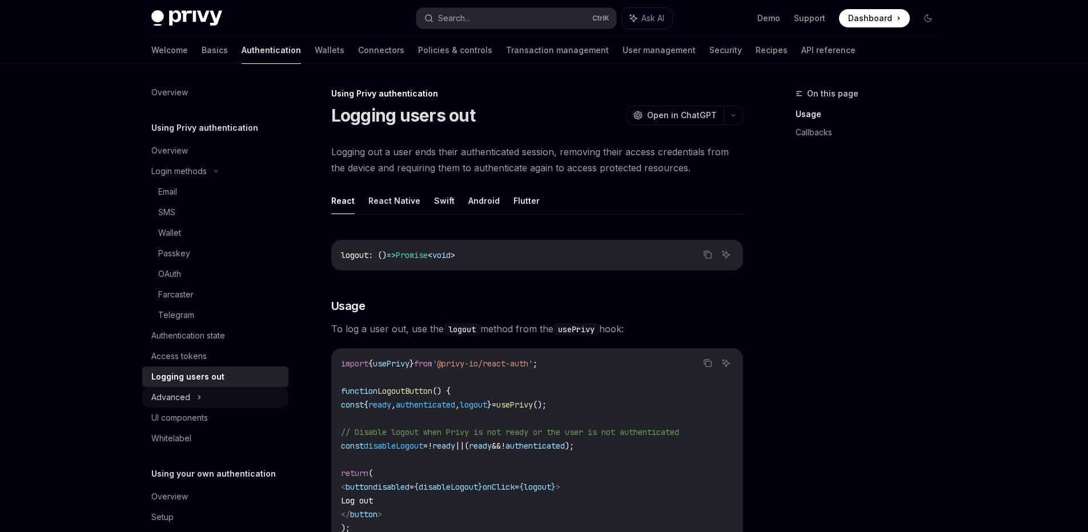
click at [213, 400] on div "Advanced" at bounding box center [215, 397] width 146 height 21
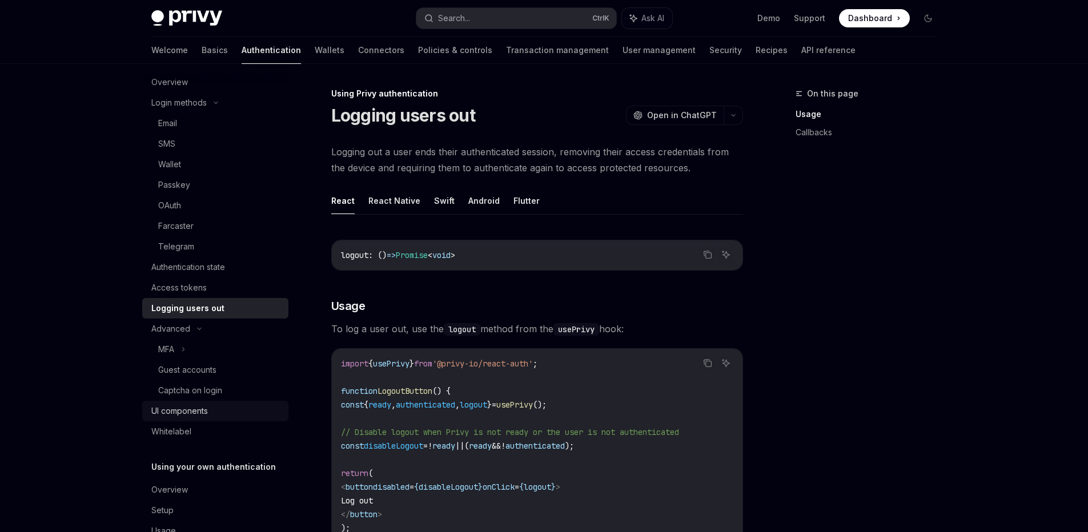
click at [215, 416] on div "UI components" at bounding box center [216, 411] width 130 height 14
type textarea "*"
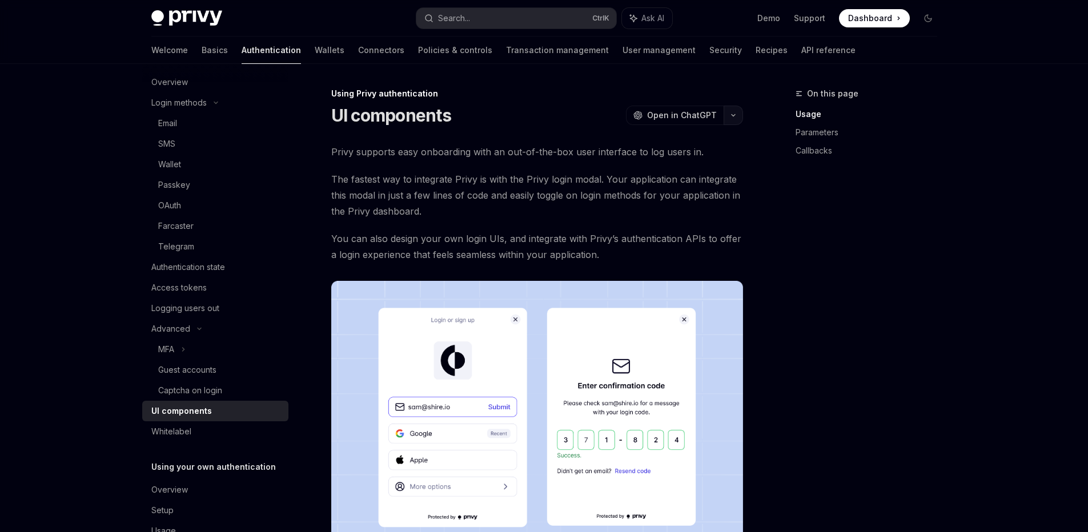
click at [737, 119] on button "button" at bounding box center [733, 115] width 19 height 19
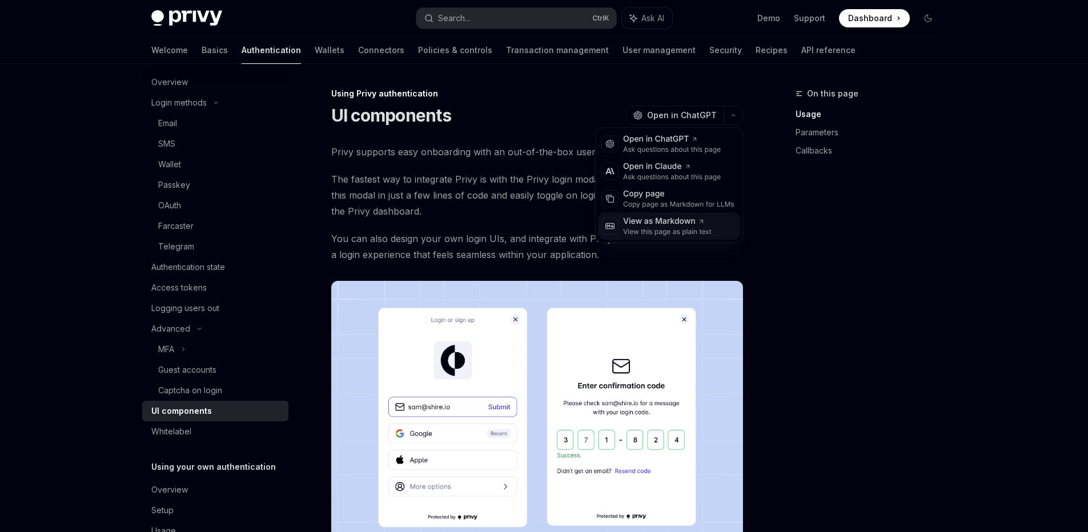
click at [701, 236] on div "View as Markdown View this page as plain text" at bounding box center [669, 226] width 142 height 27
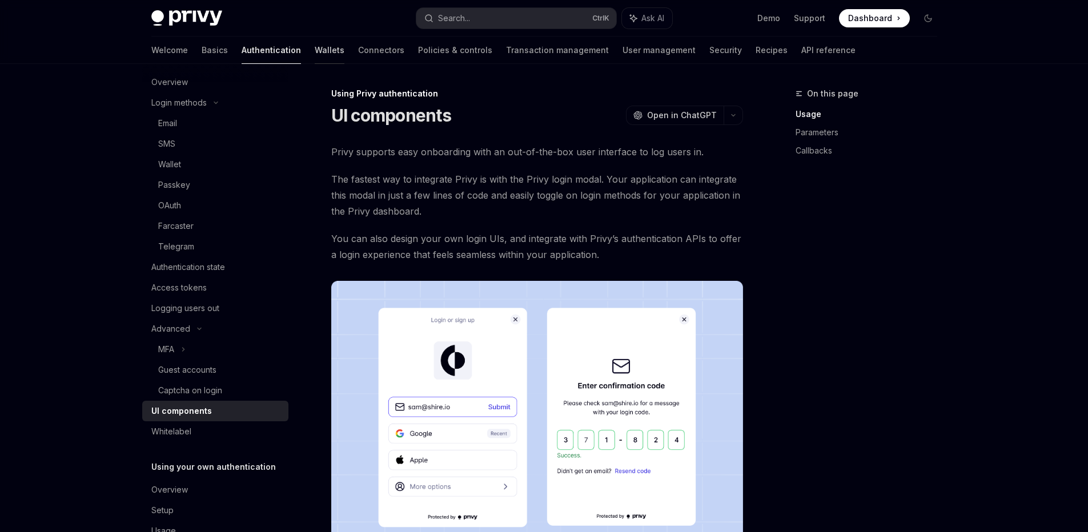
click at [315, 55] on link "Wallets" at bounding box center [330, 50] width 30 height 27
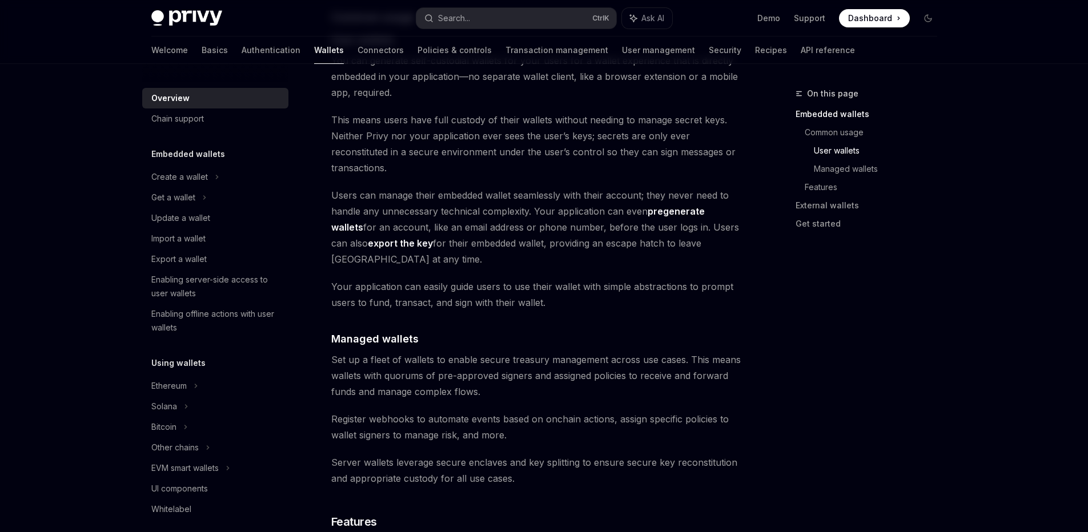
scroll to position [713, 0]
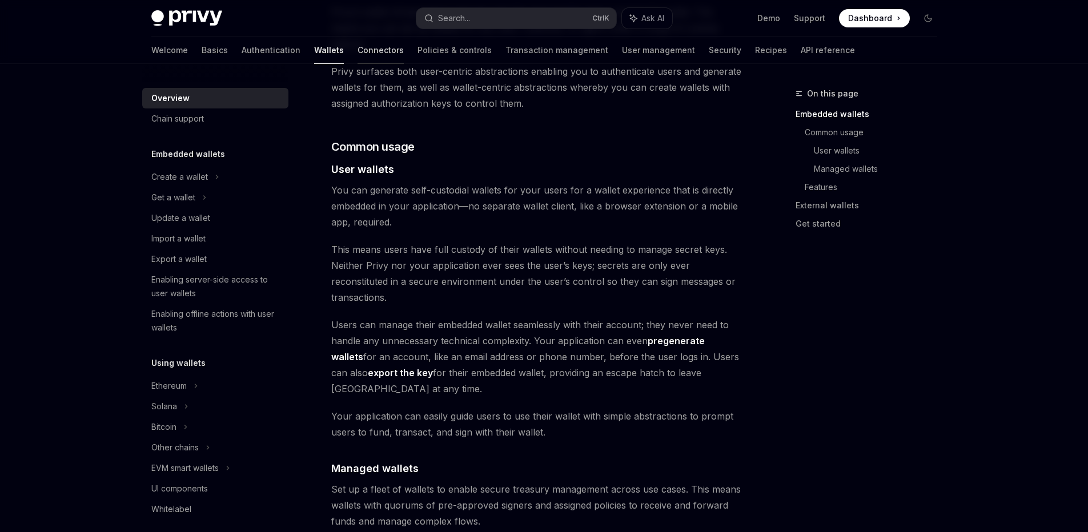
click at [358, 55] on link "Connectors" at bounding box center [381, 50] width 46 height 27
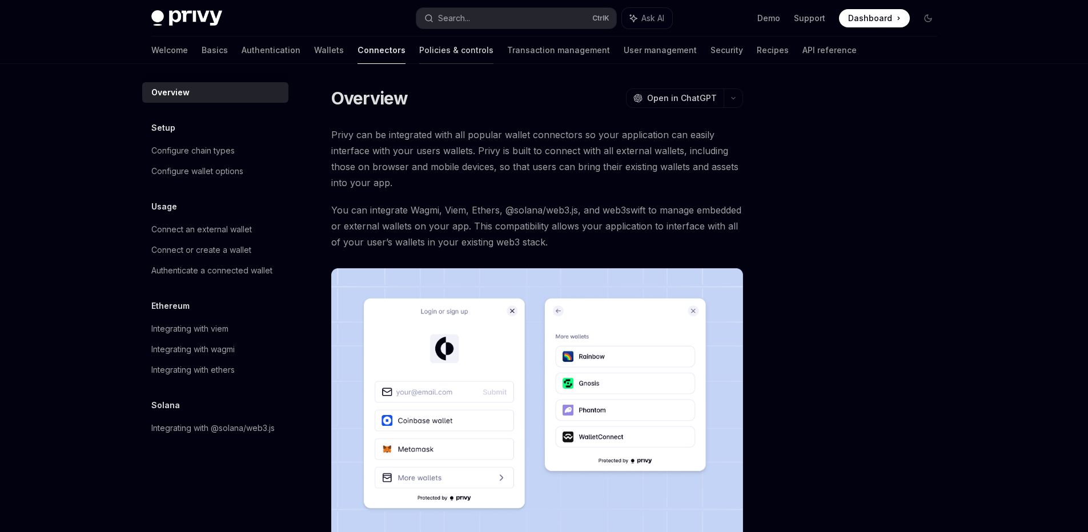
click at [419, 53] on link "Policies & controls" at bounding box center [456, 50] width 74 height 27
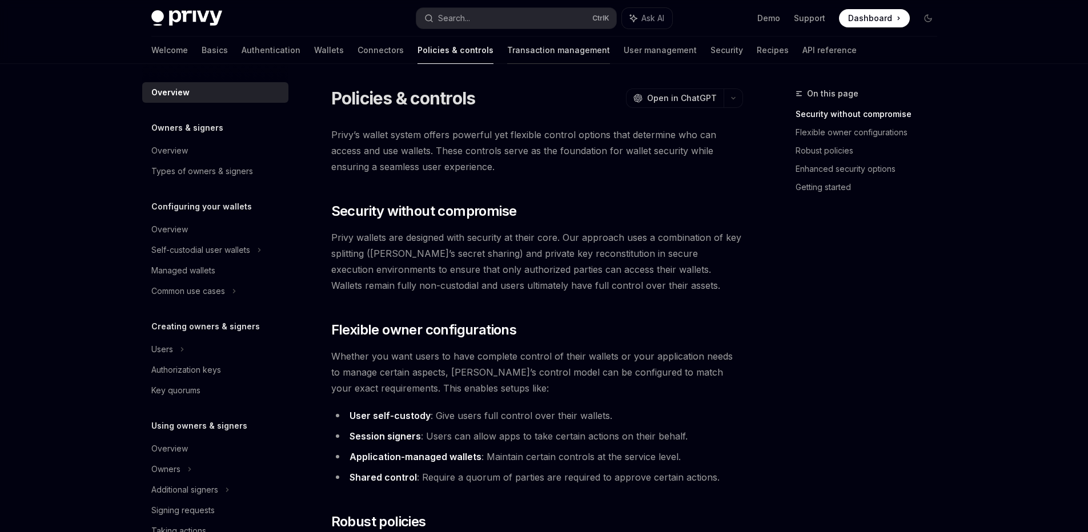
click at [507, 54] on link "Transaction management" at bounding box center [558, 50] width 103 height 27
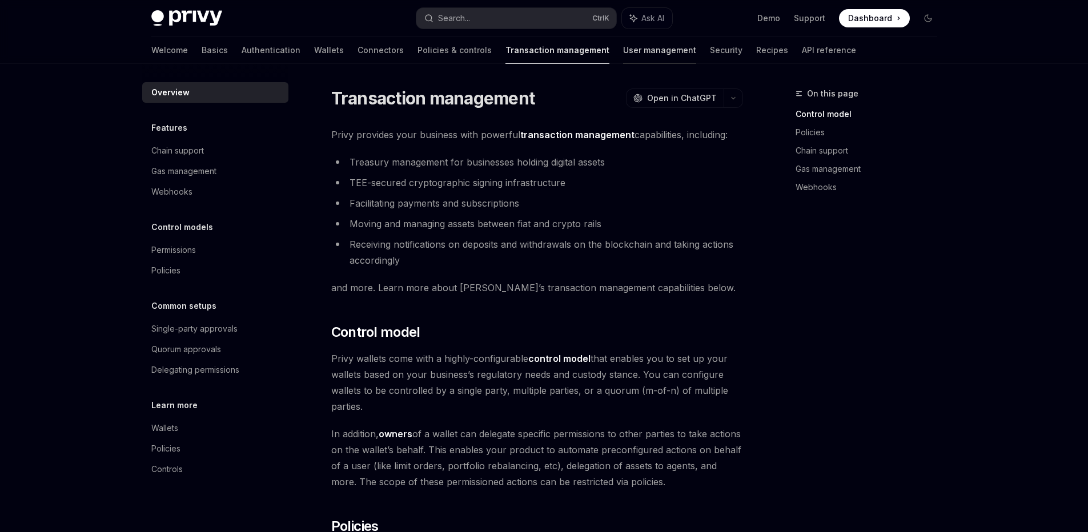
click at [623, 57] on link "User management" at bounding box center [659, 50] width 73 height 27
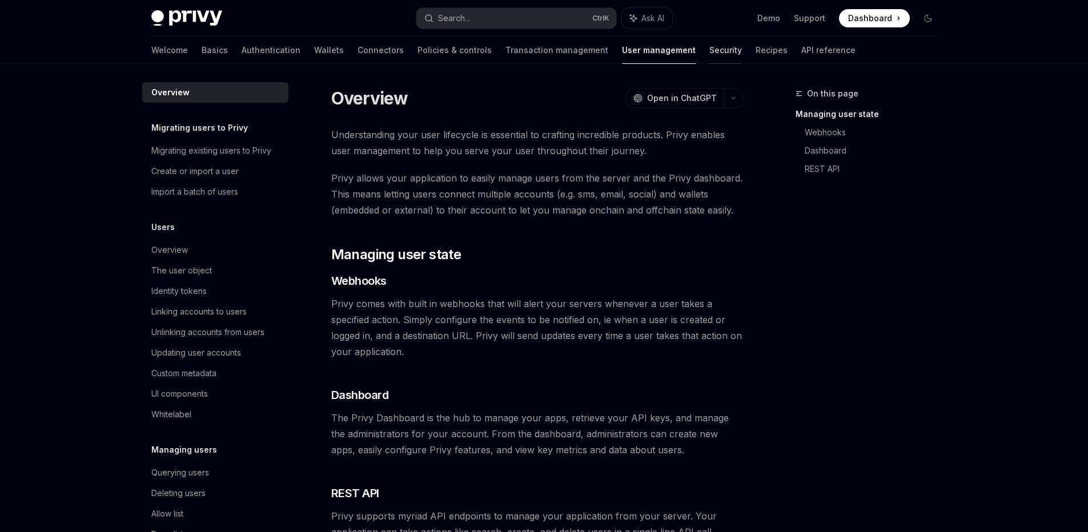
click at [709, 51] on link "Security" at bounding box center [725, 50] width 33 height 27
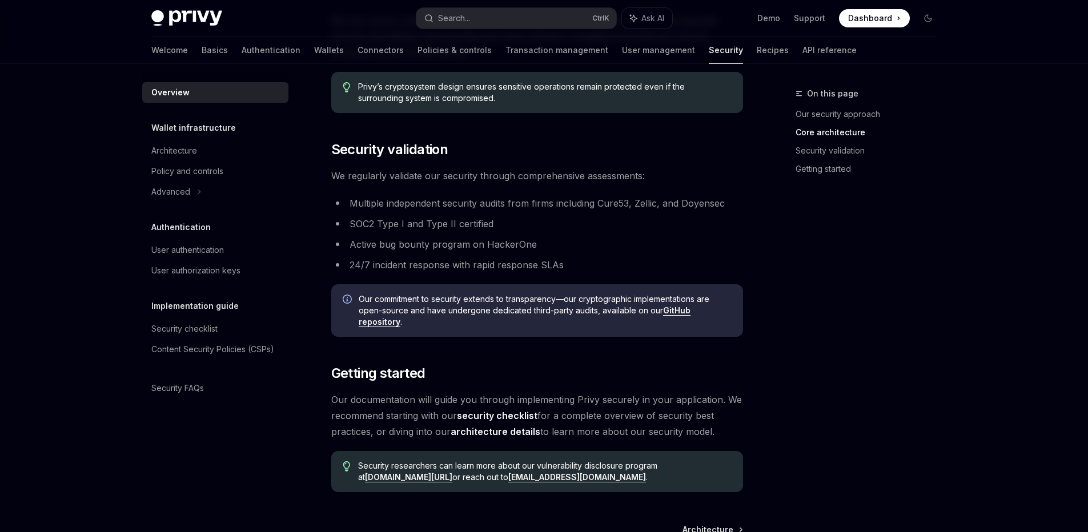
scroll to position [646, 0]
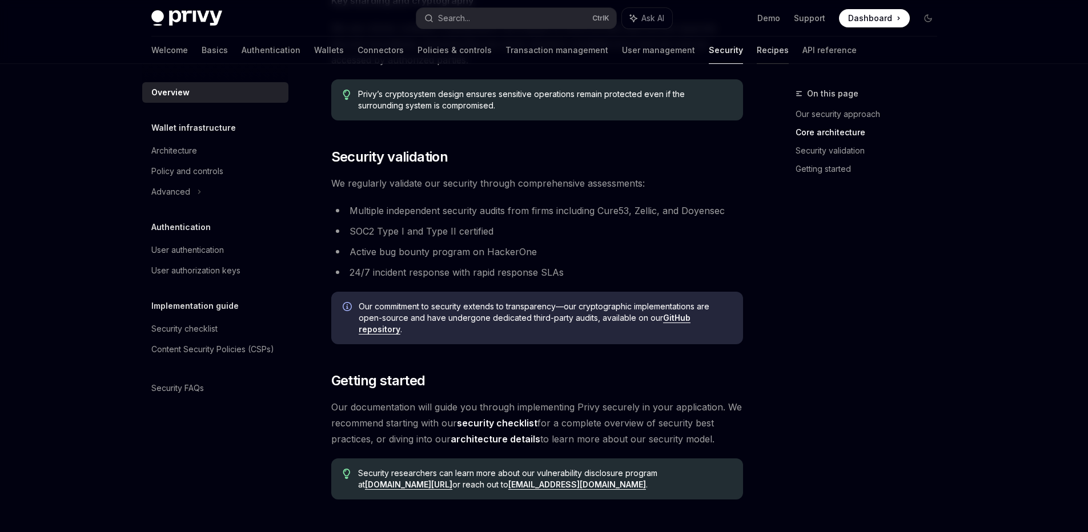
click at [757, 50] on link "Recipes" at bounding box center [773, 50] width 32 height 27
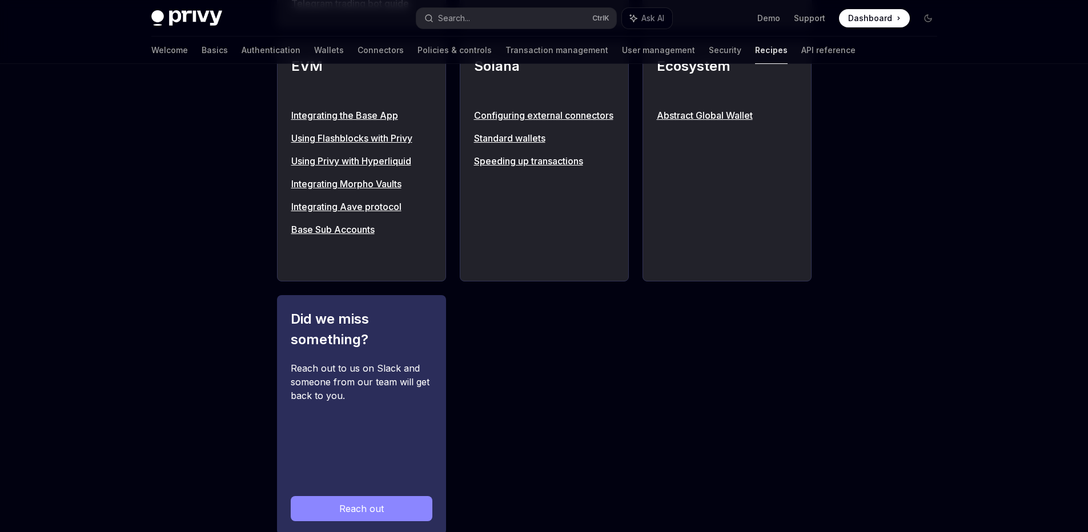
scroll to position [1205, 0]
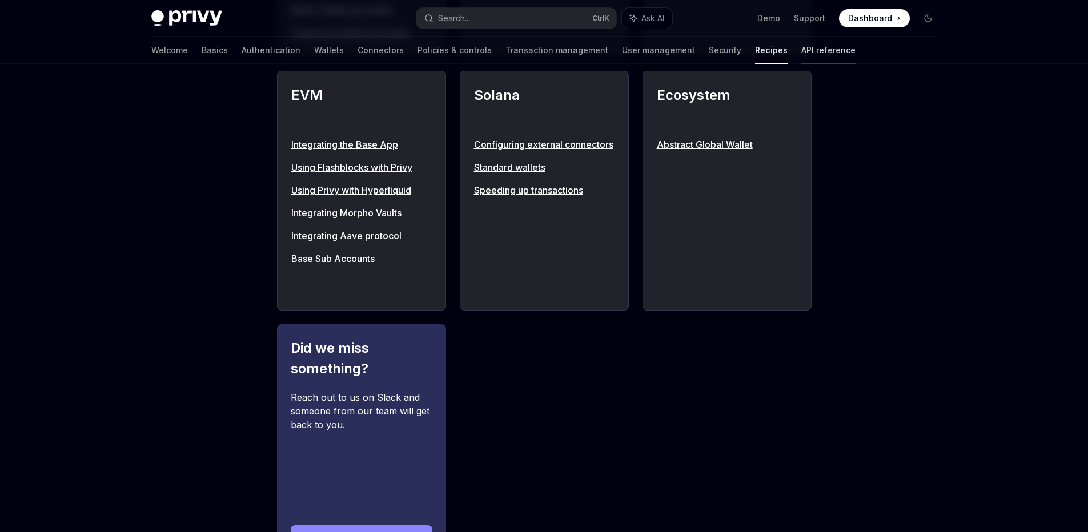
click at [801, 43] on link "API reference" at bounding box center [828, 50] width 54 height 27
type textarea "*"
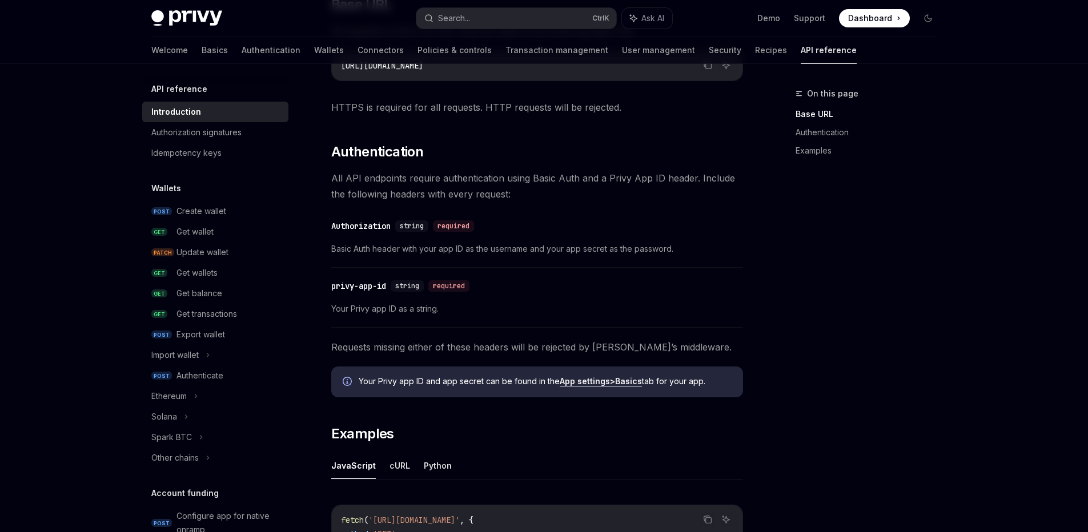
scroll to position [338, 0]
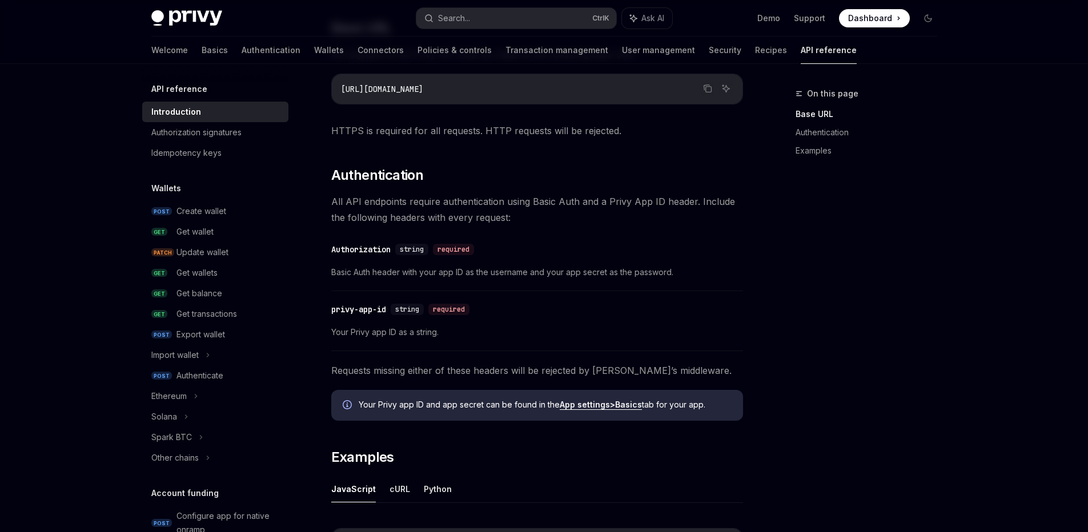
click at [889, 22] on span "Dashboard" at bounding box center [870, 18] width 44 height 11
click at [832, 267] on div "On this page Base URL Authentication Examples" at bounding box center [860, 310] width 174 height 446
